Goal: Task Accomplishment & Management: Complete application form

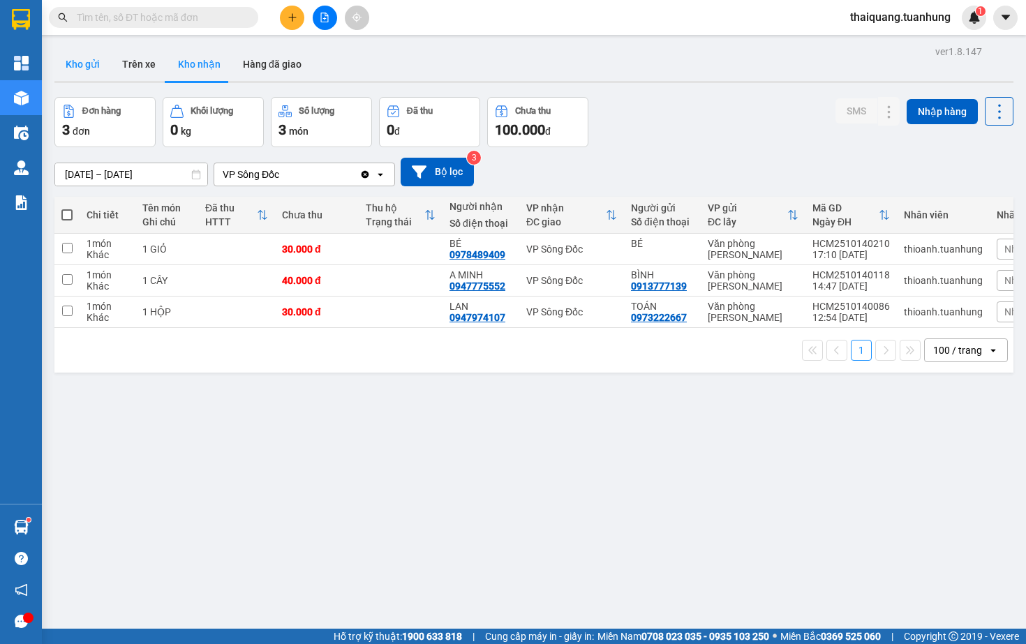
click at [76, 66] on button "Kho gửi" at bounding box center [82, 64] width 57 height 34
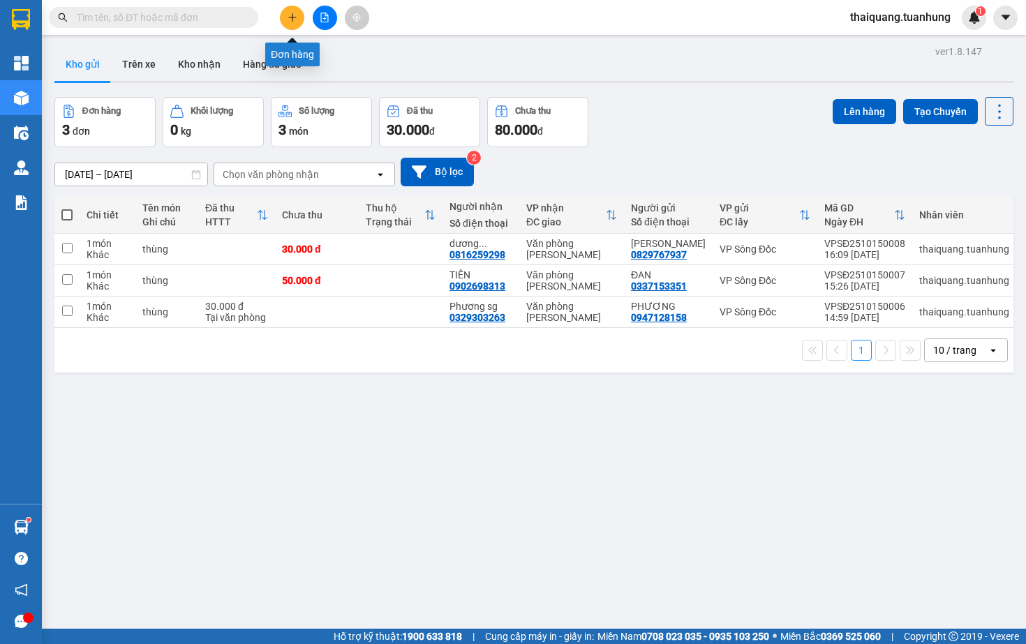
click at [289, 20] on icon "plus" at bounding box center [293, 18] width 10 height 10
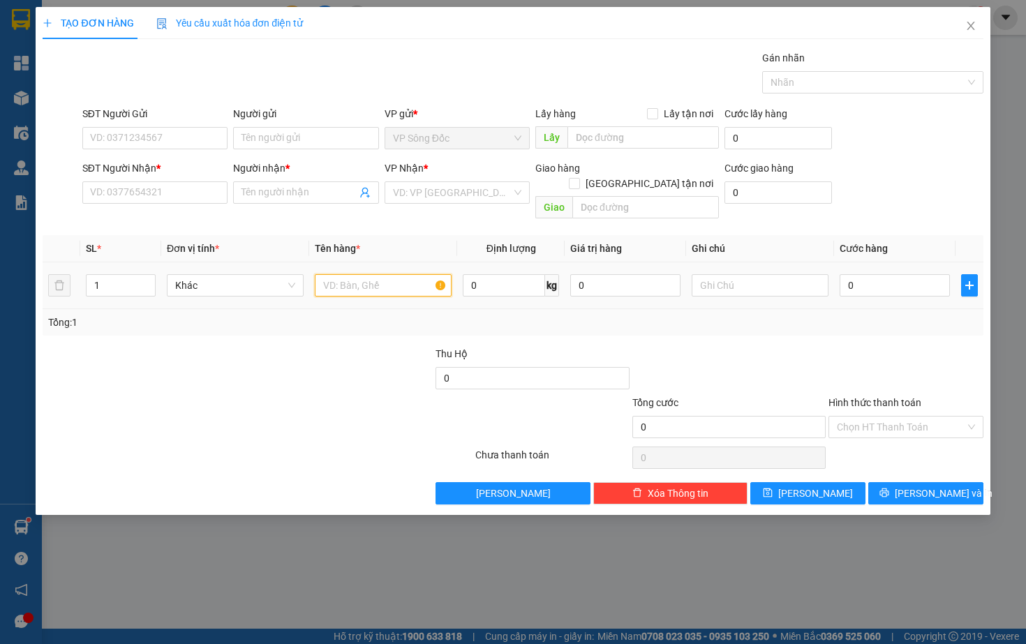
click at [343, 274] on input "text" at bounding box center [383, 285] width 137 height 22
type input "1 hộp"
click at [891, 274] on input "0" at bounding box center [895, 285] width 110 height 22
type input "03"
type input "3"
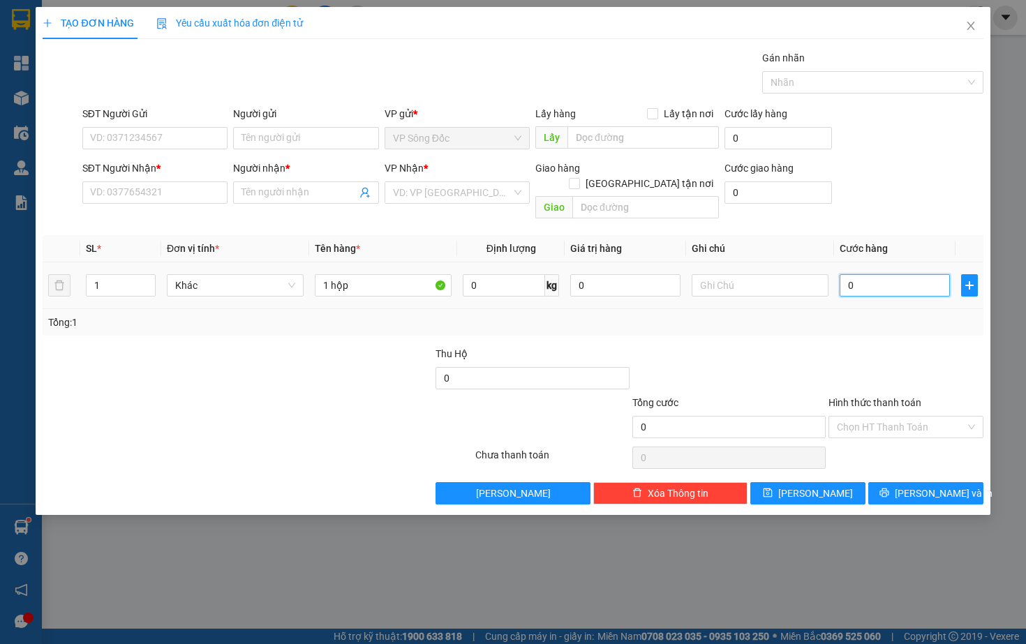
type input "3"
type input "030"
type input "30"
type input "0.300"
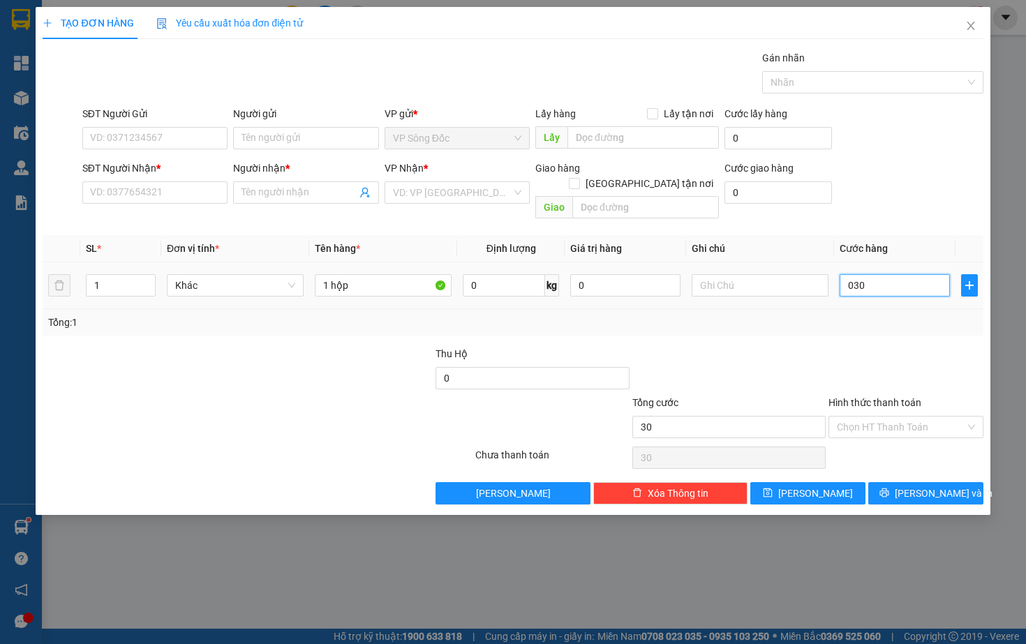
type input "300"
type input "03.000"
type input "3.000"
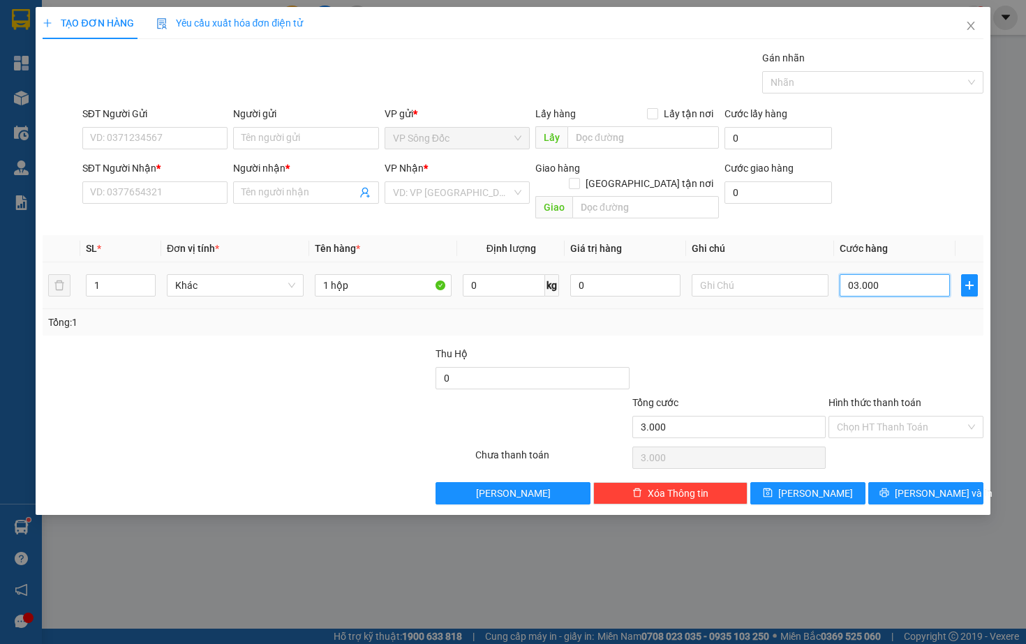
type input "030.000"
type input "30.000"
click at [129, 190] on input "SĐT Người Nhận *" at bounding box center [154, 192] width 145 height 22
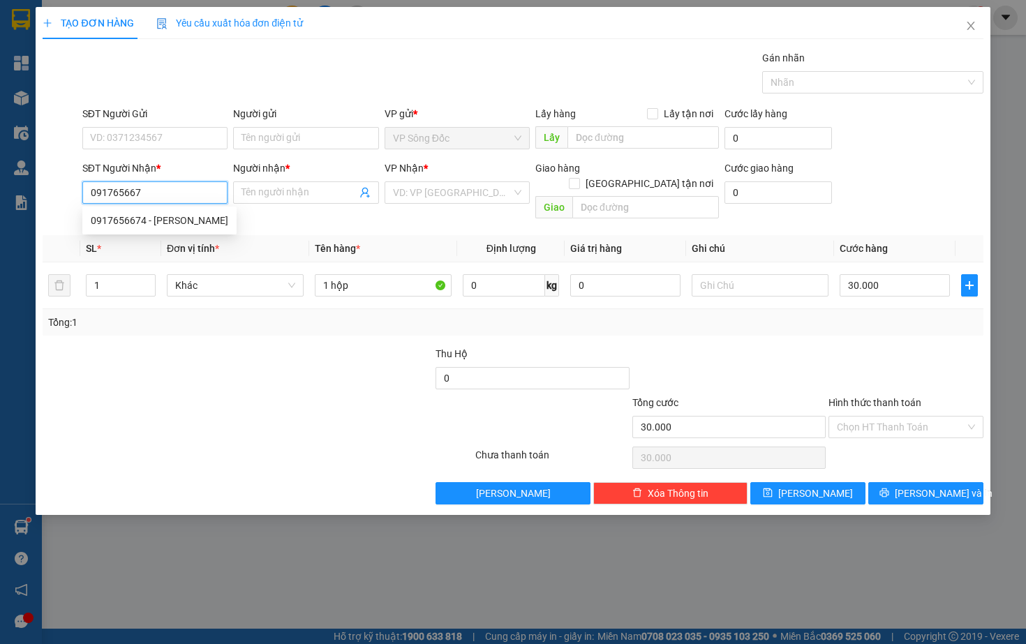
type input "0917656674"
click at [117, 218] on div "0917656674 - [PERSON_NAME]" at bounding box center [160, 220] width 138 height 15
type input "[PERSON_NAME]"
type input "0917656674"
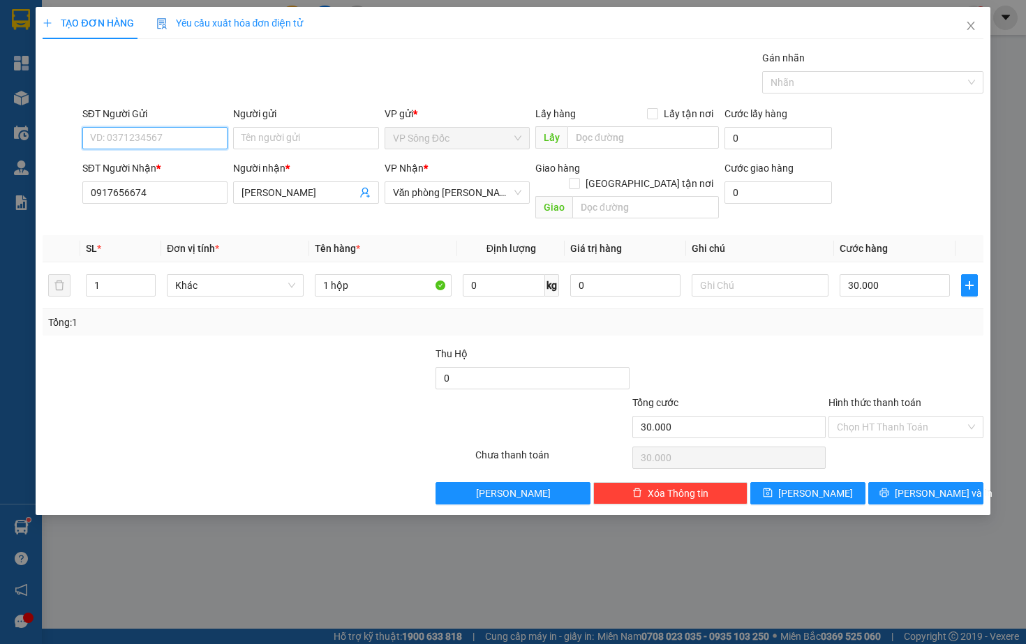
click at [163, 140] on input "SĐT Người Gửi" at bounding box center [154, 138] width 145 height 22
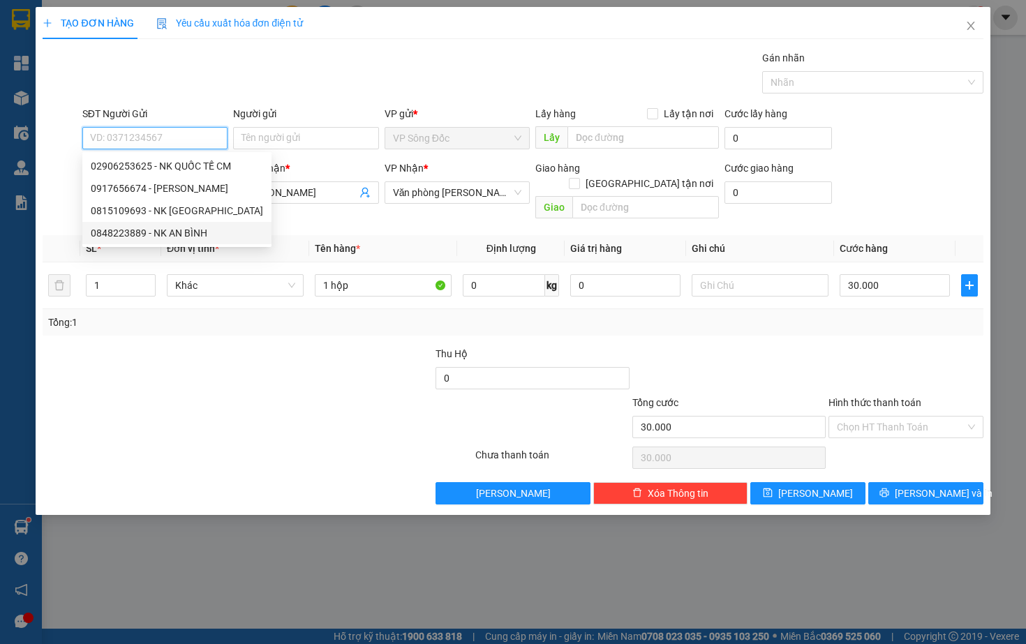
click at [184, 238] on div "0848223889 - NK AN BÌNH" at bounding box center [177, 232] width 172 height 15
type input "0848223889"
type input "NK AN BÌNH"
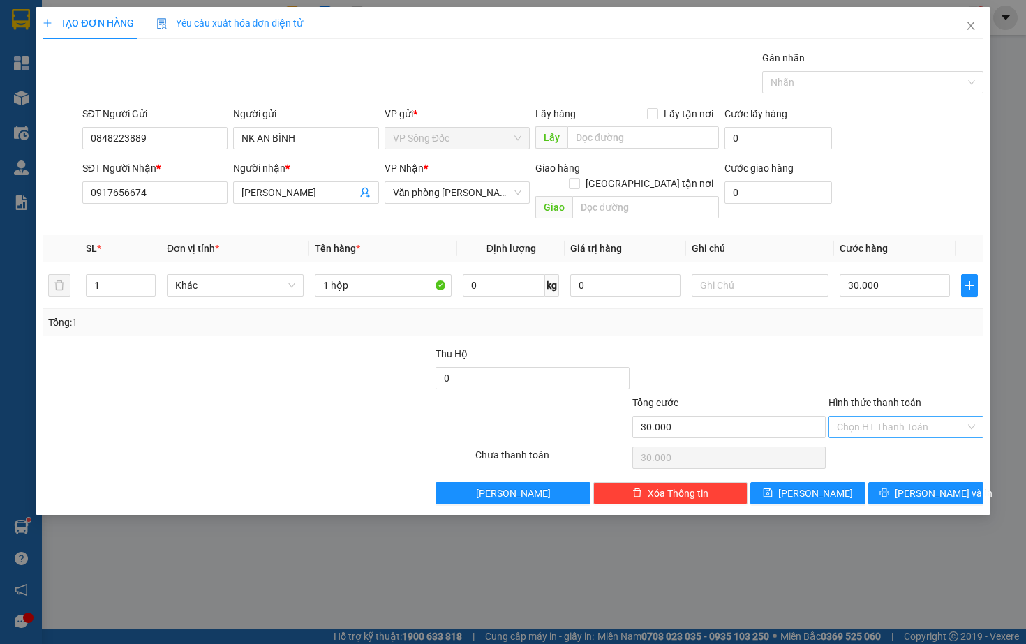
click at [924, 419] on input "Hình thức thanh toán" at bounding box center [901, 427] width 128 height 21
click at [883, 437] on div "Tại văn phòng" at bounding box center [906, 439] width 138 height 15
type input "0"
click at [889, 489] on icon "printer" at bounding box center [884, 493] width 9 height 9
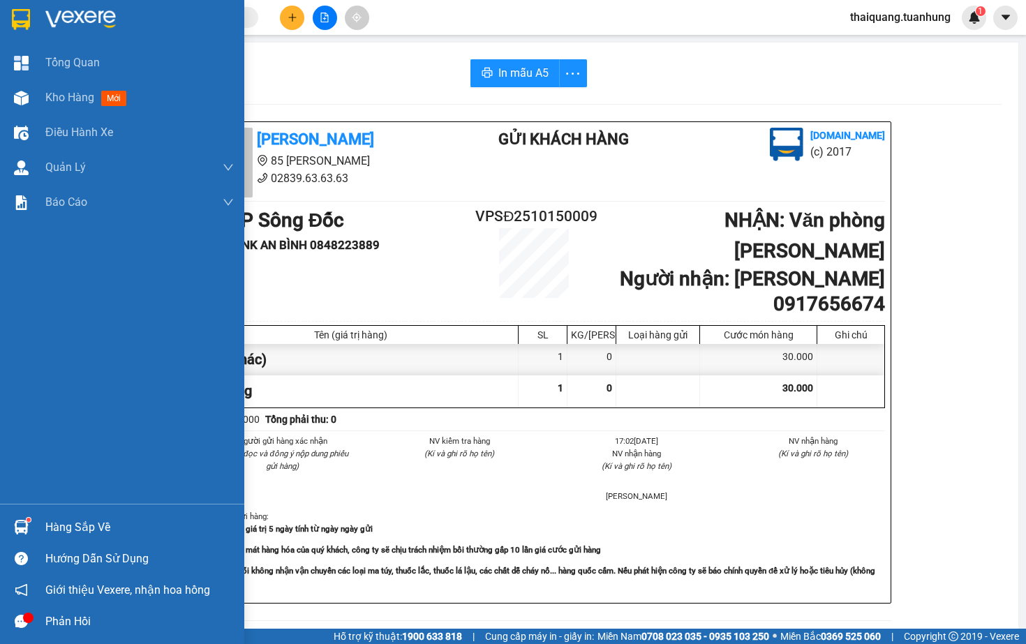
click at [60, 532] on div "Hàng sắp về" at bounding box center [139, 527] width 188 height 21
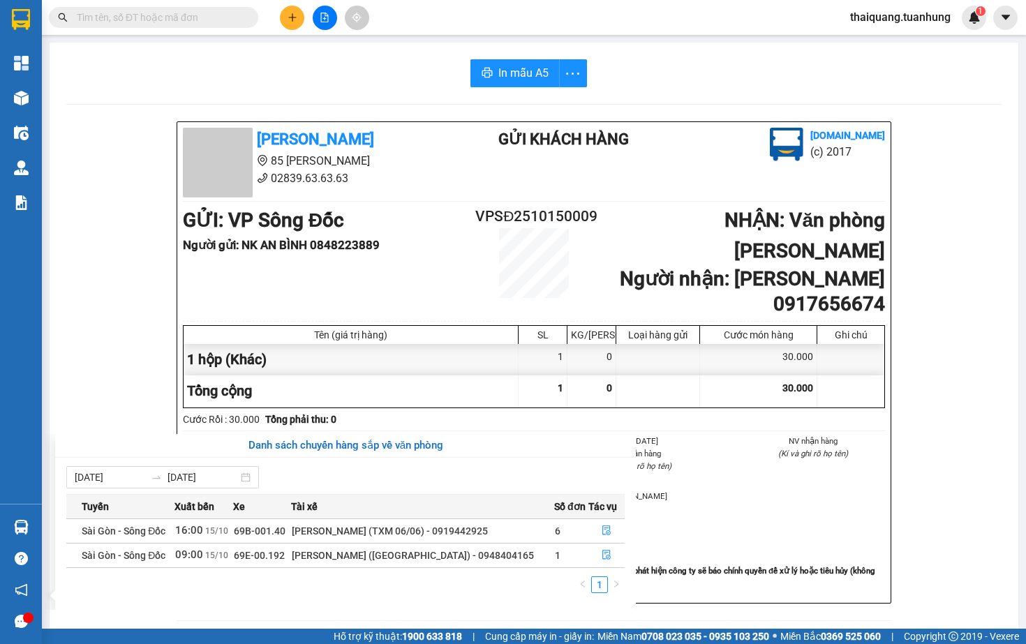
click at [97, 343] on section "Kết quả tìm kiếm ( 0 ) Bộ lọc No Data thaiquang.tuanhung 1 Tổng Quan Kho hàng m…" at bounding box center [513, 322] width 1026 height 644
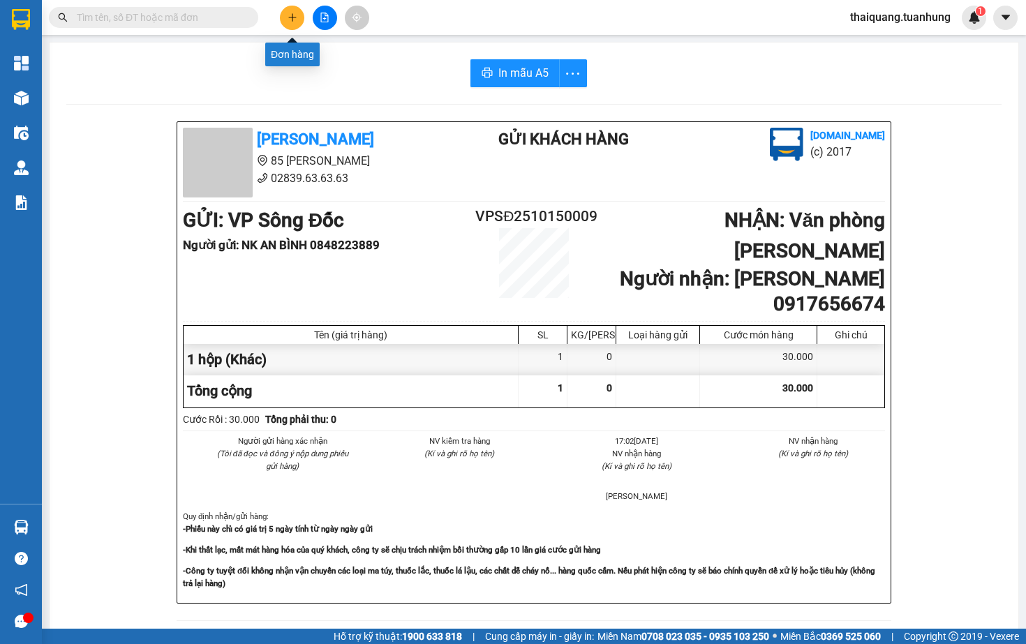
click at [298, 17] on button at bounding box center [292, 18] width 24 height 24
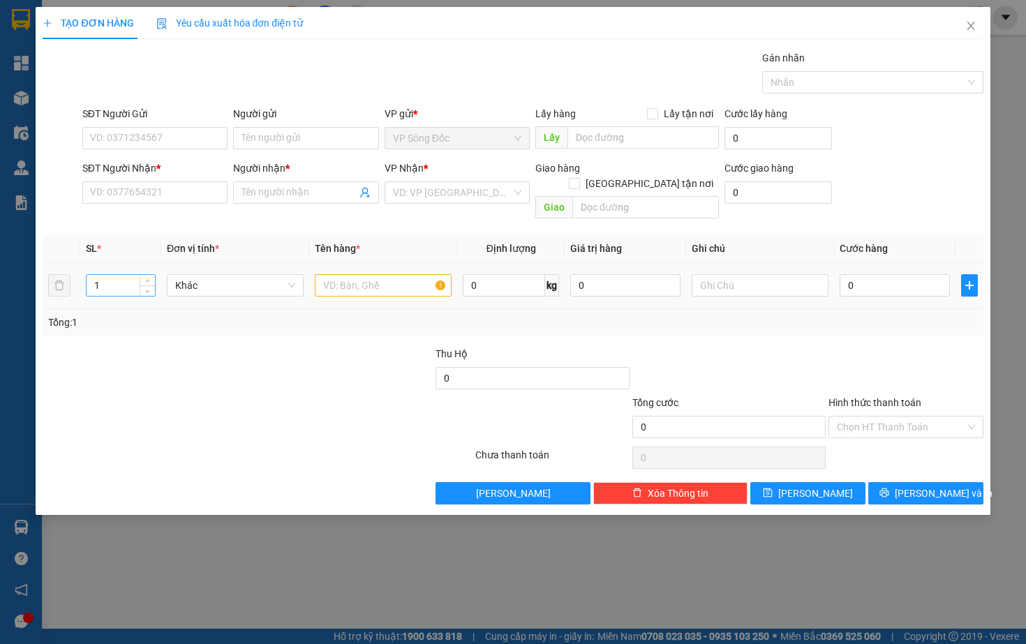
click at [113, 275] on input "1" at bounding box center [121, 285] width 68 height 21
type input "2"
click at [366, 274] on input "text" at bounding box center [383, 285] width 137 height 22
type input "2 thùng"
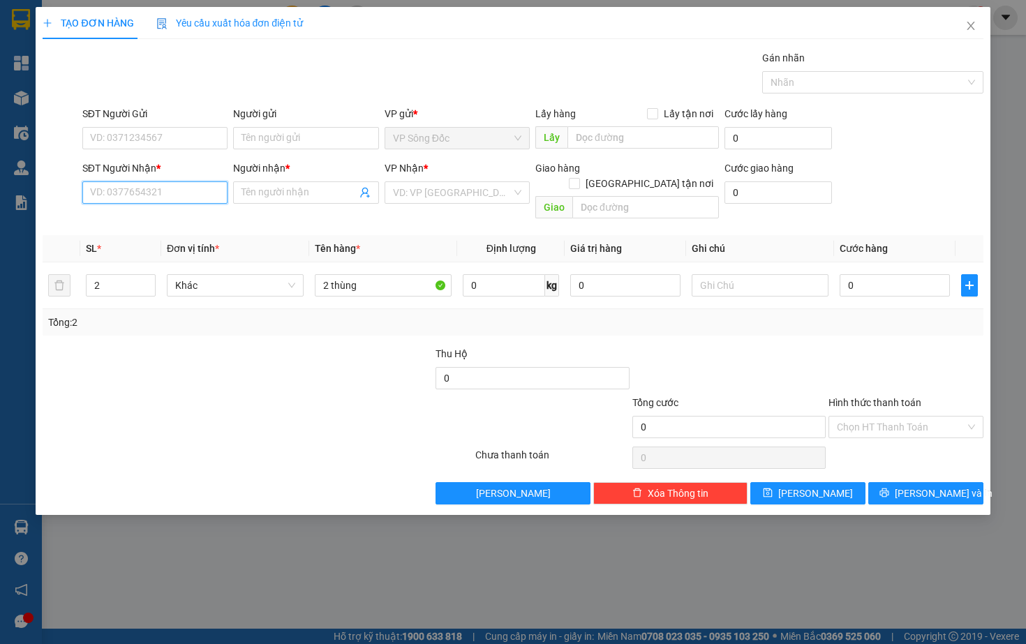
click at [162, 197] on input "SĐT Người Nhận *" at bounding box center [154, 192] width 145 height 22
type input "0919117967"
click at [181, 200] on input "0919117967" at bounding box center [154, 192] width 145 height 22
click at [185, 218] on div "0919117967 - [PERSON_NAME]" at bounding box center [160, 220] width 138 height 15
type input "[PERSON_NAME]"
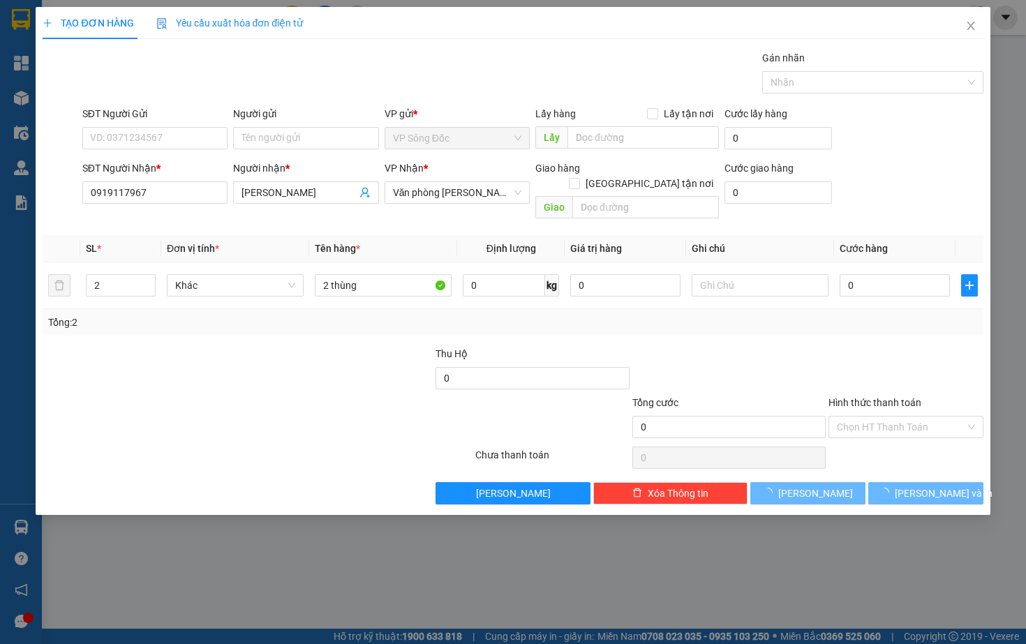
click at [181, 152] on div "SĐT Người Gửi VD: 0371234567" at bounding box center [154, 130] width 145 height 49
click at [179, 147] on input "SĐT Người Gửi" at bounding box center [154, 138] width 145 height 22
type input "0943573737"
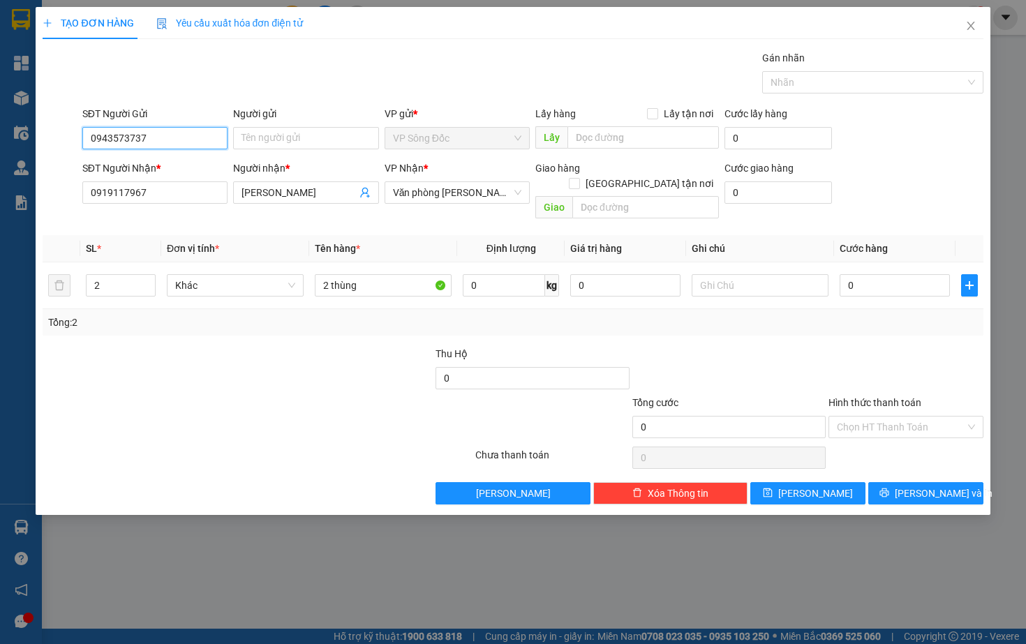
click at [172, 140] on input "0943573737" at bounding box center [154, 138] width 145 height 22
click at [126, 166] on div "0943573737 - [GEOGRAPHIC_DATA]" at bounding box center [169, 165] width 157 height 15
type input "[PERSON_NAME]"
type input "0943573737"
type input "7"
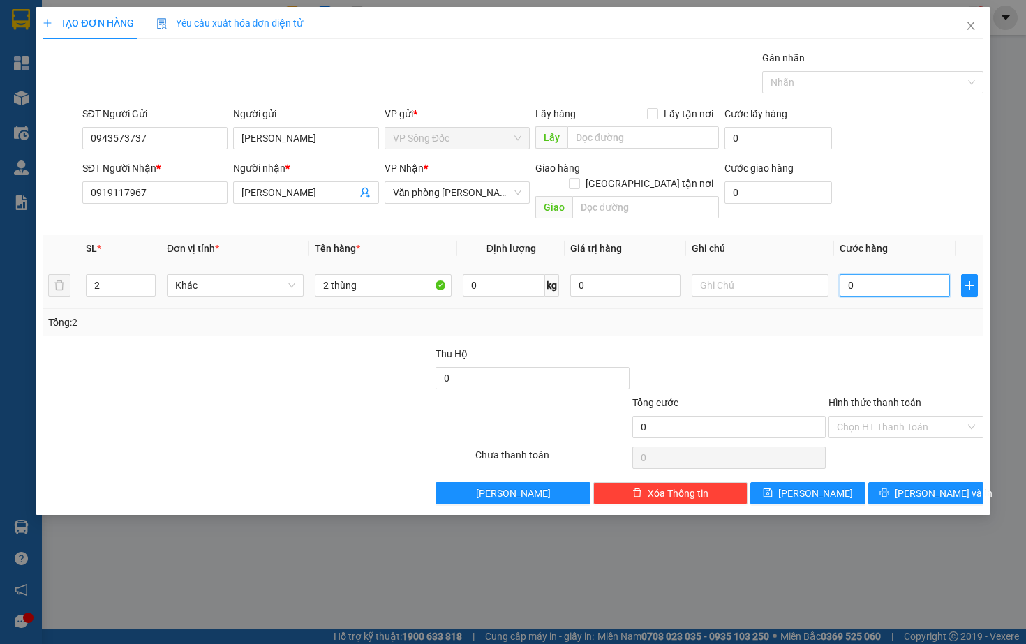
type input "7"
type input "70"
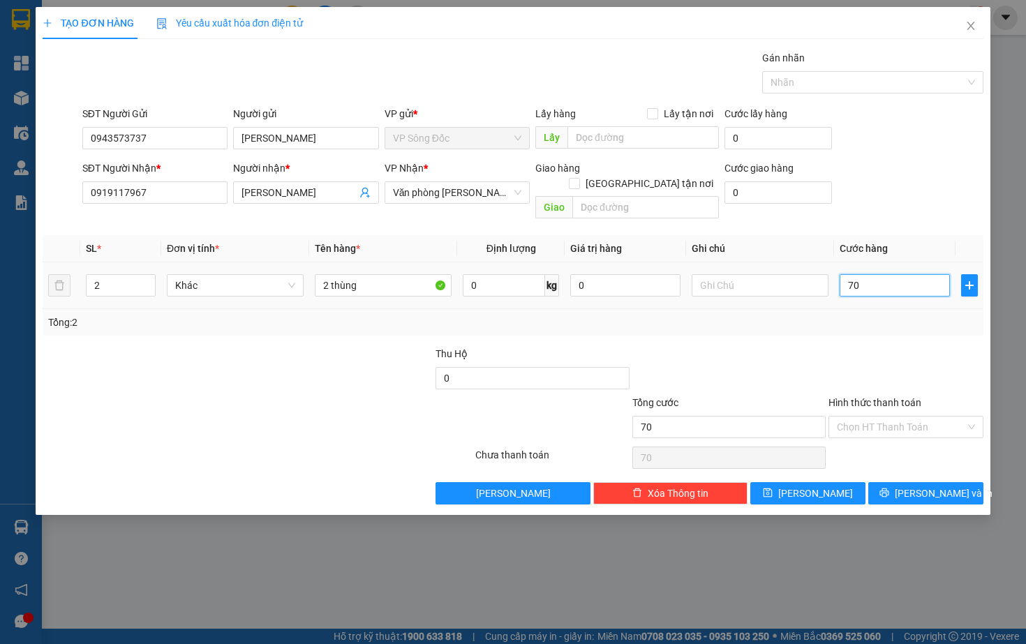
type input "700"
type input "7.000"
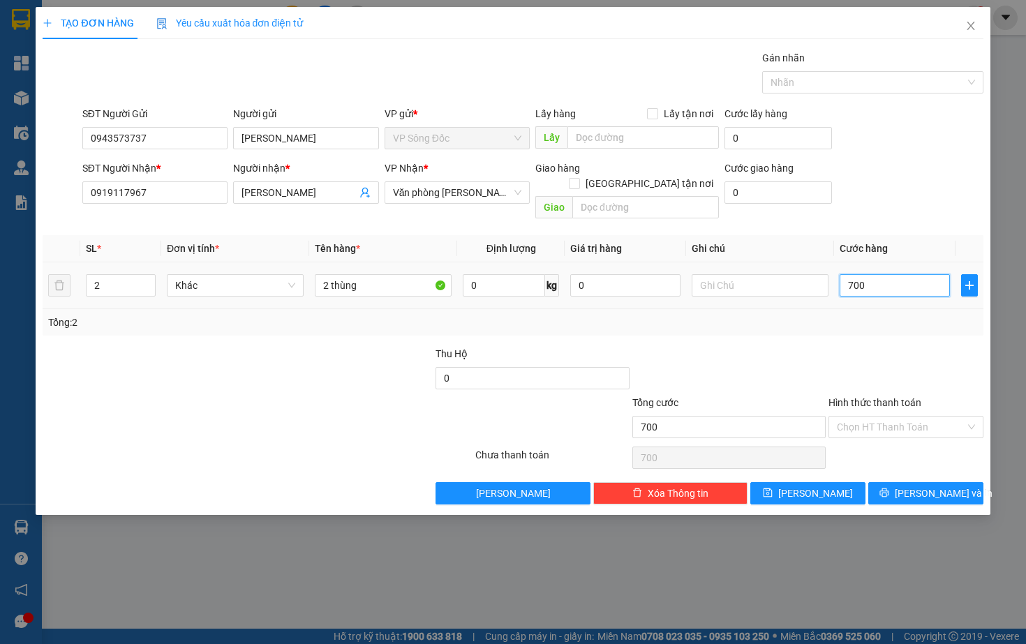
type input "7.000"
type input "70.000"
click at [901, 323] on div "Transit Pickup Surcharge Ids Transit Deliver Surcharge Ids Transit Deliver Surc…" at bounding box center [513, 277] width 940 height 454
click at [882, 417] on input "Hình thức thanh toán" at bounding box center [901, 427] width 128 height 21
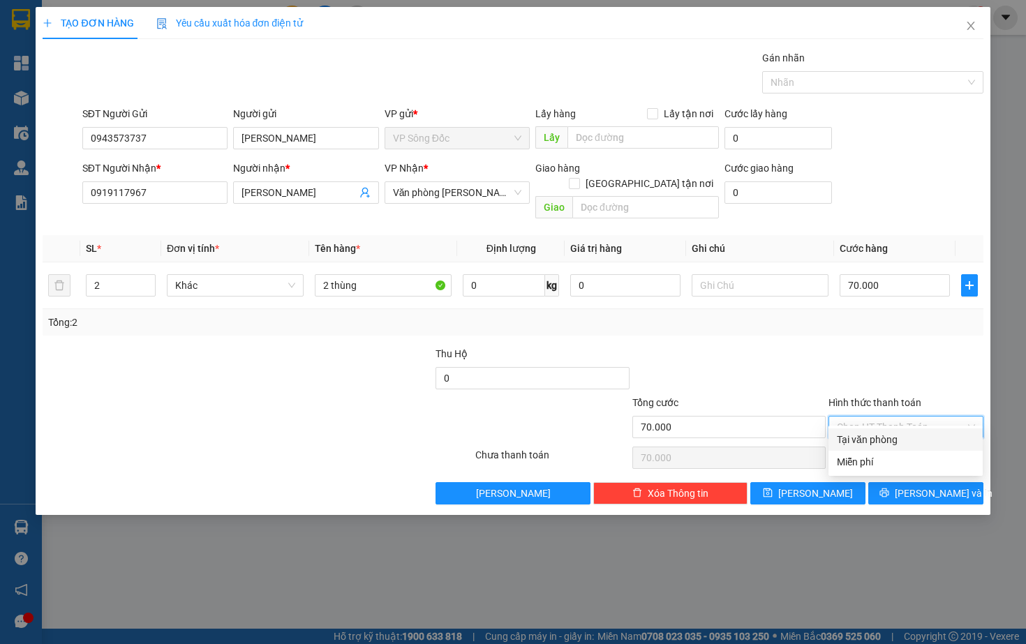
click at [871, 438] on div "Tại văn phòng" at bounding box center [906, 439] width 138 height 15
type input "0"
click at [889, 488] on icon "printer" at bounding box center [885, 493] width 10 height 10
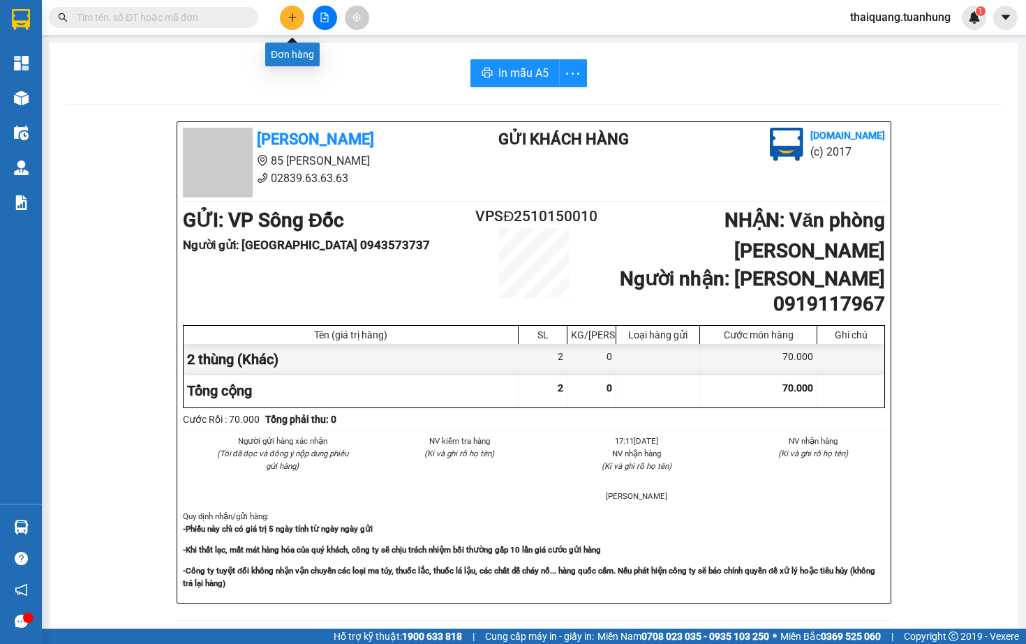
click at [292, 24] on button at bounding box center [292, 18] width 24 height 24
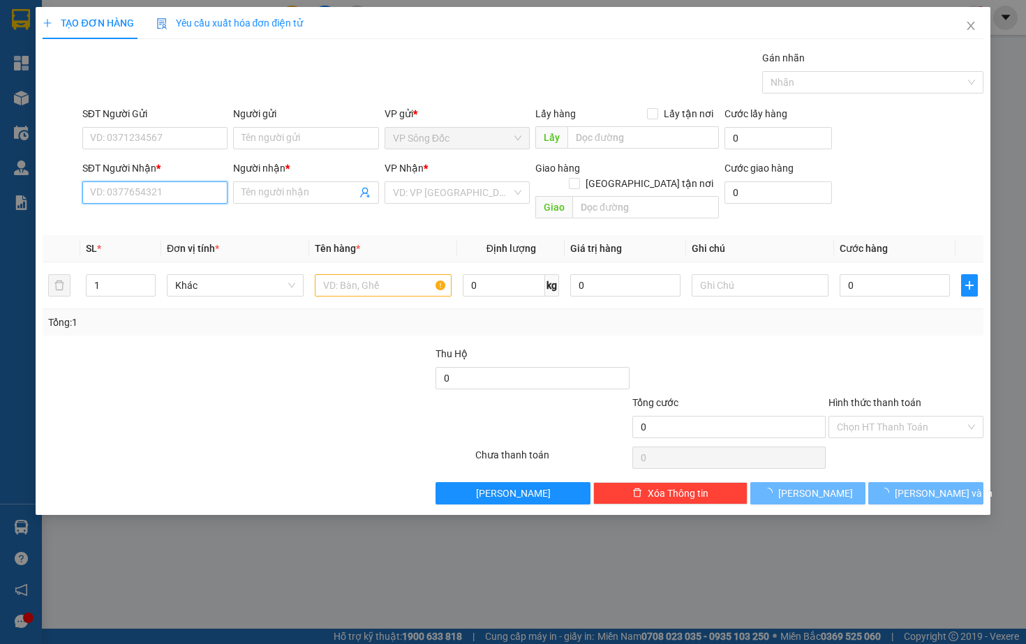
click at [151, 191] on input "SĐT Người Nhận *" at bounding box center [154, 192] width 145 height 22
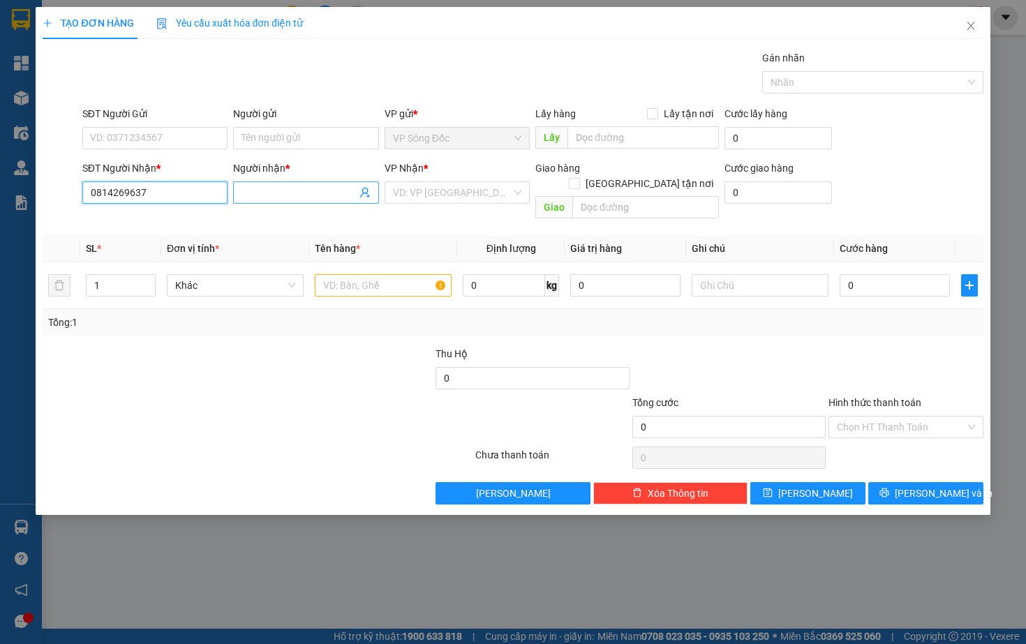
type input "0814269637"
click at [263, 197] on input "Người nhận *" at bounding box center [299, 192] width 114 height 15
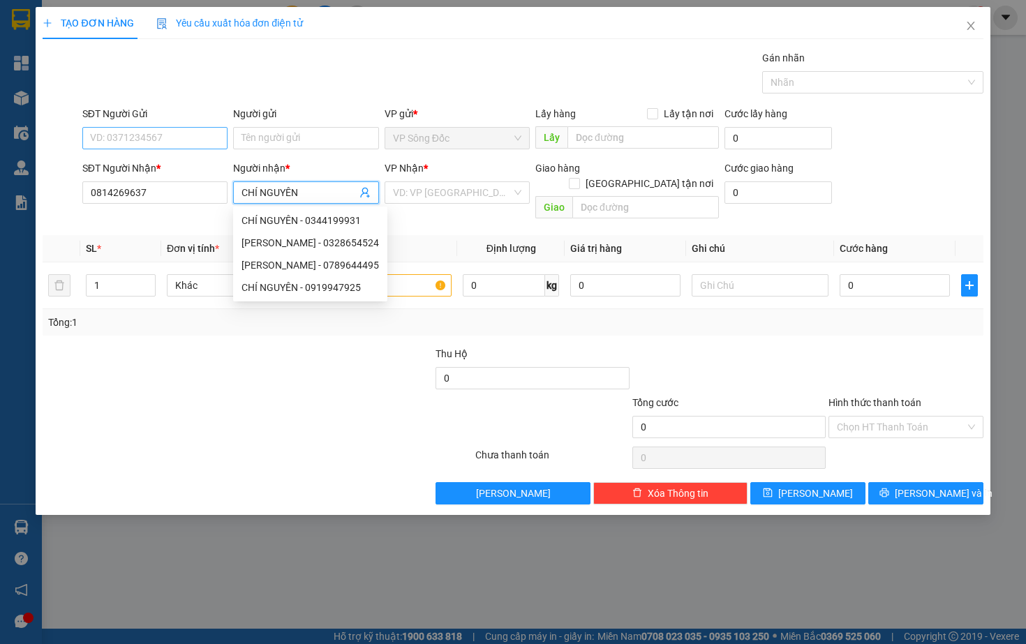
type input "CHÍ NGUYÊN"
click at [158, 140] on input "SĐT Người Gửi" at bounding box center [154, 138] width 145 height 22
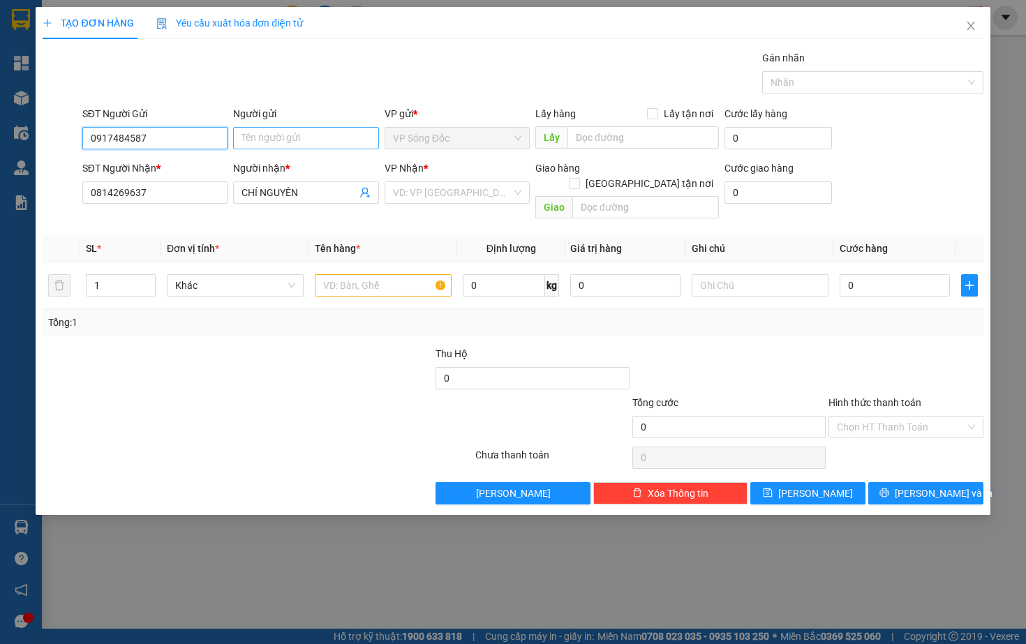
type input "0917484587"
click at [270, 139] on input "Người gửi" at bounding box center [305, 138] width 145 height 22
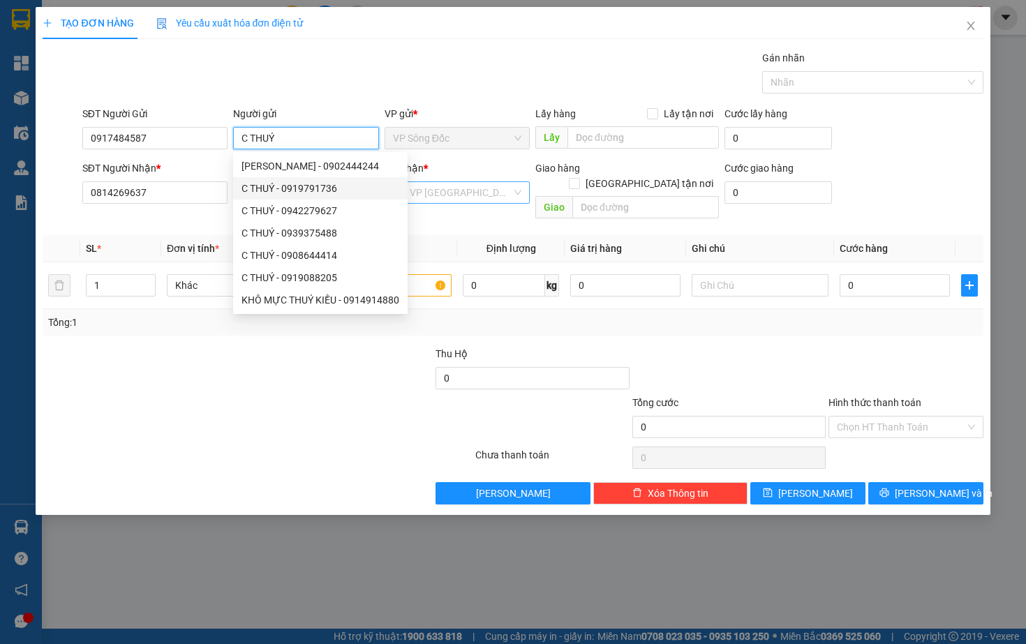
type input "C THUÝ"
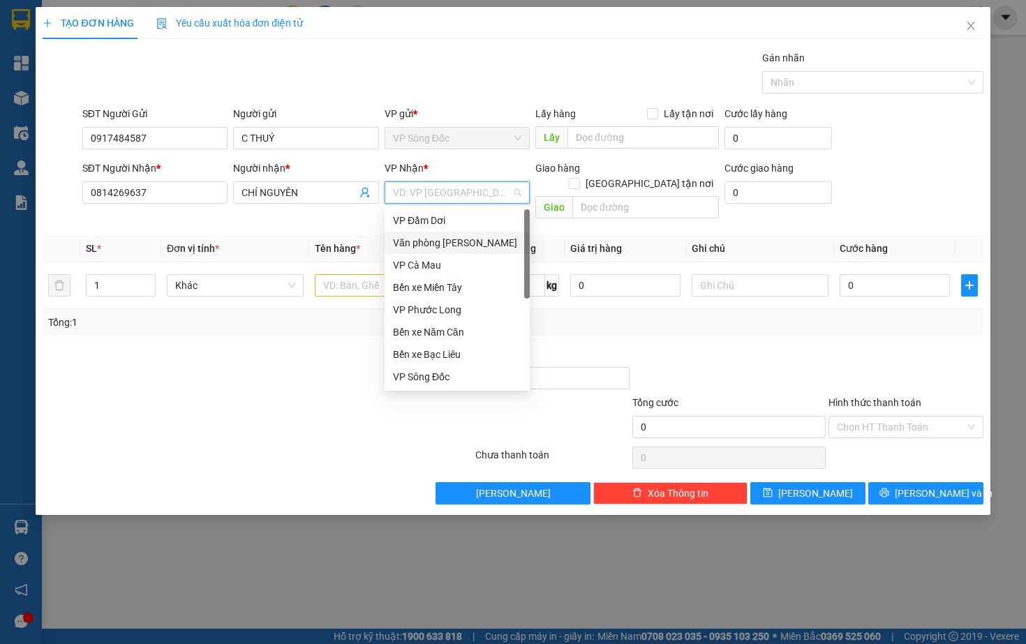
drag, startPoint x: 505, startPoint y: 195, endPoint x: 443, endPoint y: 249, distance: 82.1
click at [443, 249] on body "Kết quả tìm kiếm ( 0 ) Bộ lọc No Data thaiquang.tuanhung 1 Tổng Quan Kho hàng m…" at bounding box center [513, 322] width 1026 height 644
click at [443, 249] on div "Văn phòng [PERSON_NAME]" at bounding box center [457, 242] width 128 height 15
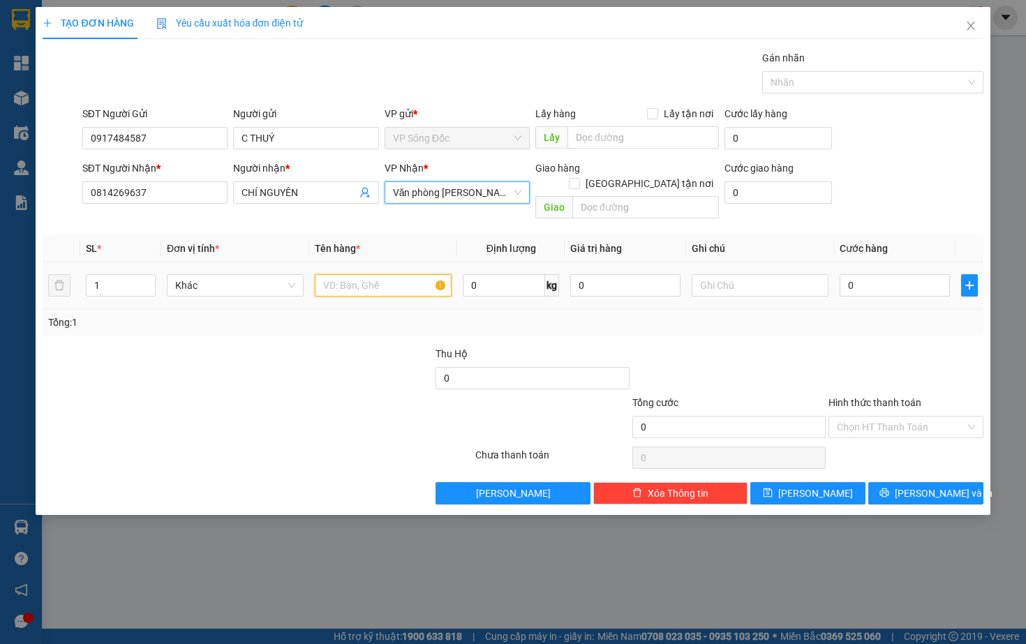
click at [364, 281] on input "text" at bounding box center [383, 285] width 137 height 22
type input "1 THÙNG"
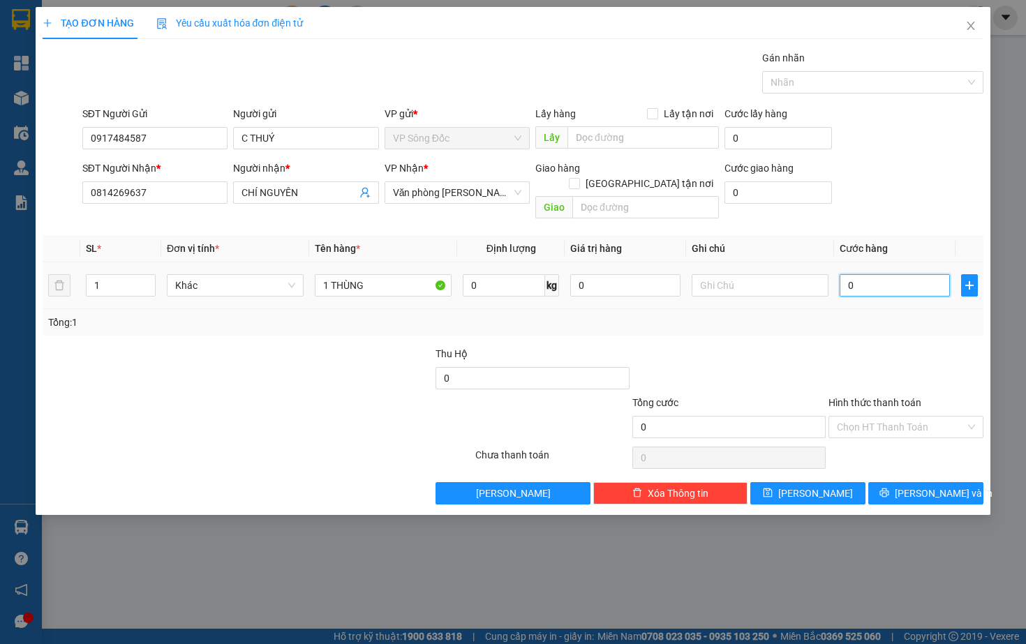
click at [882, 274] on input "0" at bounding box center [895, 285] width 110 height 22
type input "05"
type input "5"
type input "050"
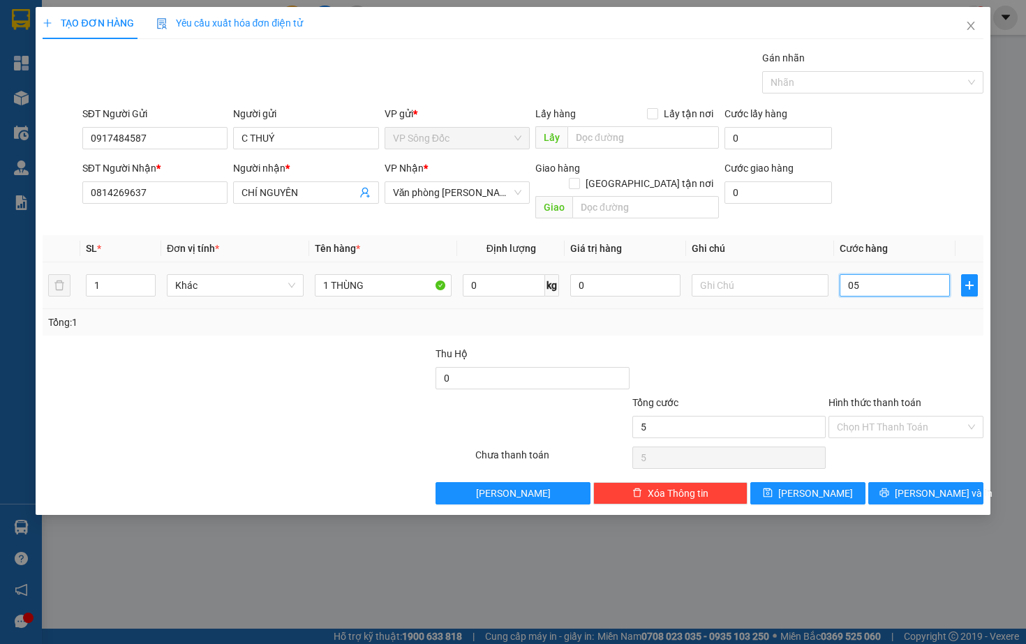
type input "50"
type input "0.500"
type input "500"
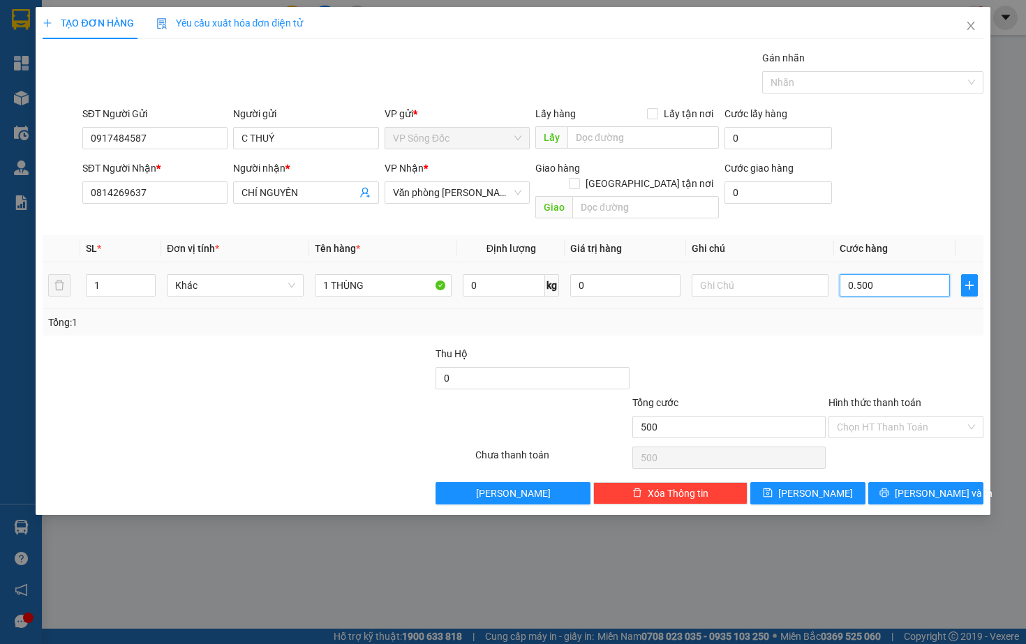
type input "05.000"
type input "5.000"
type input "050.000"
type input "50.000"
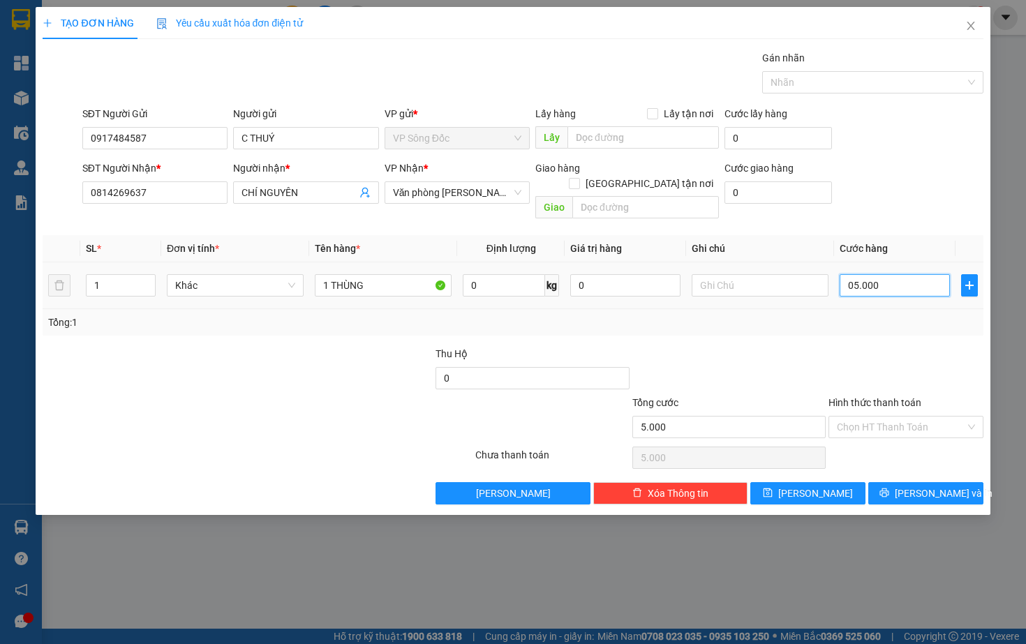
type input "50.000"
click at [935, 322] on div "Transit Pickup Surcharge Ids Transit Deliver Surcharge Ids Transit Deliver Surc…" at bounding box center [513, 277] width 940 height 454
type input "50.000"
click at [919, 486] on span "[PERSON_NAME] và In" at bounding box center [944, 493] width 98 height 15
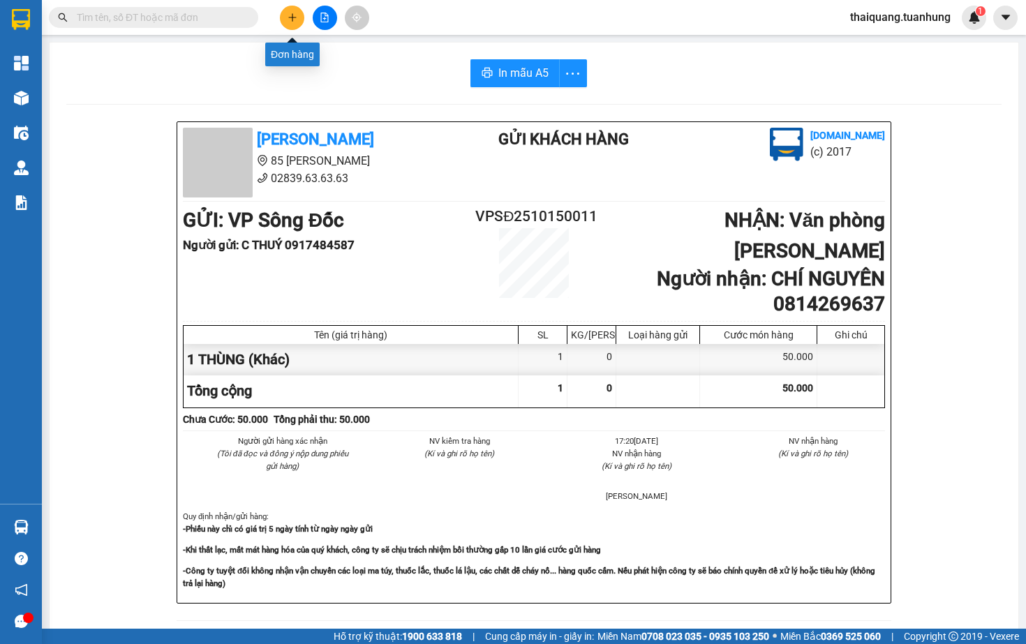
click at [287, 22] on button at bounding box center [292, 18] width 24 height 24
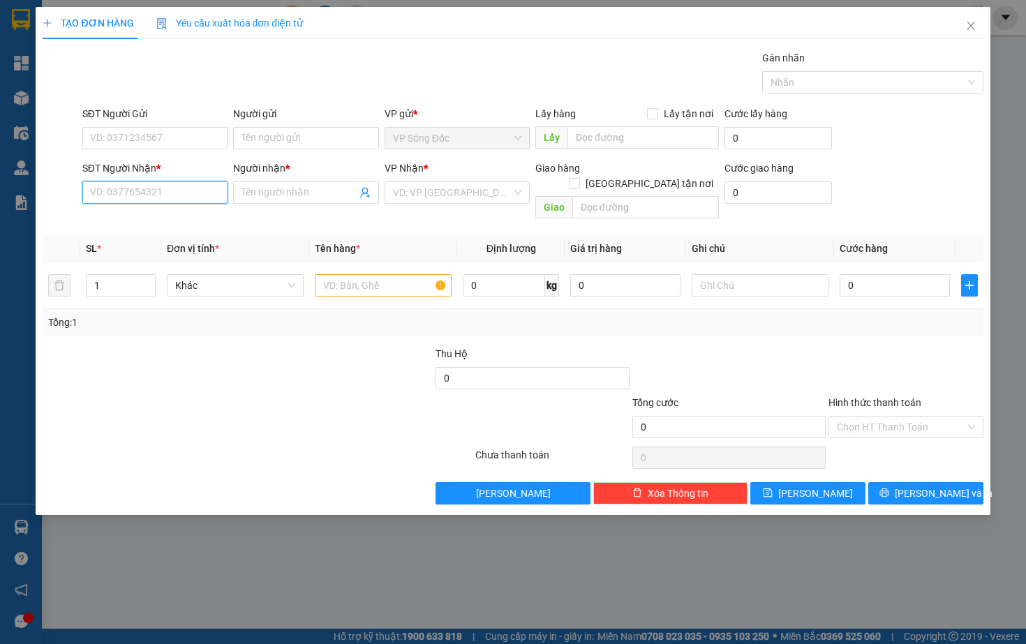
click at [135, 187] on input "SĐT Người Nhận *" at bounding box center [154, 192] width 145 height 22
click at [113, 275] on input "1" at bounding box center [121, 285] width 68 height 21
type input "2"
click at [353, 276] on input "text" at bounding box center [383, 285] width 137 height 22
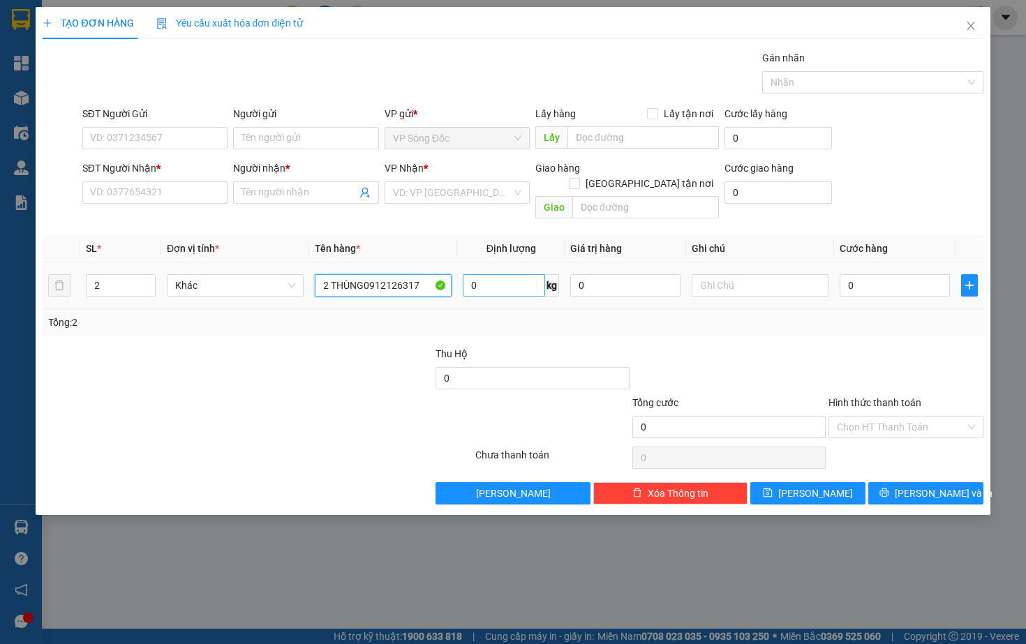
drag, startPoint x: 370, startPoint y: 265, endPoint x: 536, endPoint y: 279, distance: 166.7
click at [536, 279] on tr "2 Khác 2 THÙNG0912126317 0 kg 0 0" at bounding box center [513, 285] width 940 height 47
type input "2 THÙNG0"
click at [142, 191] on input "SĐT Người Nhận *" at bounding box center [154, 192] width 145 height 22
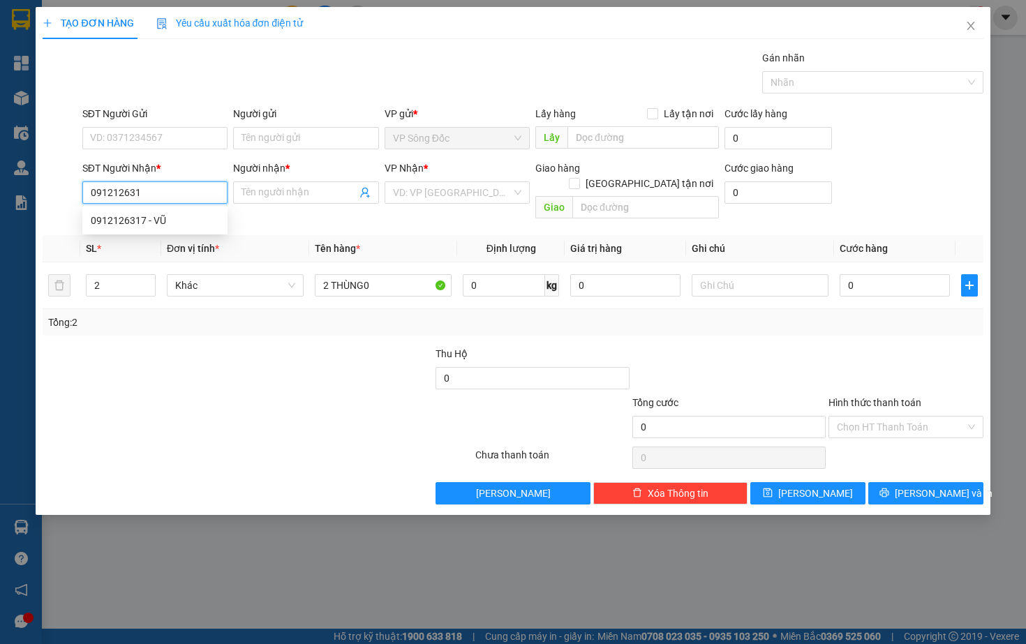
type input "0912126317"
click at [120, 216] on div "0912126317 - VŨ" at bounding box center [155, 220] width 128 height 15
type input "VŨ"
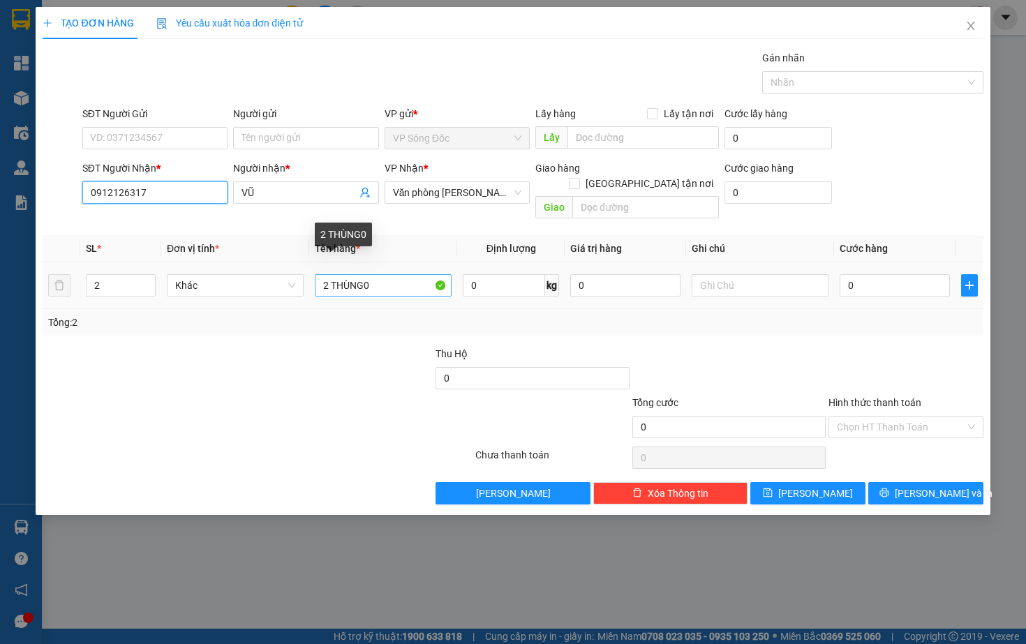
type input "0912126317"
click at [387, 275] on input "2 THÙNG0" at bounding box center [383, 285] width 137 height 22
type input "2 THÙNG"
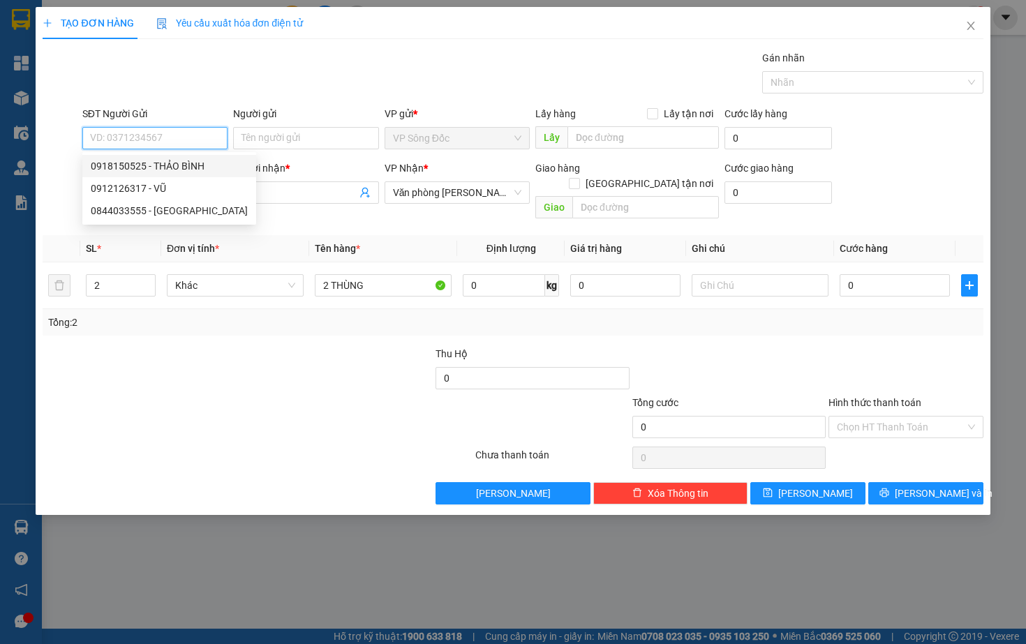
click at [181, 161] on div "0918150525 - THẢO BÌNH" at bounding box center [169, 165] width 157 height 15
type input "0918150525"
type input "THẢO BÌNH"
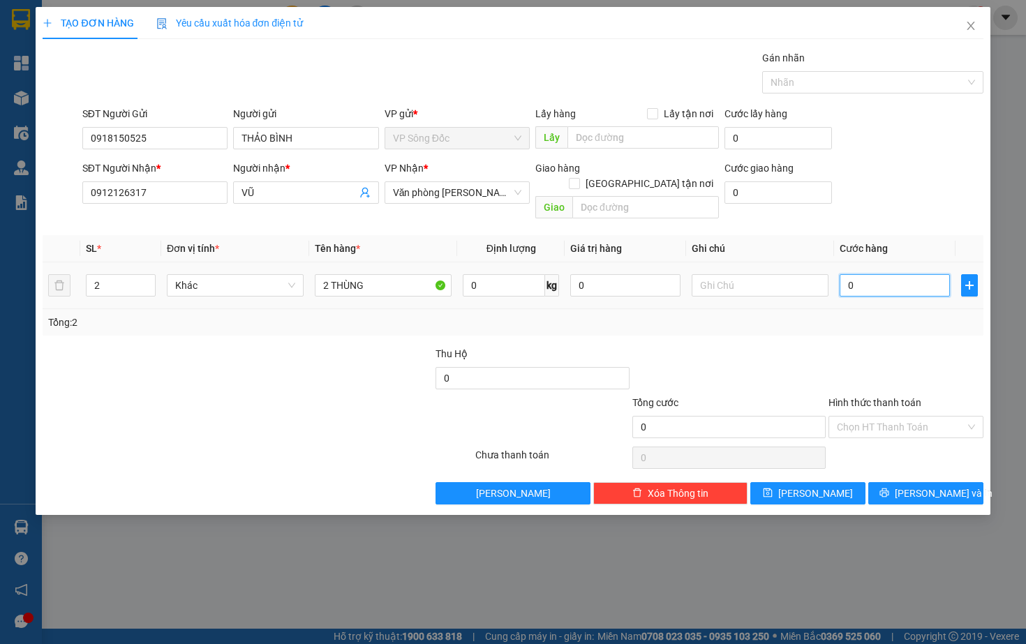
type input "1"
type input "18"
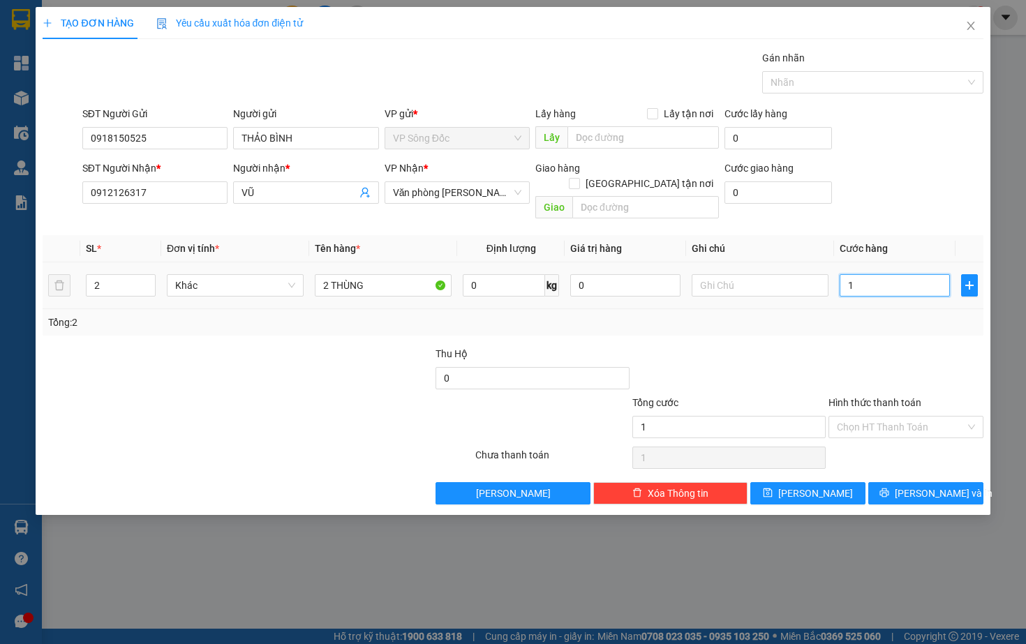
type input "18"
type input "180"
type input "1.800"
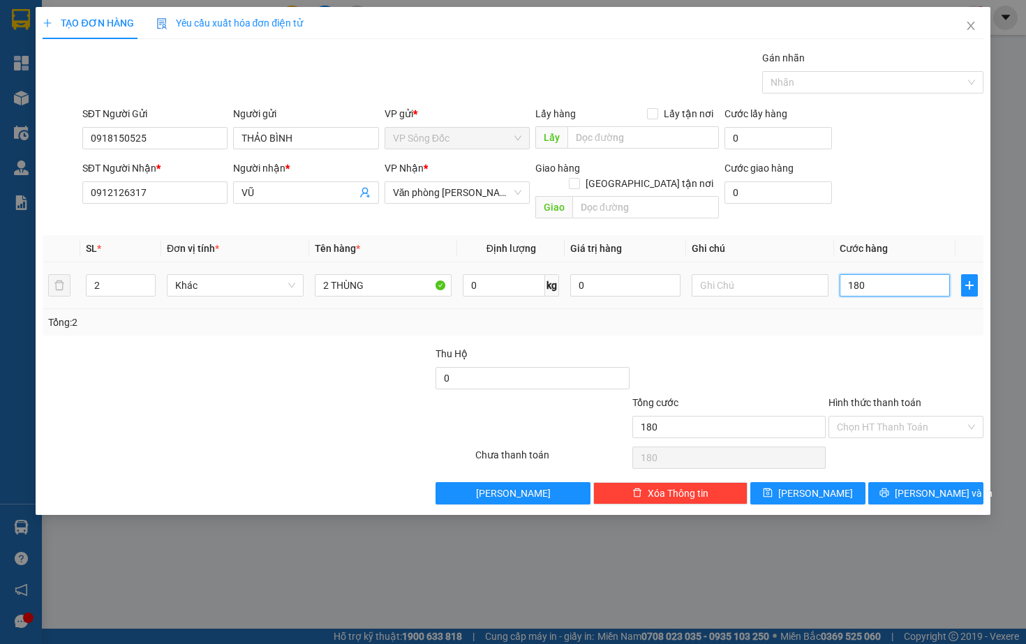
type input "1.800"
type input "18.000"
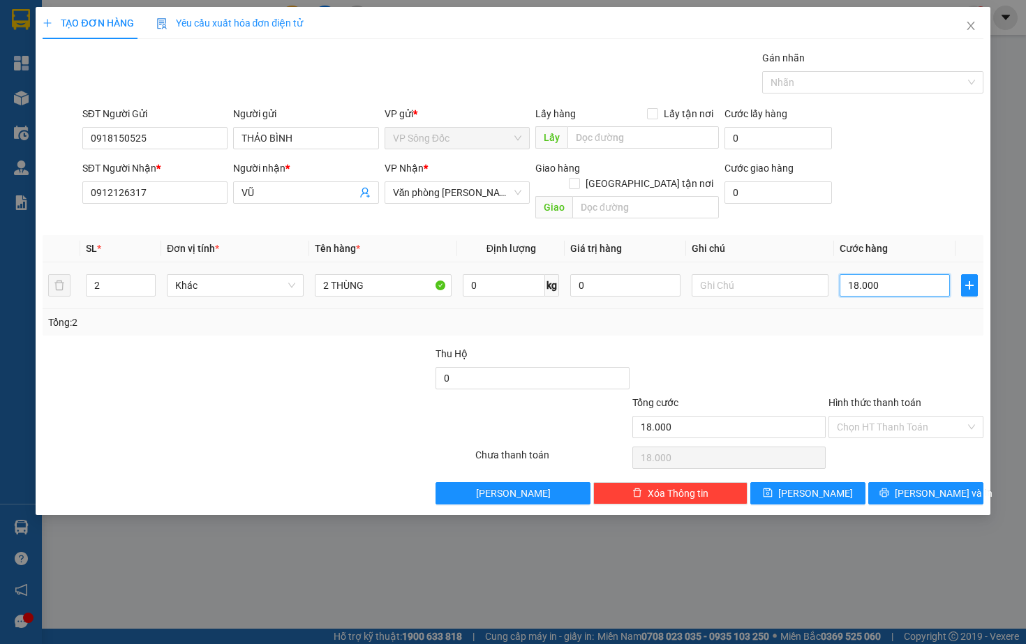
type input "180.000"
click at [891, 346] on div at bounding box center [905, 370] width 157 height 49
click at [897, 482] on button "[PERSON_NAME] và In" at bounding box center [925, 493] width 115 height 22
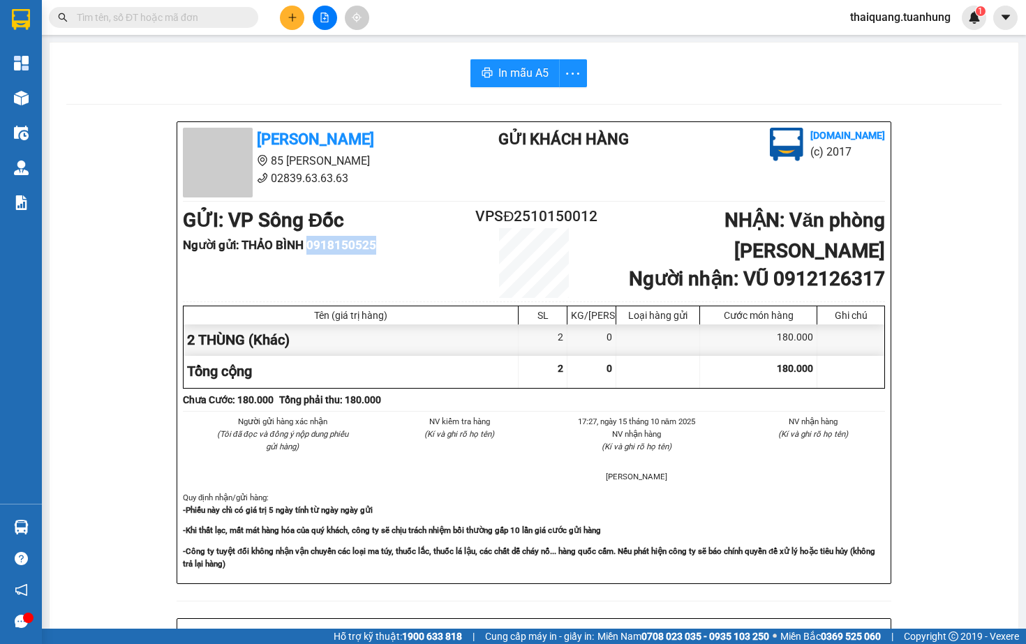
drag, startPoint x: 313, startPoint y: 242, endPoint x: 432, endPoint y: 250, distance: 118.9
click at [432, 250] on li "Người gửi : THẢO BÌNH 0918150525" at bounding box center [329, 245] width 292 height 19
copy b "0918150525"
click at [297, 16] on button at bounding box center [292, 18] width 24 height 24
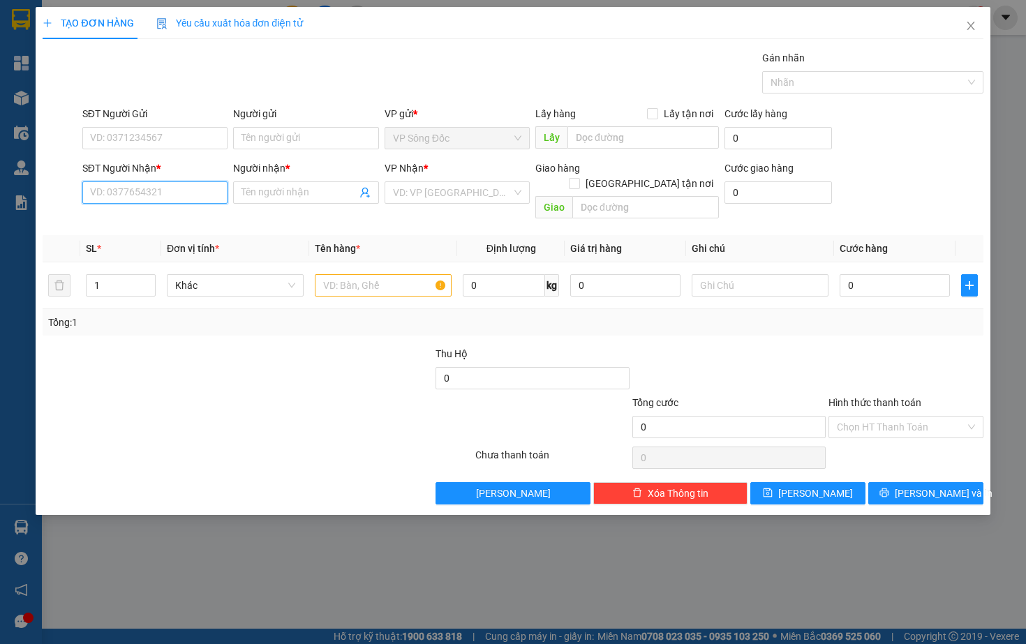
click at [163, 190] on input "SĐT Người Nhận *" at bounding box center [154, 192] width 145 height 22
click at [184, 197] on input "0916226602" at bounding box center [154, 192] width 145 height 22
type input "0916022602"
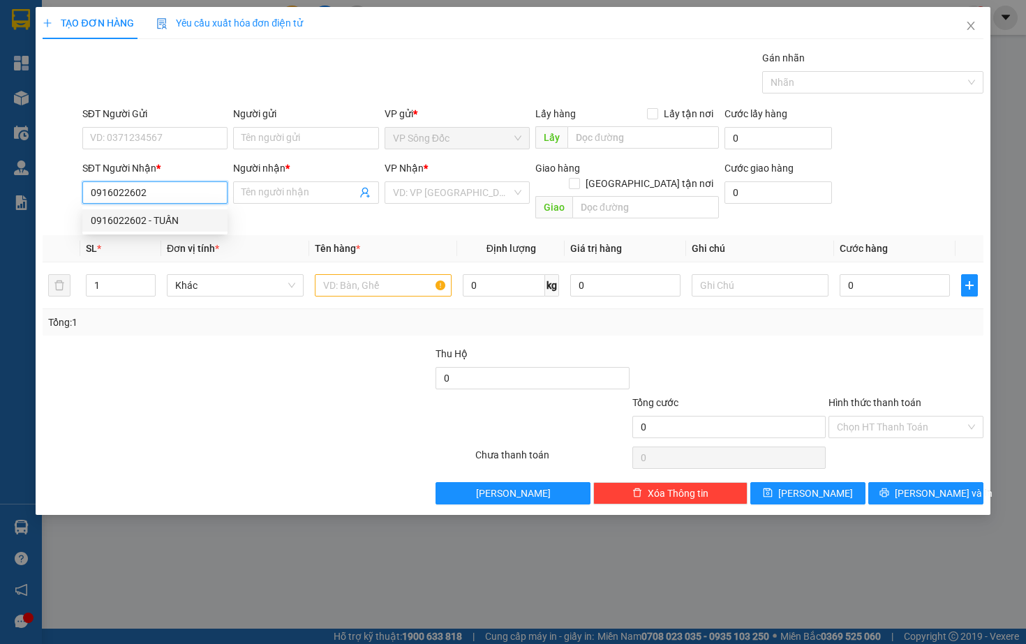
click at [175, 216] on div "0916022602 - TUẤN" at bounding box center [155, 220] width 128 height 15
type input "TUẤN"
type input "0916022602"
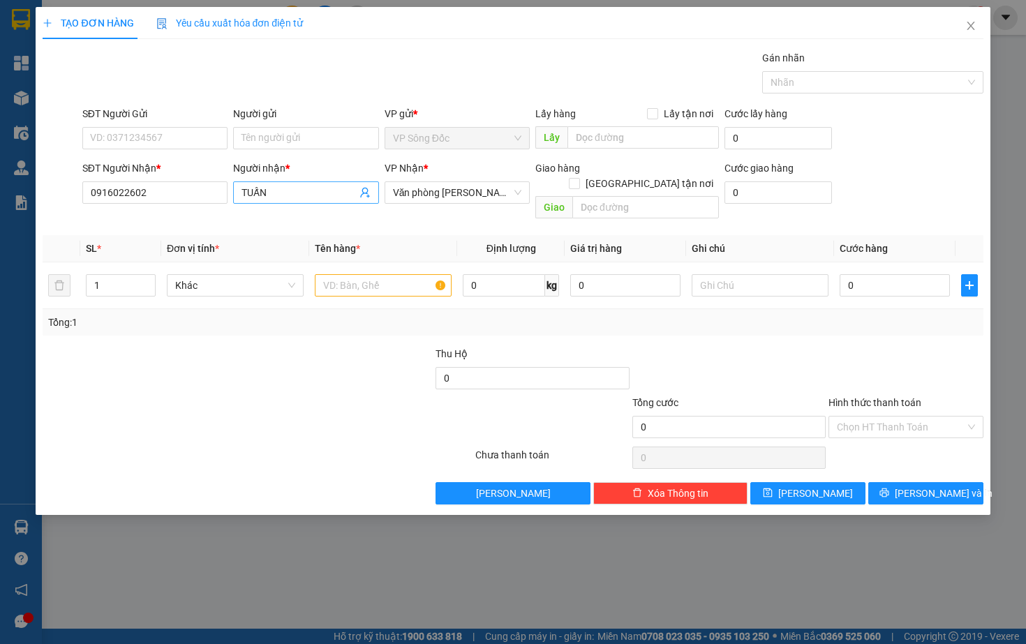
click at [300, 195] on input "TUẤN" at bounding box center [299, 192] width 114 height 15
type input "HOÀNG TY"
type input "0918150525"
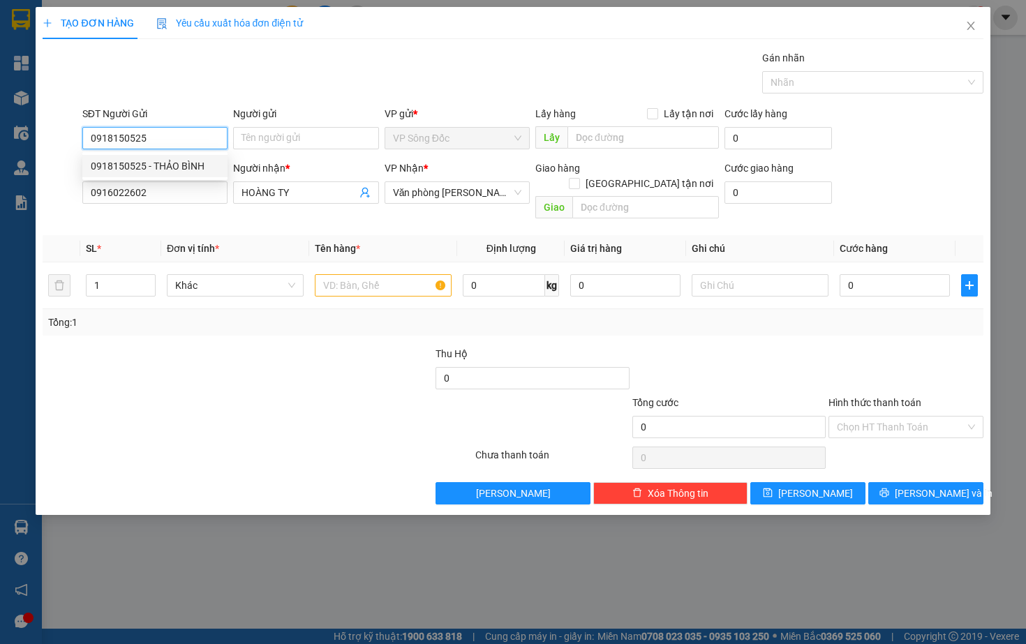
click at [184, 165] on div "0918150525 - THẢO BÌNH" at bounding box center [155, 165] width 128 height 15
type input "THẢO BÌNH"
type input "0918150525"
click at [343, 281] on input "text" at bounding box center [383, 285] width 137 height 22
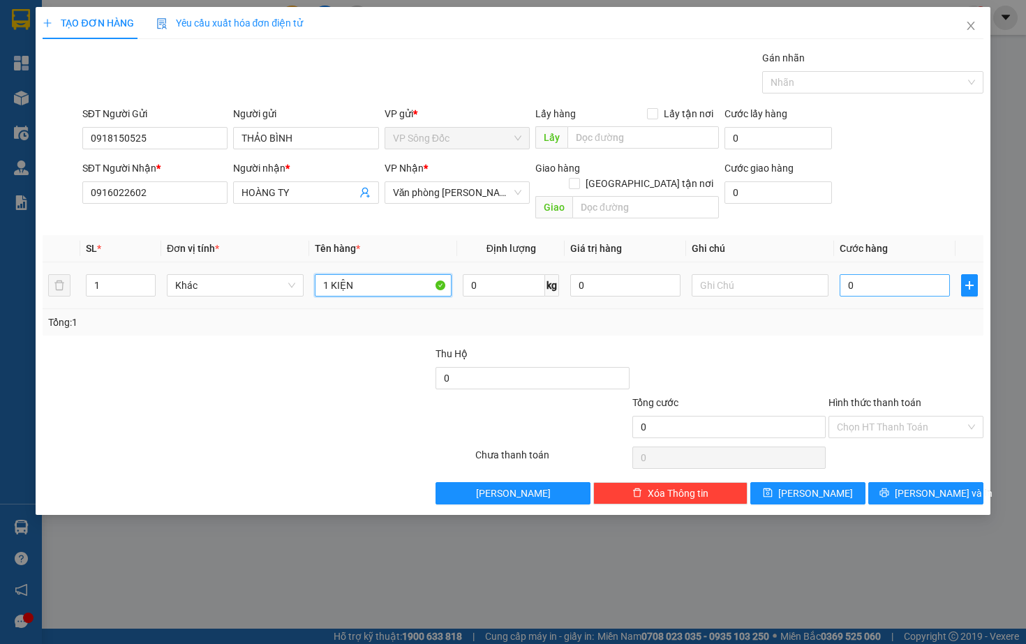
type input "1 KIỆN"
click at [893, 274] on input "0" at bounding box center [895, 285] width 110 height 22
type input "3"
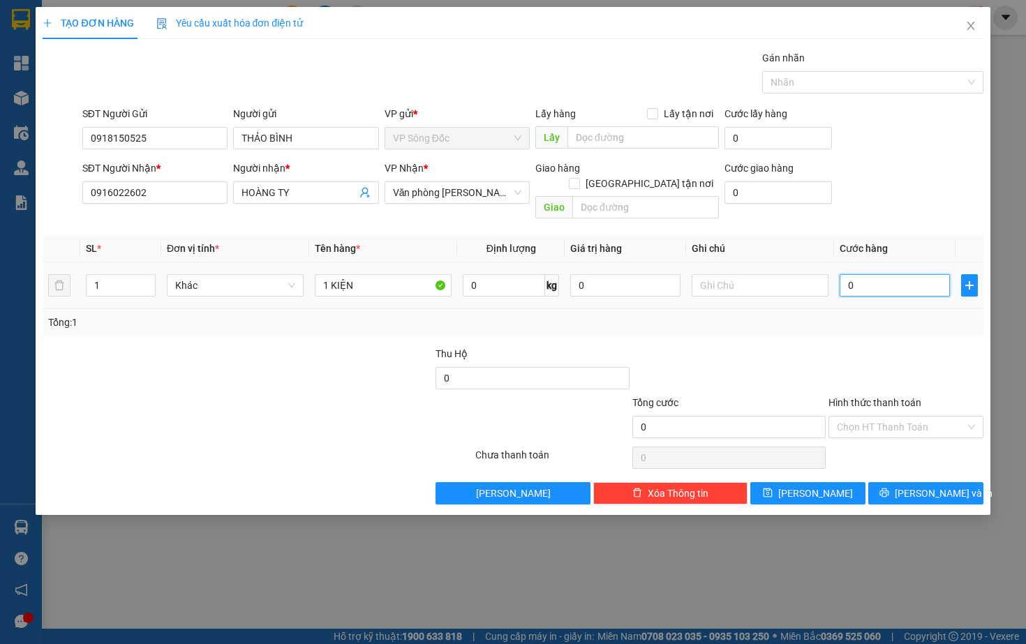
type input "3"
type input "30"
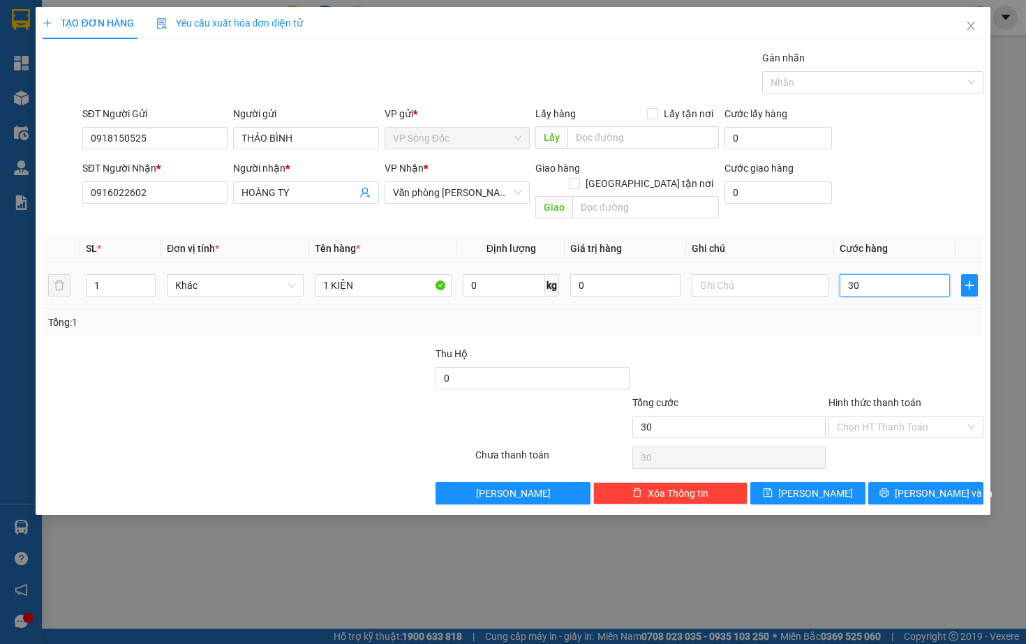
type input "300"
type input "3.000"
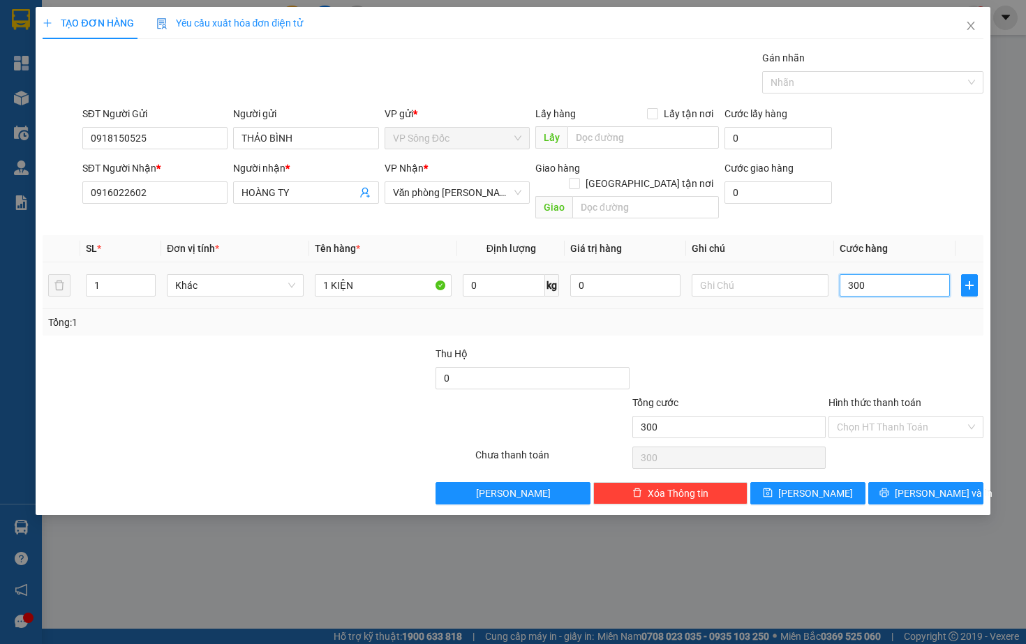
type input "3.000"
type input "30.000"
click at [869, 322] on div "Transit Pickup Surcharge Ids Transit Deliver Surcharge Ids Transit Deliver Surc…" at bounding box center [513, 277] width 940 height 454
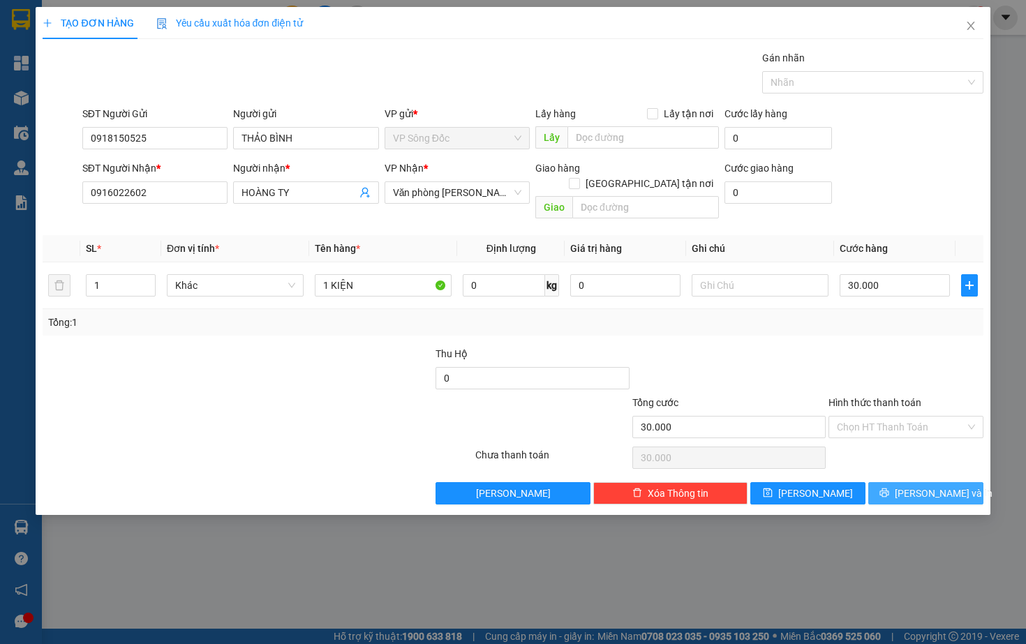
click at [908, 482] on button "[PERSON_NAME] và In" at bounding box center [925, 493] width 115 height 22
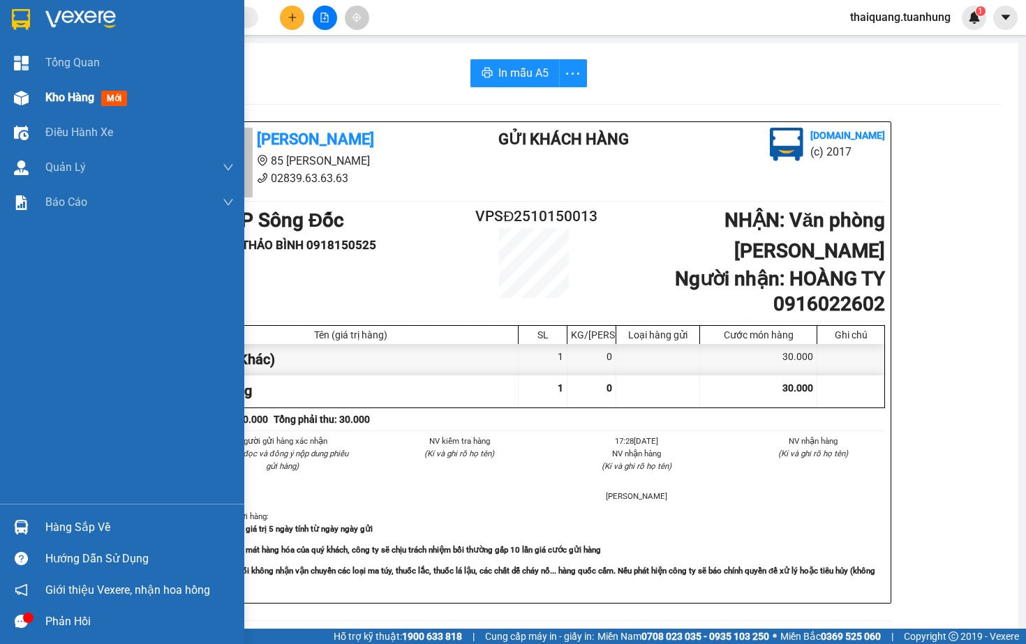
click at [76, 102] on span "Kho hàng" at bounding box center [69, 97] width 49 height 13
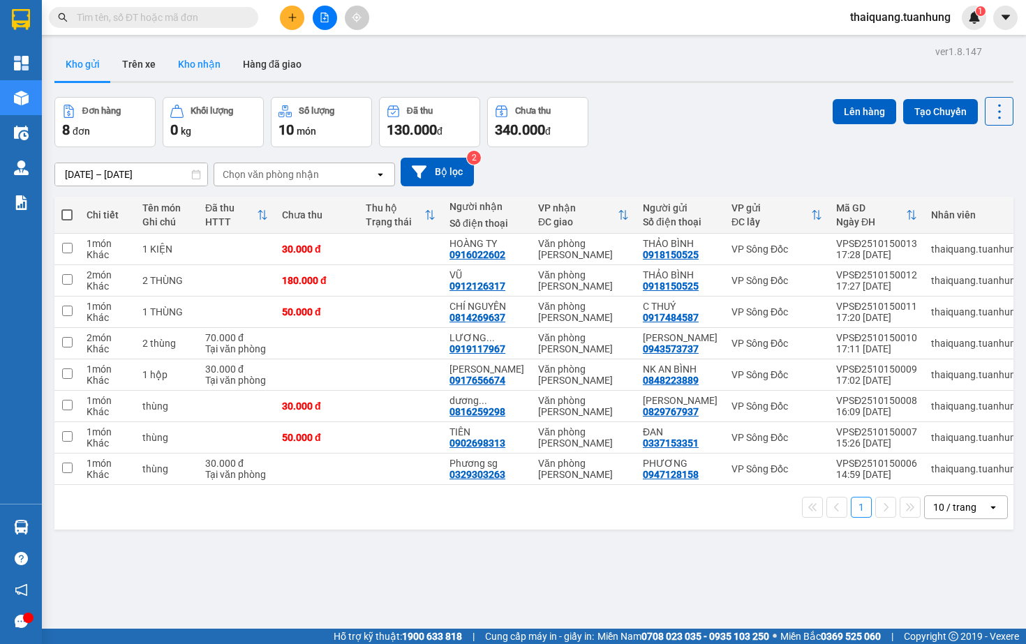
click at [202, 66] on button "Kho nhận" at bounding box center [199, 64] width 65 height 34
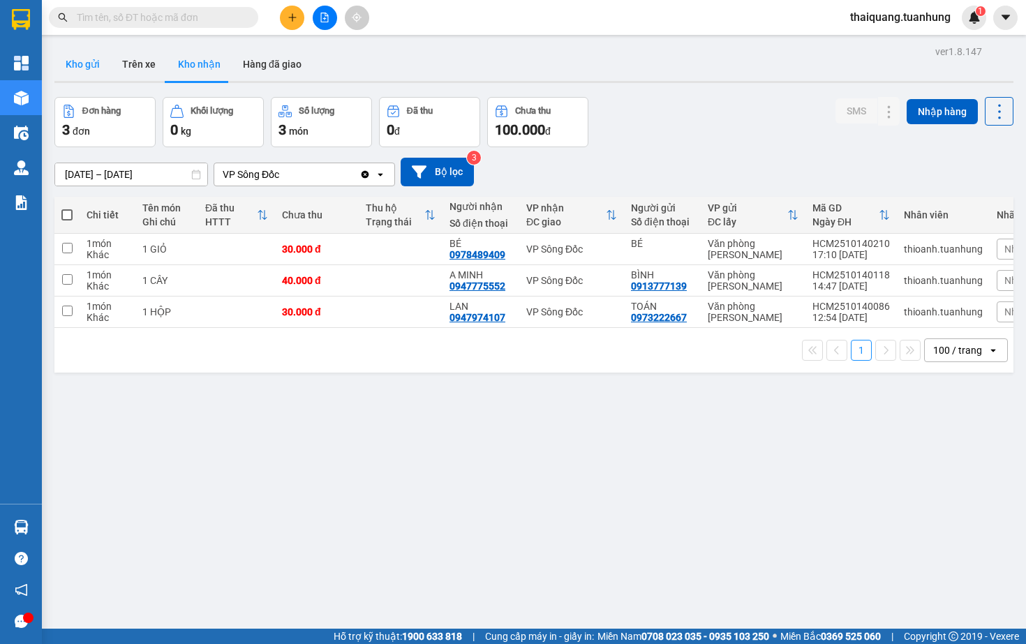
click at [88, 69] on button "Kho gửi" at bounding box center [82, 64] width 57 height 34
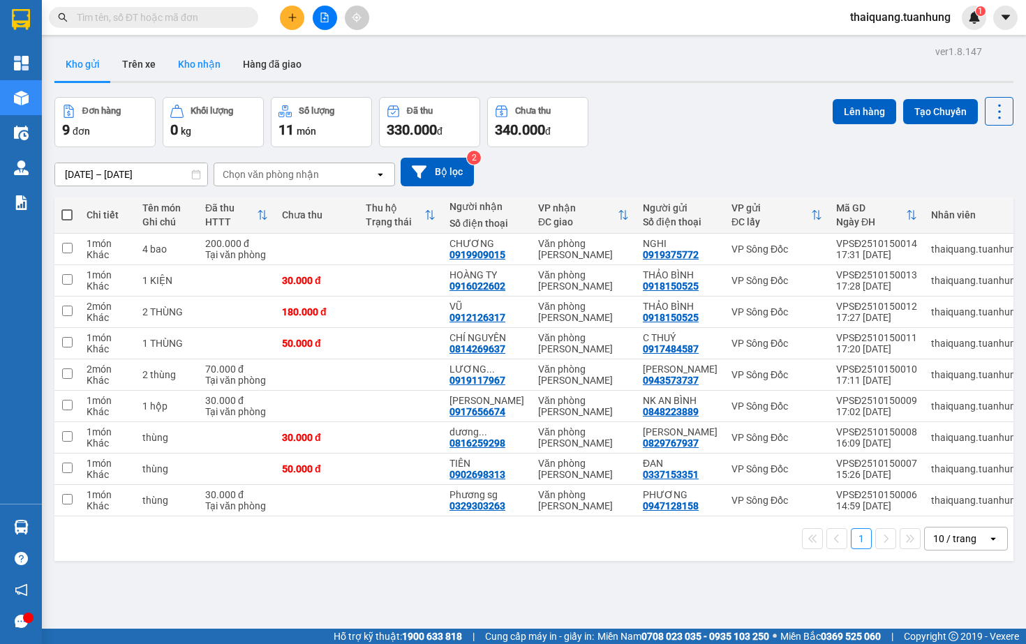
click at [199, 75] on button "Kho nhận" at bounding box center [199, 64] width 65 height 34
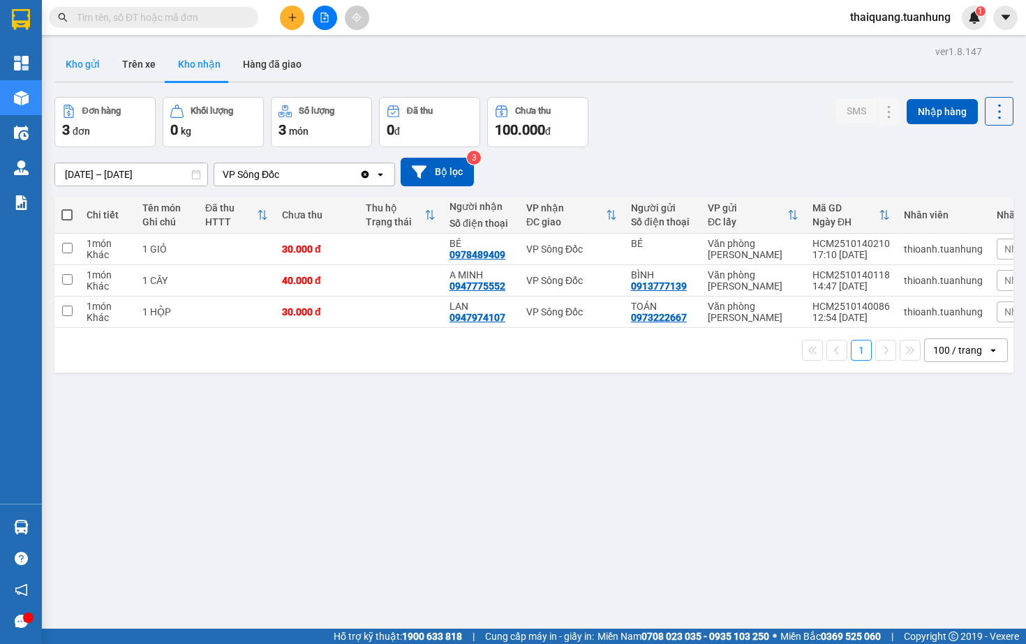
click at [74, 64] on button "Kho gửi" at bounding box center [82, 64] width 57 height 34
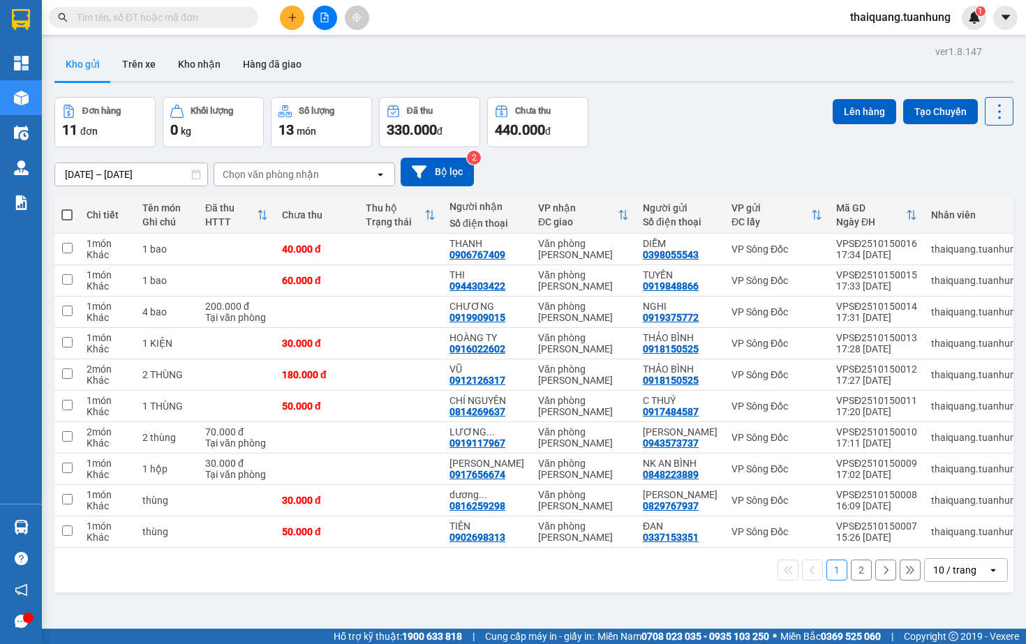
click at [713, 144] on div "Đơn hàng 11 đơn Khối lượng 0 kg Số lượng 13 món Đã thu 330.000 đ Chưa thu 440.0…" at bounding box center [533, 122] width 959 height 50
click at [209, 65] on button "Kho nhận" at bounding box center [199, 64] width 65 height 34
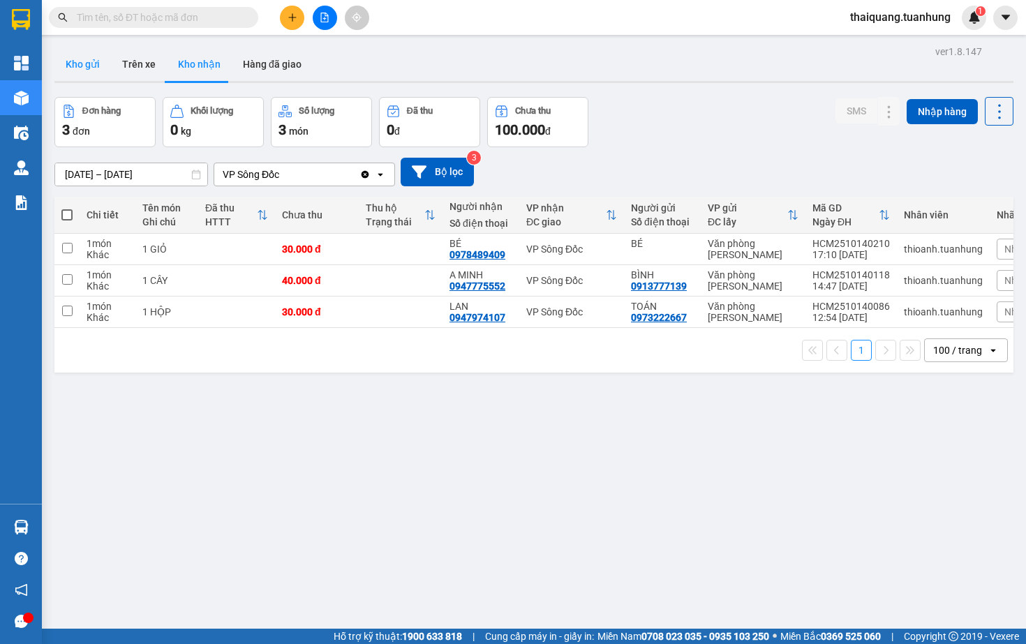
click at [82, 65] on button "Kho gửi" at bounding box center [82, 64] width 57 height 34
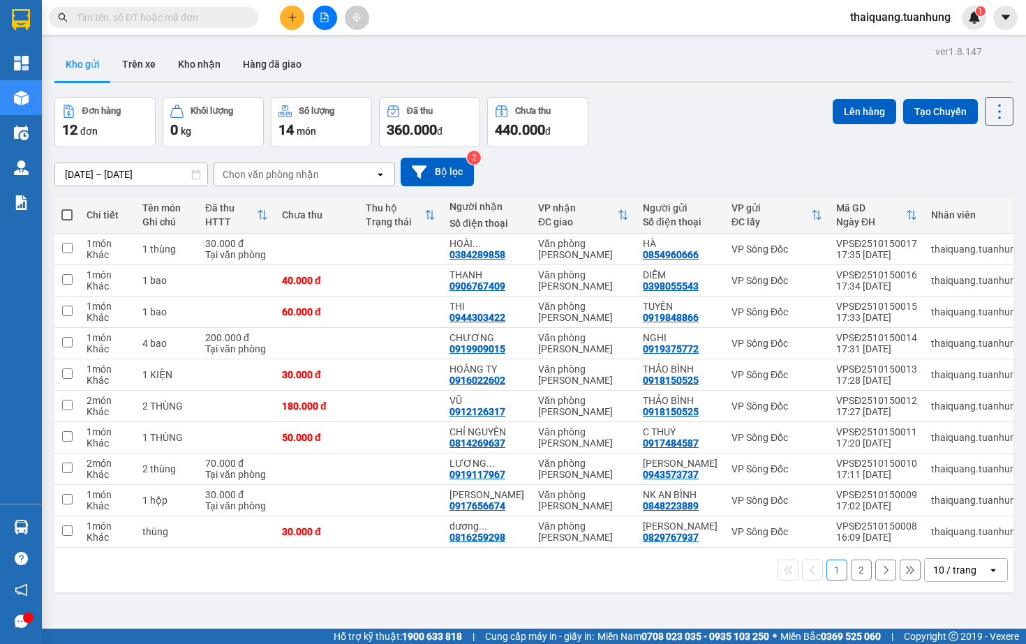
click at [663, 142] on div "Đơn hàng 12 đơn Khối lượng 0 kg Số lượng 14 món Đã thu 360.000 đ Chưa thu 440.0…" at bounding box center [533, 122] width 959 height 50
click at [900, 254] on icon at bounding box center [903, 249] width 10 height 10
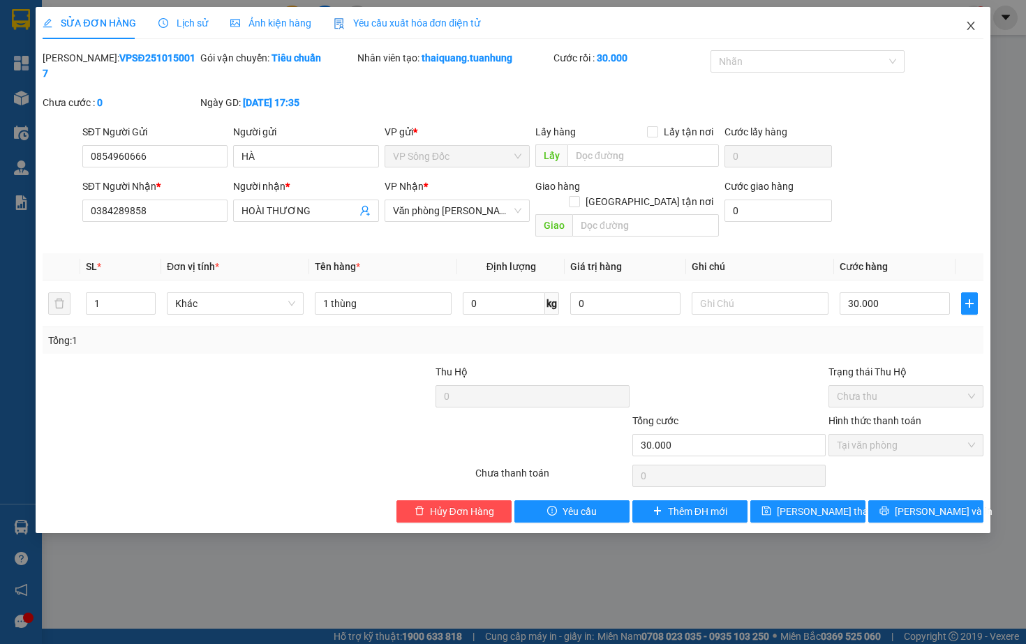
click at [969, 20] on span "Close" at bounding box center [970, 26] width 39 height 39
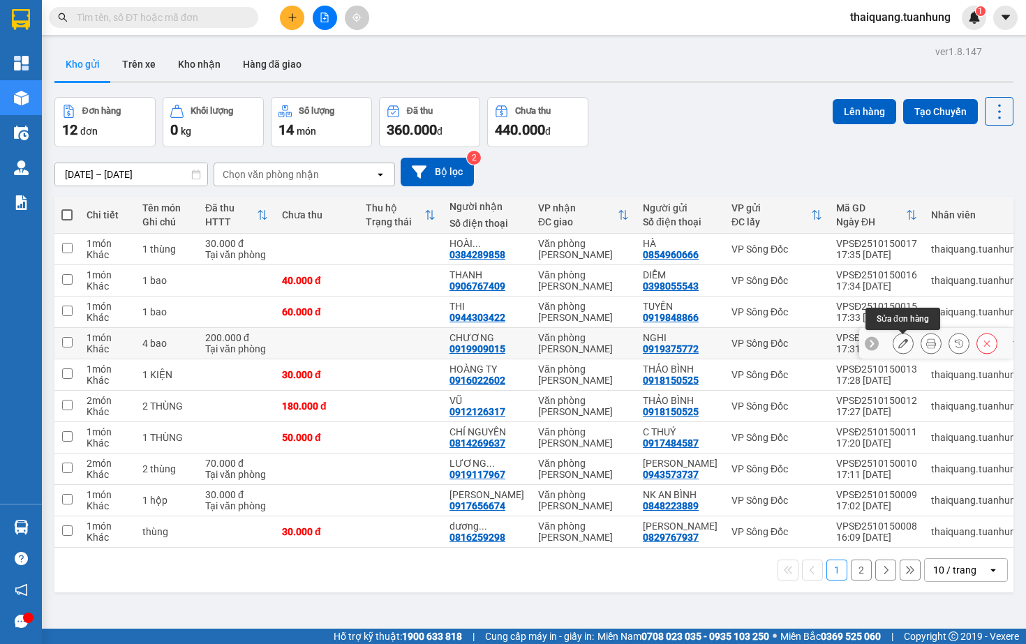
click at [904, 346] on icon at bounding box center [903, 344] width 10 height 10
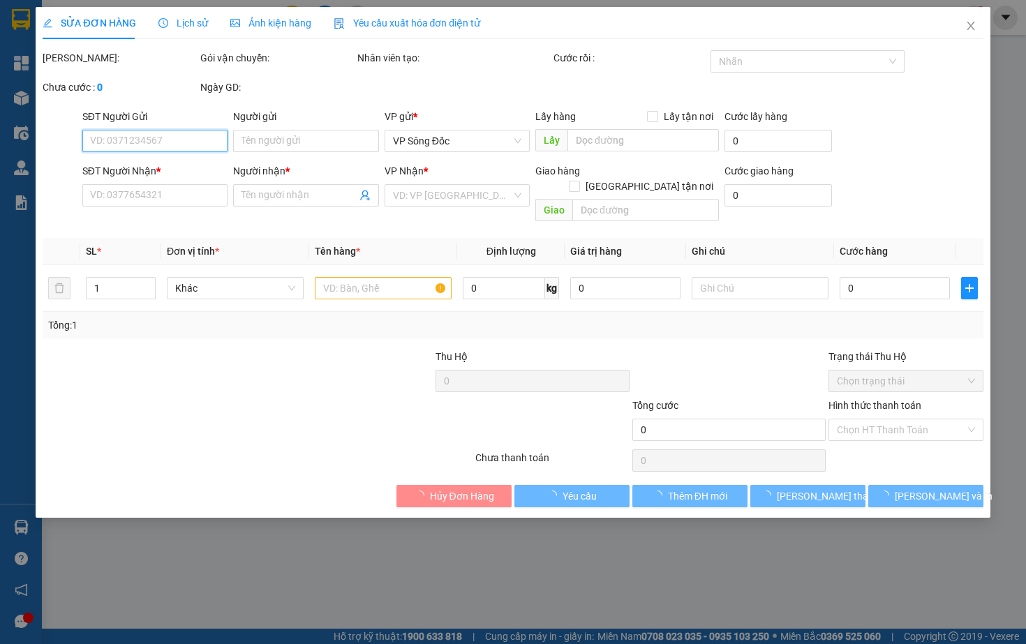
type input "0919375772"
type input "NGHI"
type input "0919909015"
type input "CHƯƠNG"
type input "200.000"
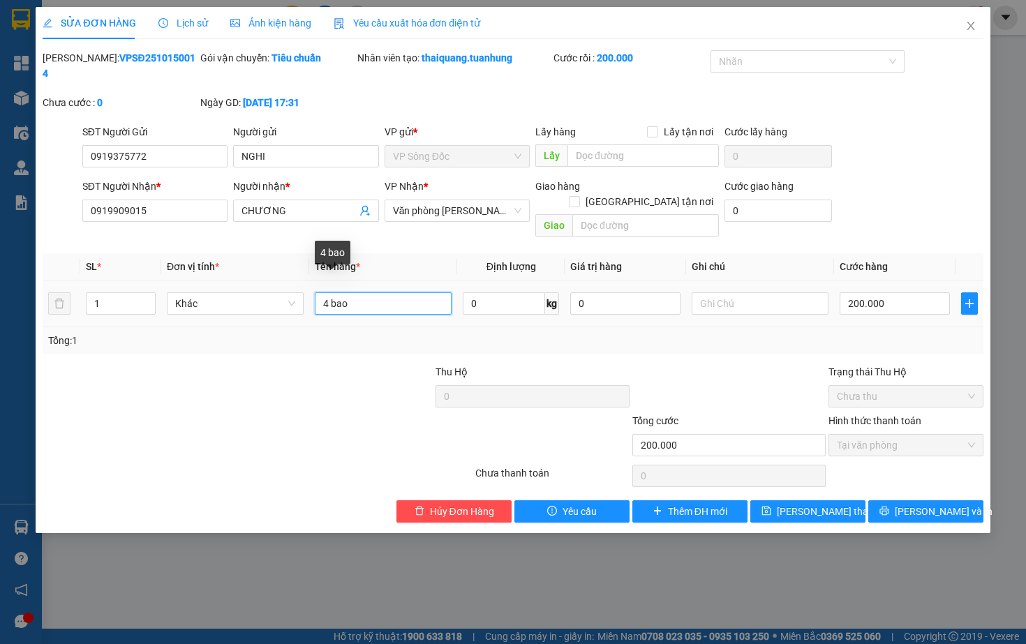
click at [364, 297] on input "4 bao" at bounding box center [383, 303] width 137 height 22
type input "4 cục"
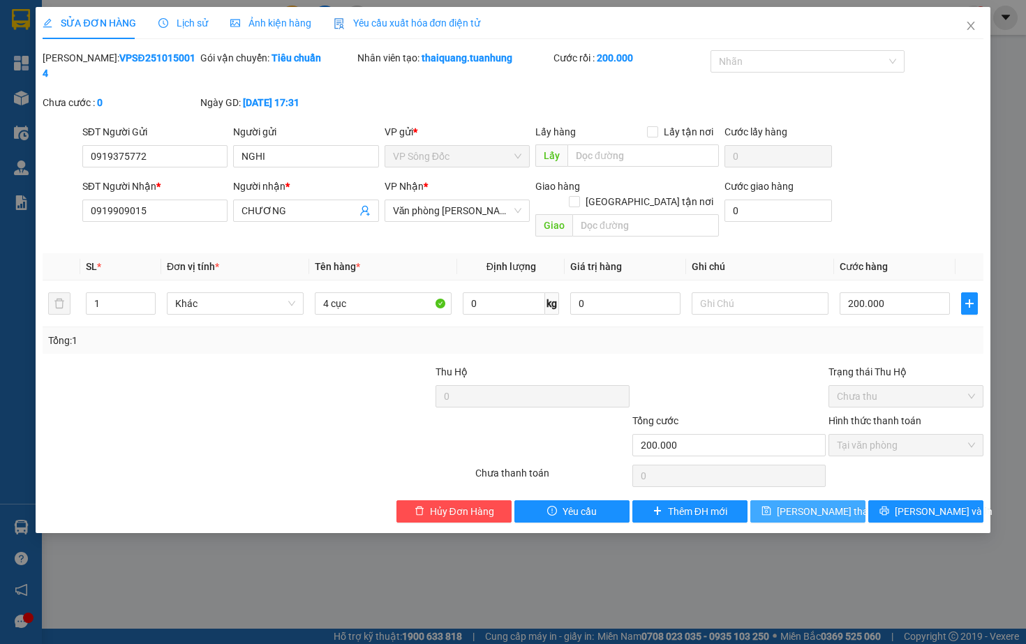
click at [784, 500] on button "[PERSON_NAME] thay đổi" at bounding box center [807, 511] width 115 height 22
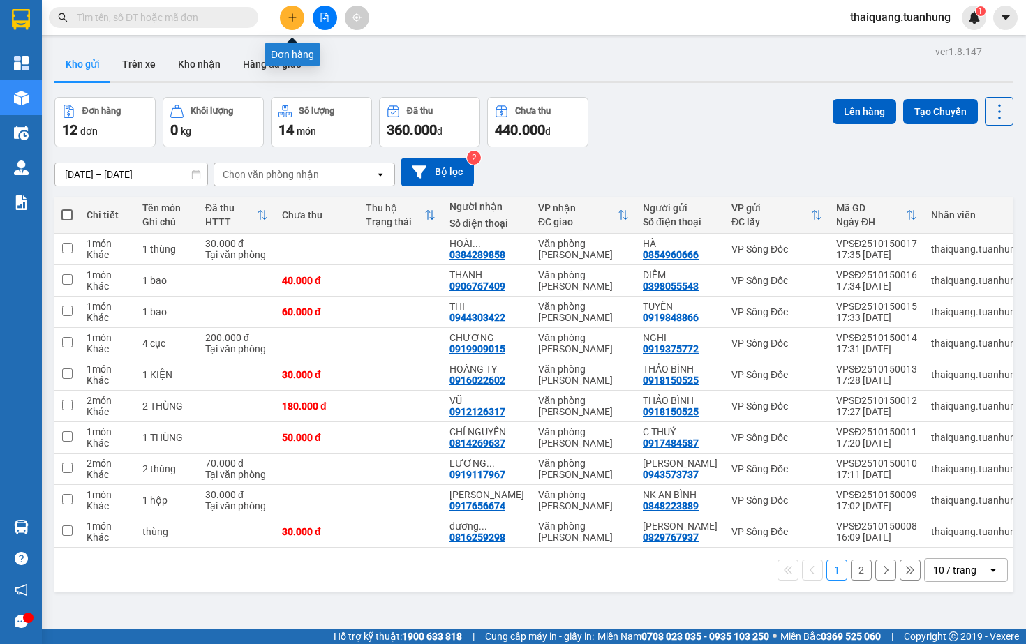
click at [298, 20] on button at bounding box center [292, 18] width 24 height 24
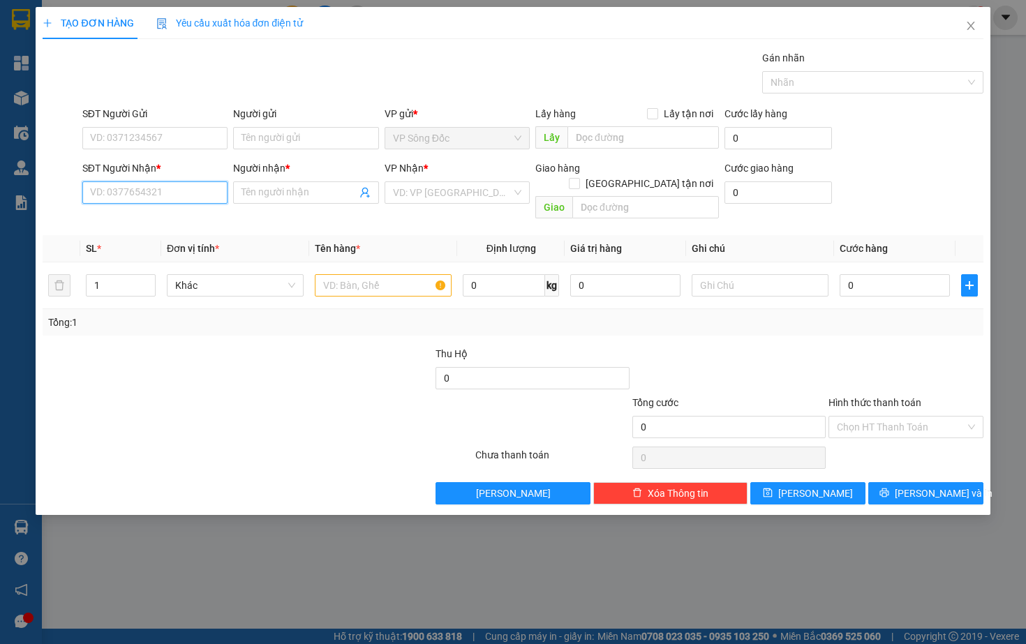
click at [142, 193] on input "SĐT Người Nhận *" at bounding box center [154, 192] width 145 height 22
type input "0965855174"
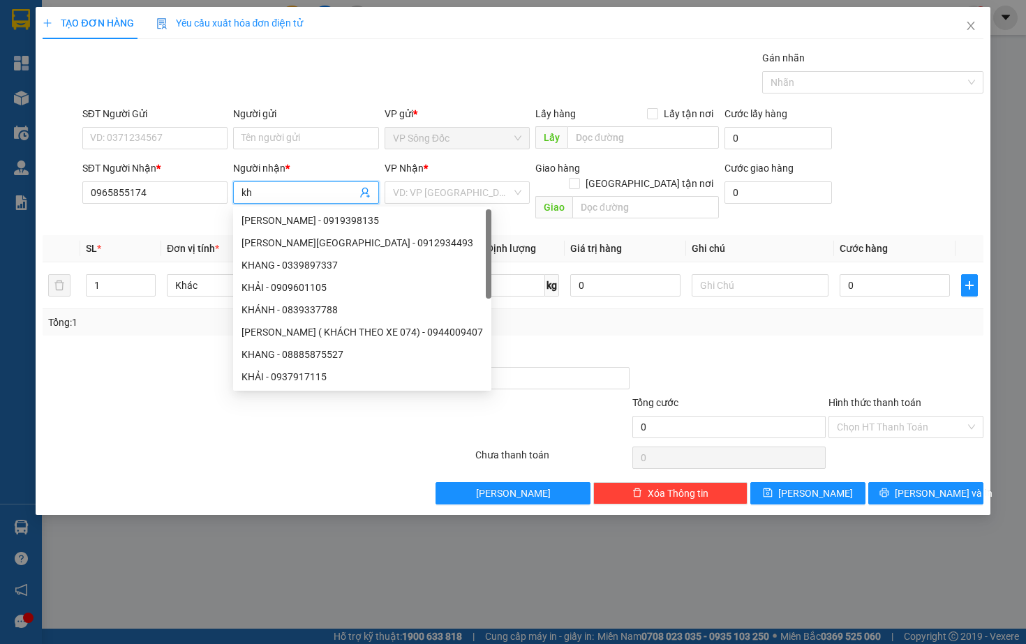
type input "k"
type input "KHA"
click at [126, 138] on input "SĐT Người Gửi" at bounding box center [154, 138] width 145 height 22
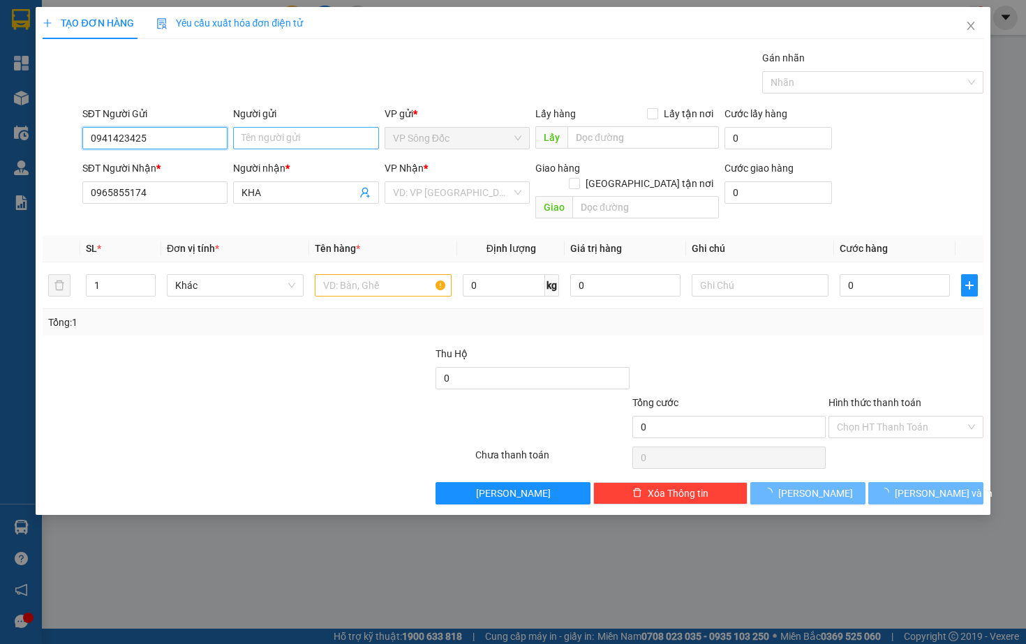
type input "0941423425"
click at [289, 138] on input "Người gửi" at bounding box center [305, 138] width 145 height 22
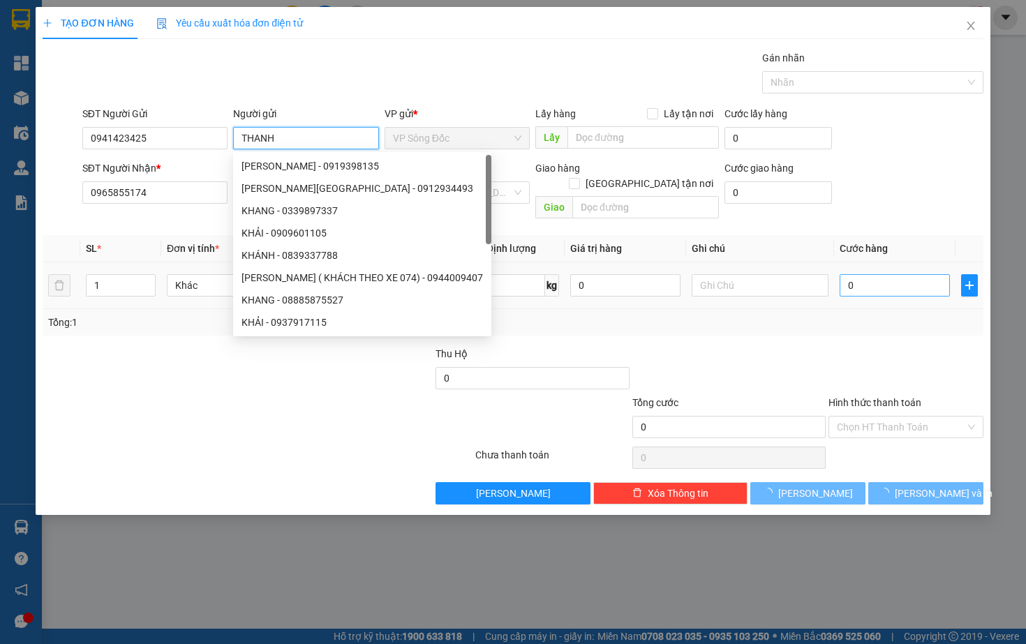
type input "THANH"
click at [878, 274] on input "0" at bounding box center [895, 285] width 110 height 22
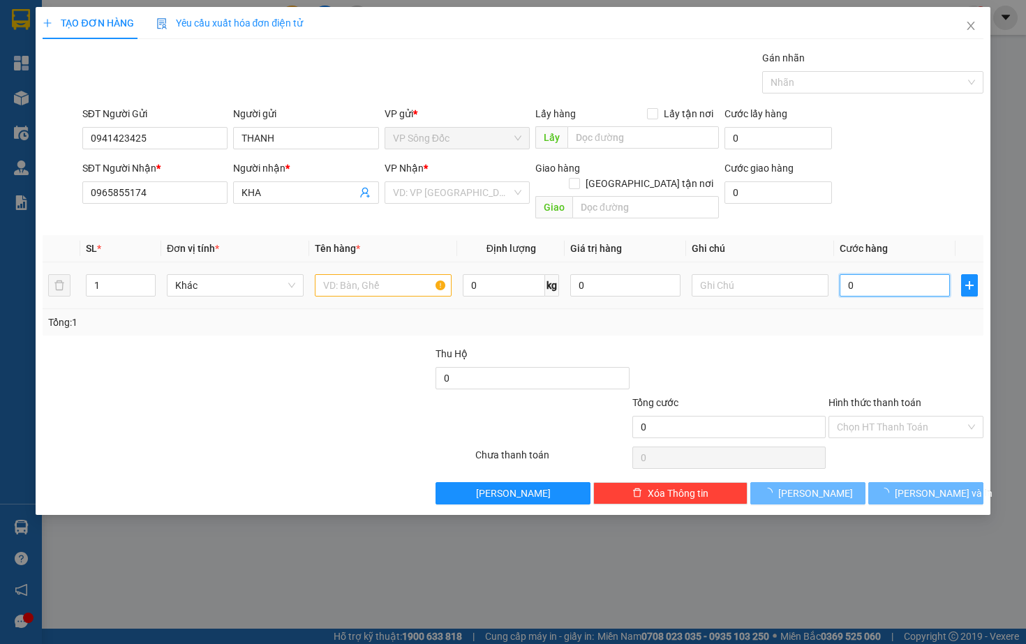
type input "03"
type input "3"
type input "030"
type input "30"
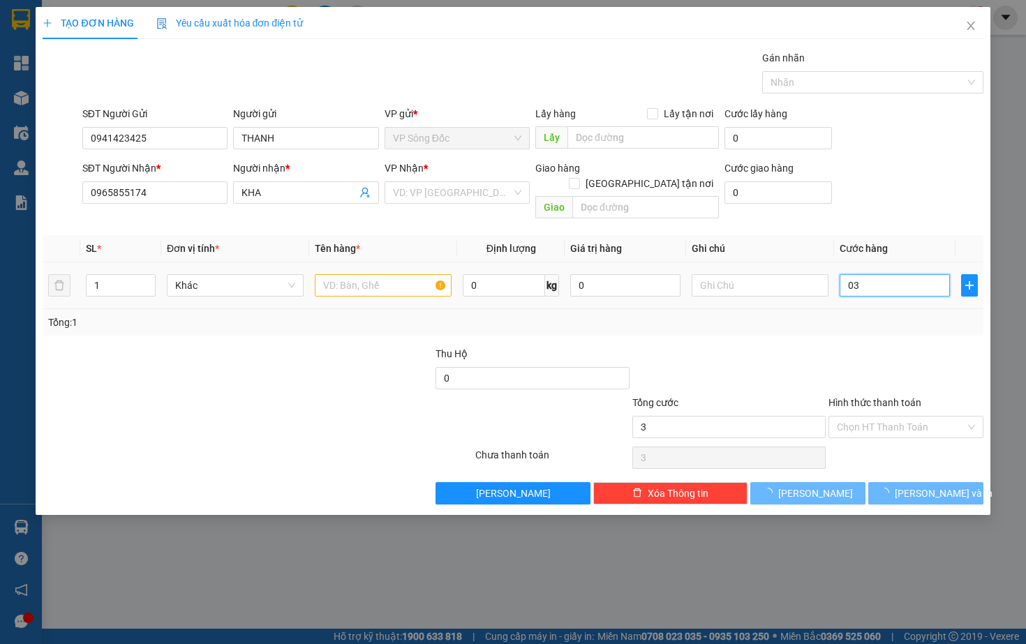
type input "30"
type input "0.300"
type input "300"
type input "03.000"
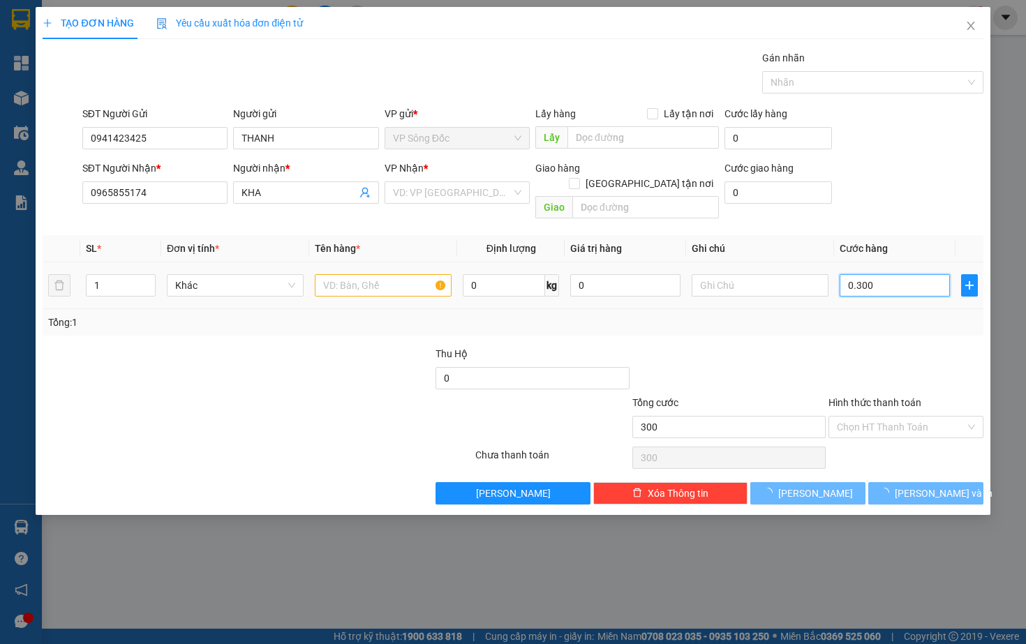
type input "3.000"
type input "3.000.000"
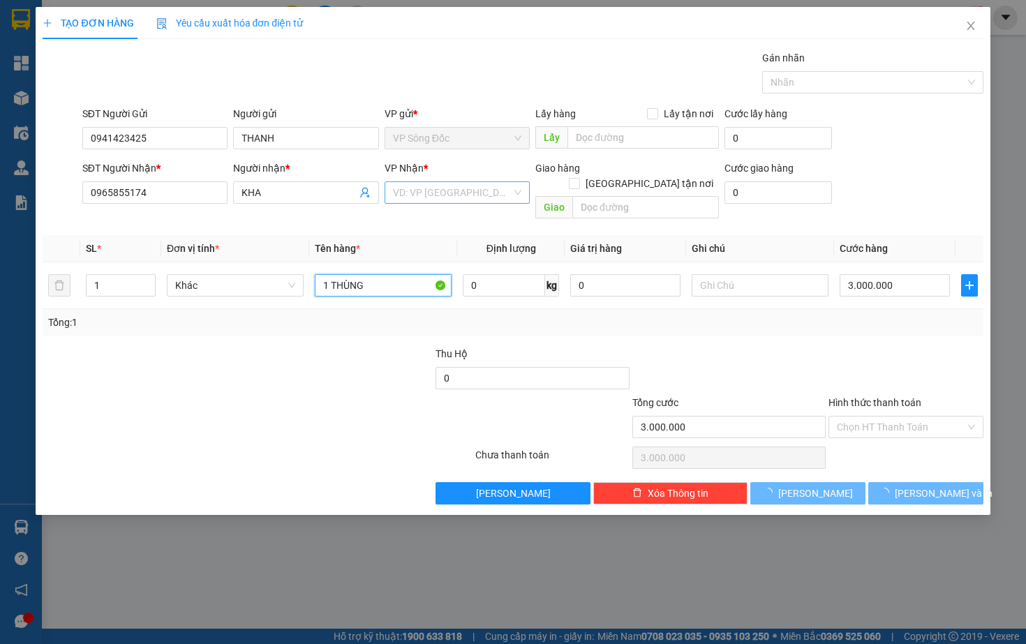
type input "1 THÙNG"
click at [482, 191] on input "search" at bounding box center [452, 192] width 119 height 21
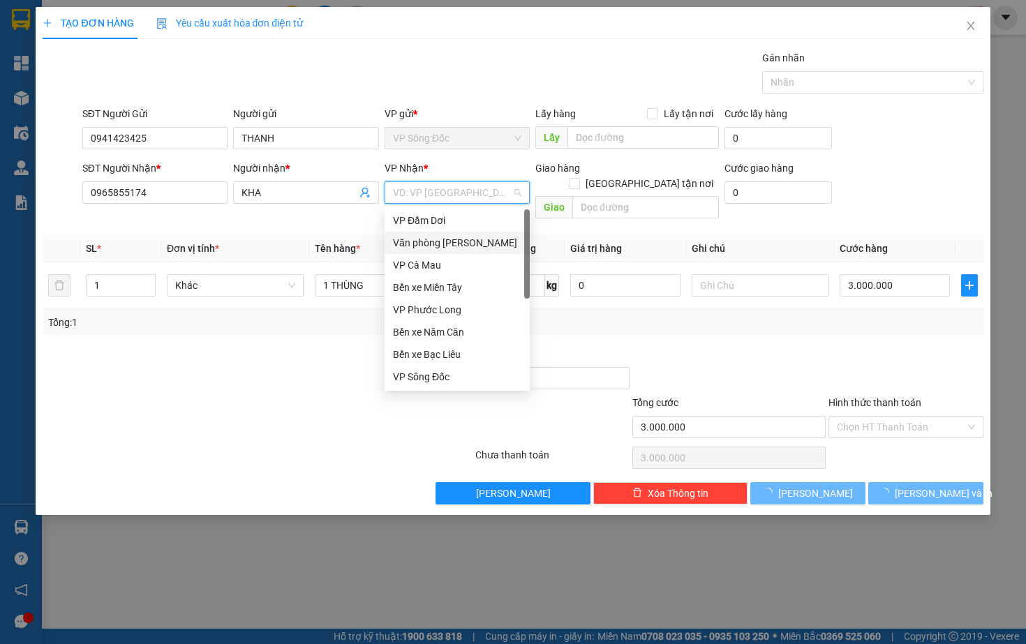
click at [464, 244] on div "Văn phòng [PERSON_NAME]" at bounding box center [457, 242] width 128 height 15
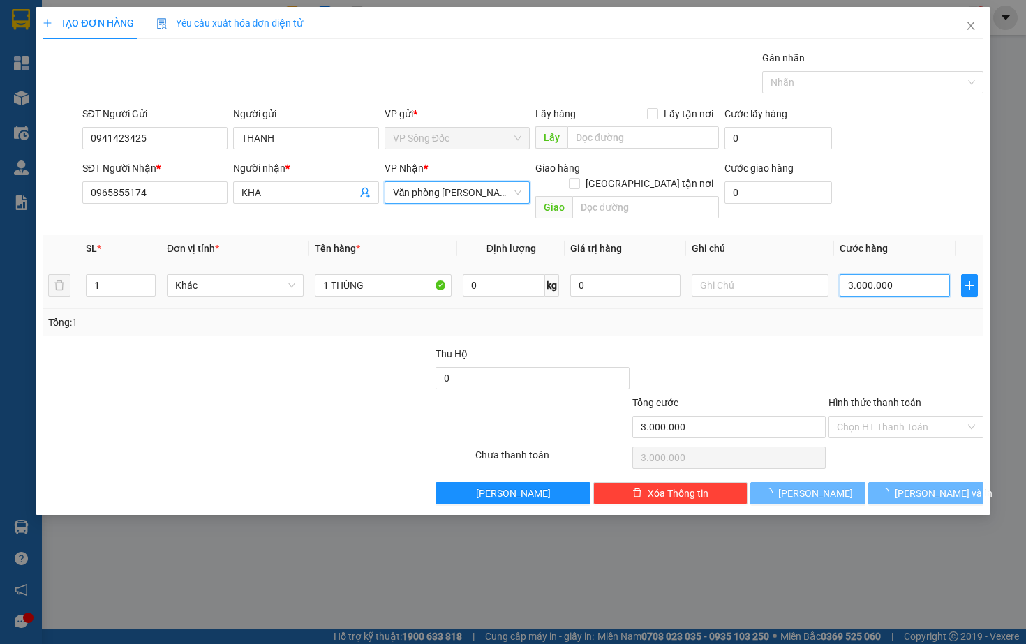
click at [910, 274] on input "3.000.000" at bounding box center [895, 285] width 110 height 22
type input "300.000"
type input "30.000"
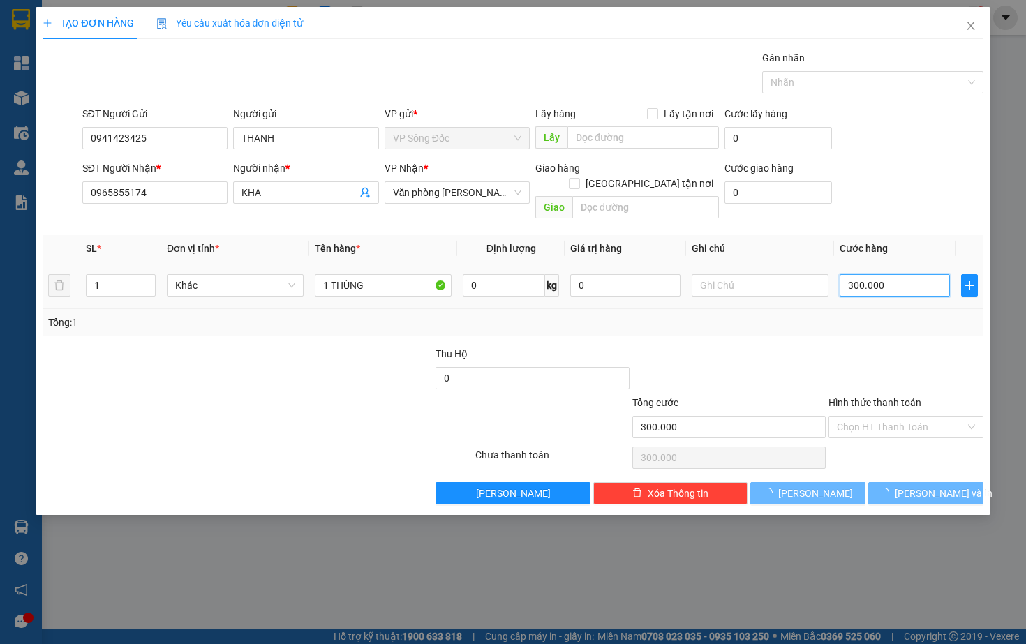
type input "30.000"
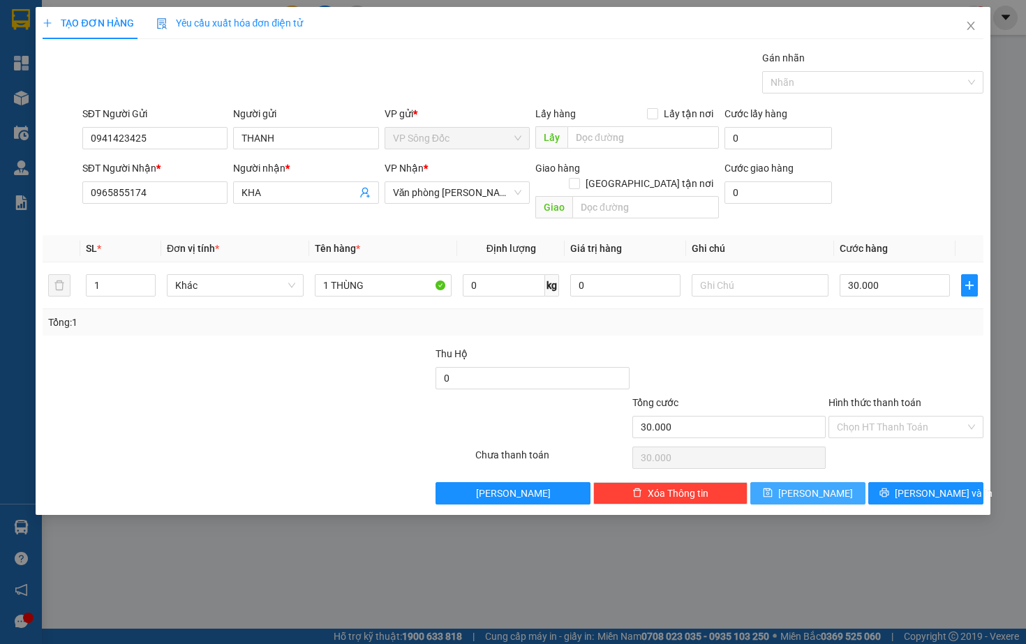
click at [810, 486] on span "[PERSON_NAME]" at bounding box center [815, 493] width 75 height 15
type input "0"
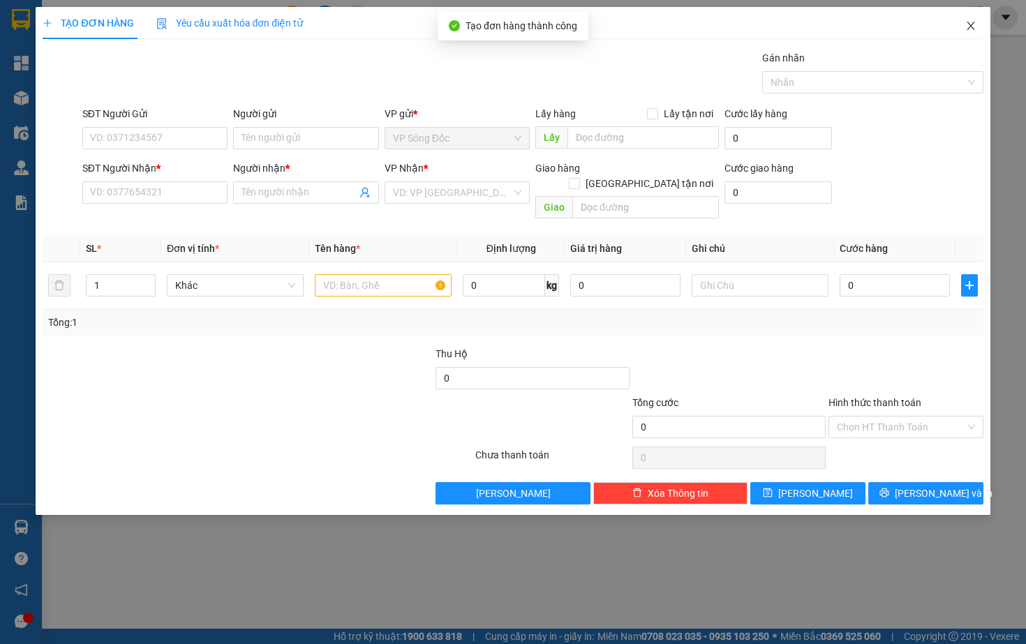
click at [970, 26] on icon "close" at bounding box center [971, 26] width 8 height 8
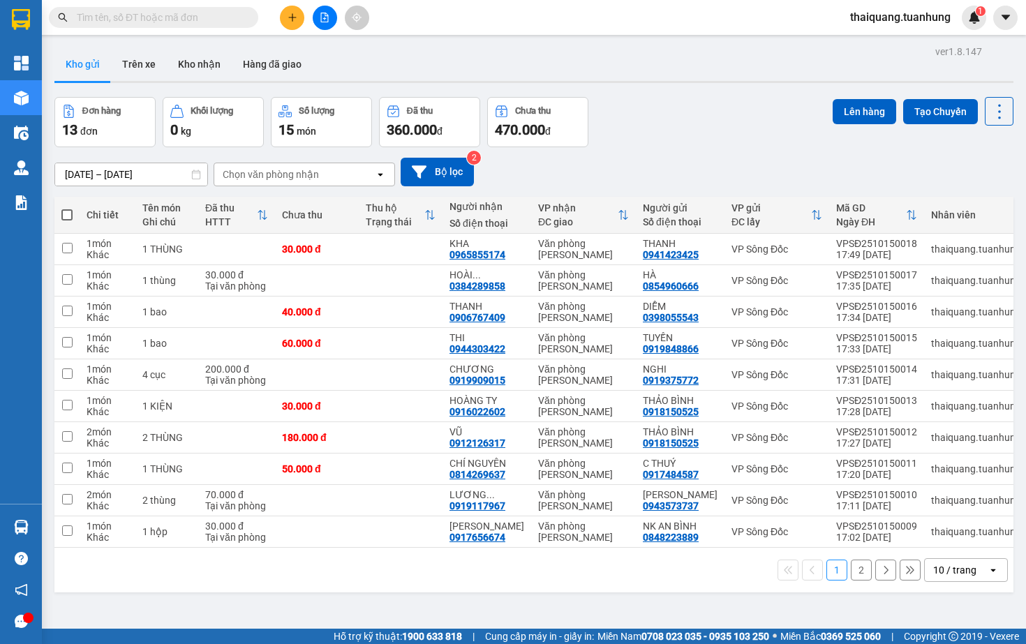
click at [700, 134] on div "Đơn hàng 13 đơn Khối lượng 0 kg Số lượng 15 món Đã thu 360.000 đ Chưa thu 470.0…" at bounding box center [533, 122] width 959 height 50
click at [289, 25] on button at bounding box center [292, 18] width 24 height 24
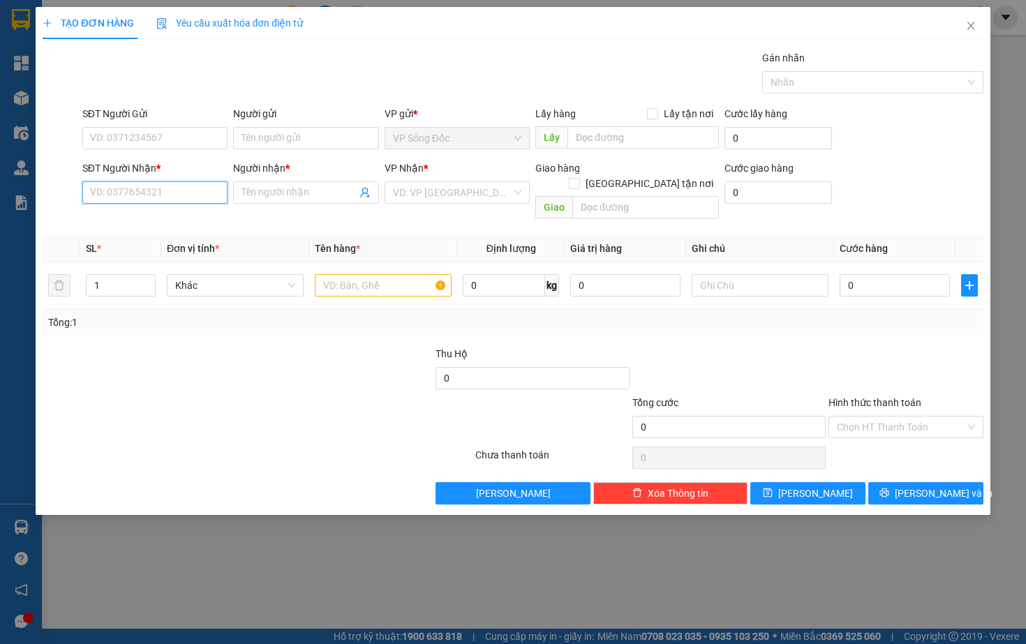
click at [150, 193] on input "SĐT Người Nhận *" at bounding box center [154, 192] width 145 height 22
type input "0916832275"
click at [172, 224] on div "0916832275 - LABO VIỆT NET" at bounding box center [156, 220] width 131 height 15
type input "LABO VIỆT NET"
type input "0916832275"
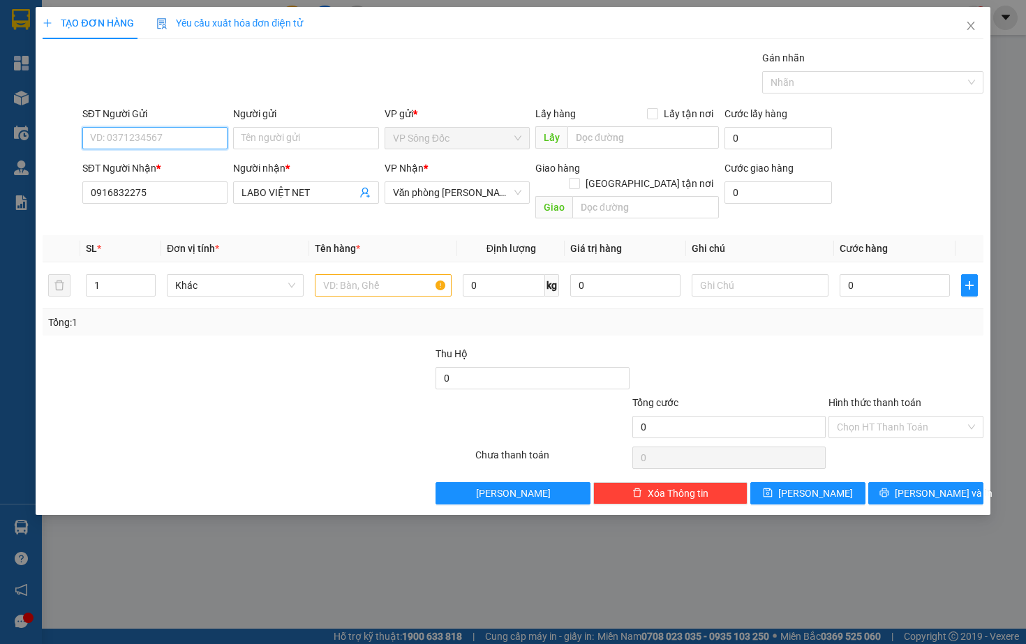
click at [179, 139] on input "SĐT Người Gửi" at bounding box center [154, 138] width 145 height 22
click at [183, 190] on div "0966230007 - NK [GEOGRAPHIC_DATA] SĐ" at bounding box center [184, 188] width 187 height 15
type input "0966230007"
type input "NK SÀI GÒN SĐ"
click at [343, 274] on input "text" at bounding box center [383, 285] width 137 height 22
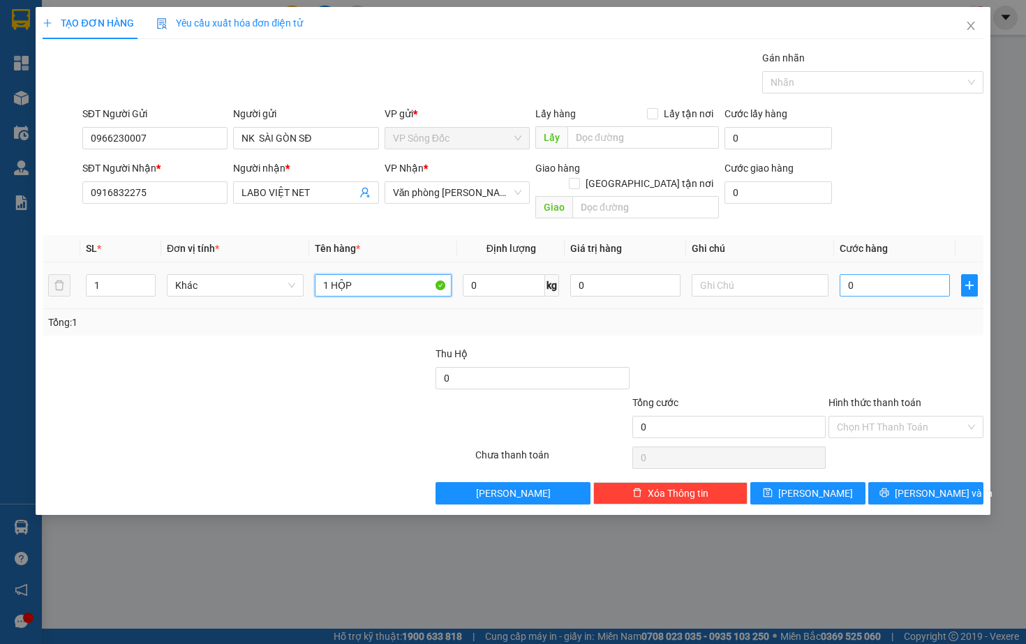
type input "1 HỘP"
type input "3"
type input "30"
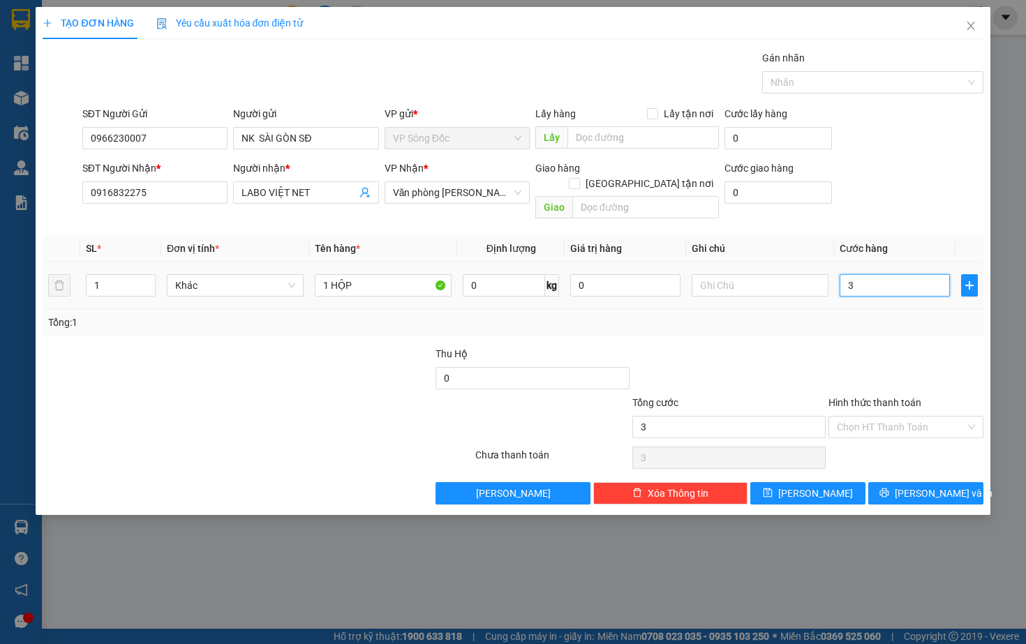
type input "30"
type input "300"
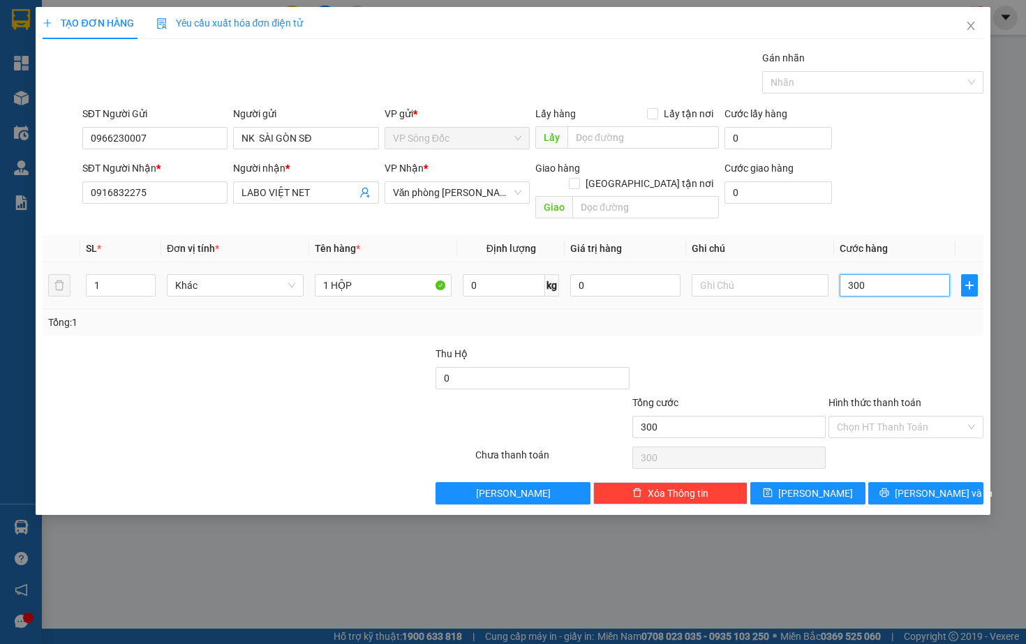
type input "3.000"
type input "30.000"
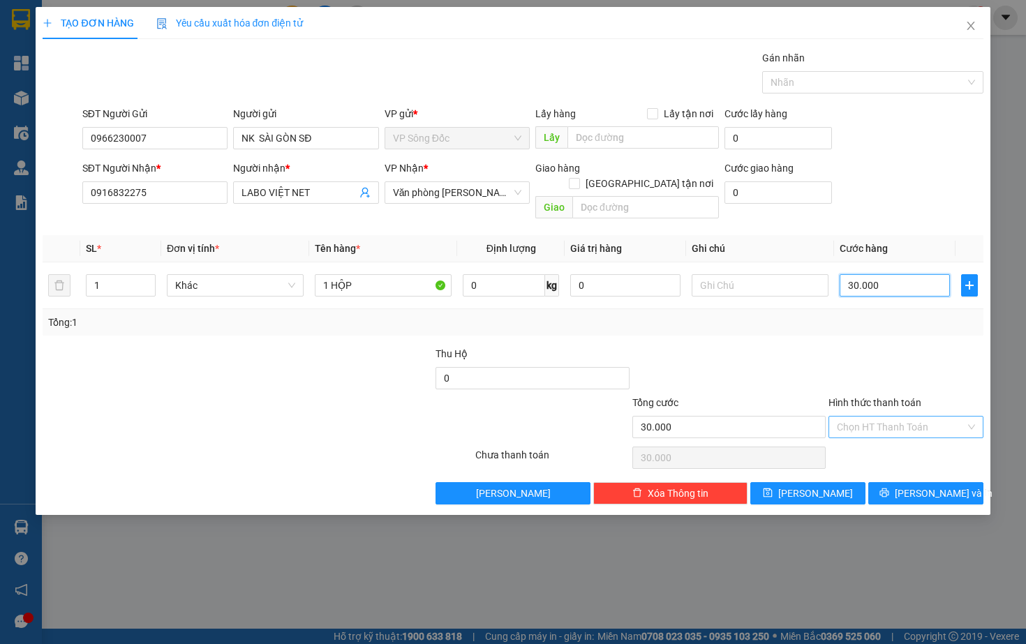
drag, startPoint x: 905, startPoint y: 261, endPoint x: 865, endPoint y: 412, distance: 156.1
click at [865, 412] on div "Transit Pickup Surcharge Ids Transit Deliver Surcharge Ids Transit Deliver Surc…" at bounding box center [513, 277] width 940 height 454
click at [875, 437] on div "Tại văn phòng" at bounding box center [906, 439] width 138 height 15
type input "0"
click at [817, 486] on span "[PERSON_NAME]" at bounding box center [815, 493] width 75 height 15
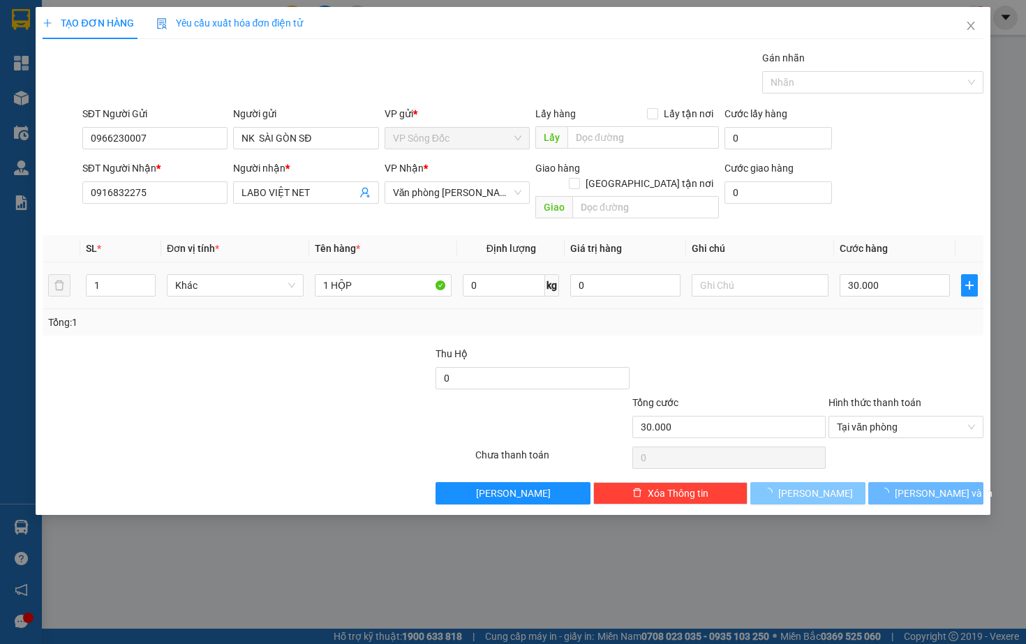
type input "0"
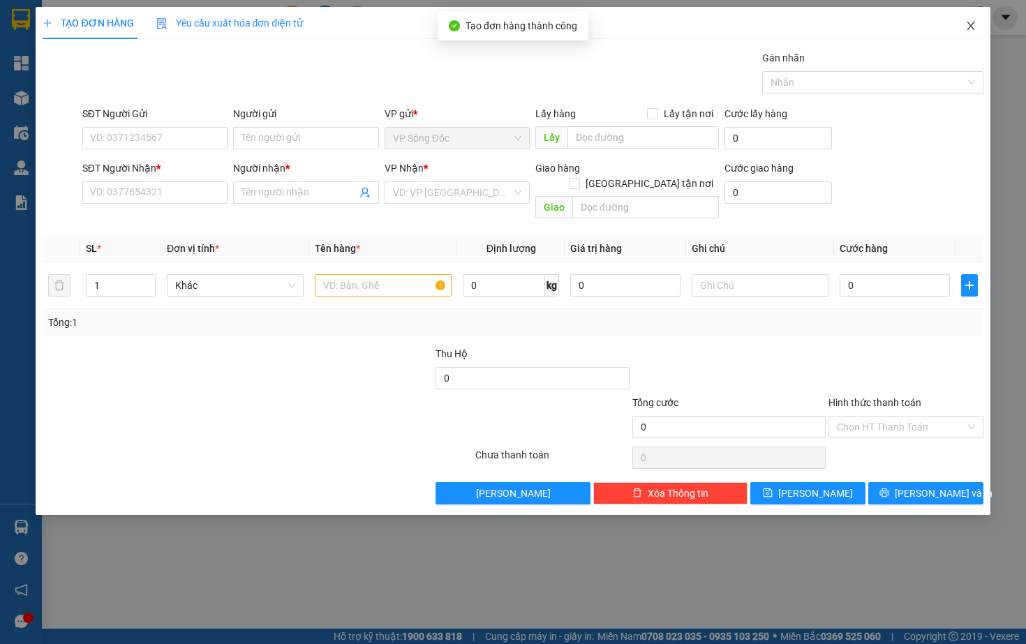
click at [970, 28] on icon "close" at bounding box center [971, 26] width 8 height 8
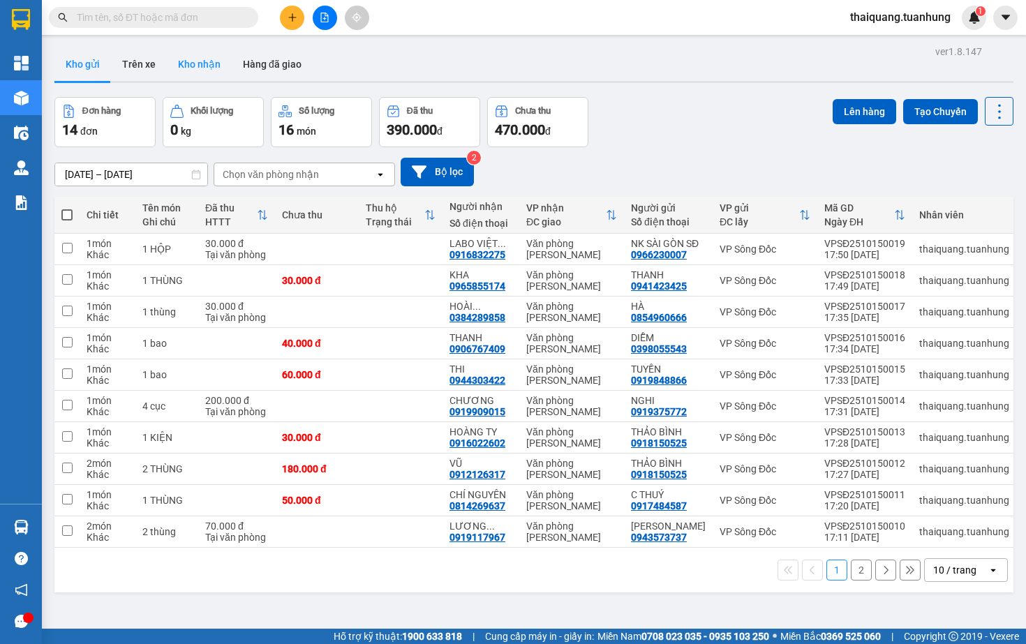
click at [203, 76] on button "Kho nhận" at bounding box center [199, 64] width 65 height 34
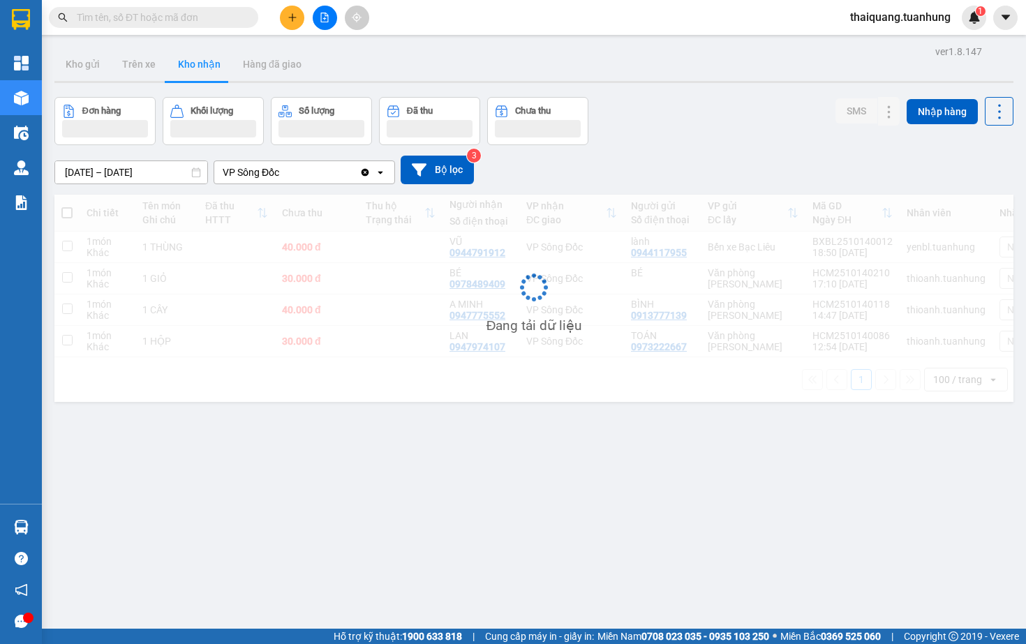
click at [632, 142] on div "Đơn hàng Khối lượng Số lượng Đã thu Chưa thu SMS Nhập hàng" at bounding box center [533, 121] width 959 height 48
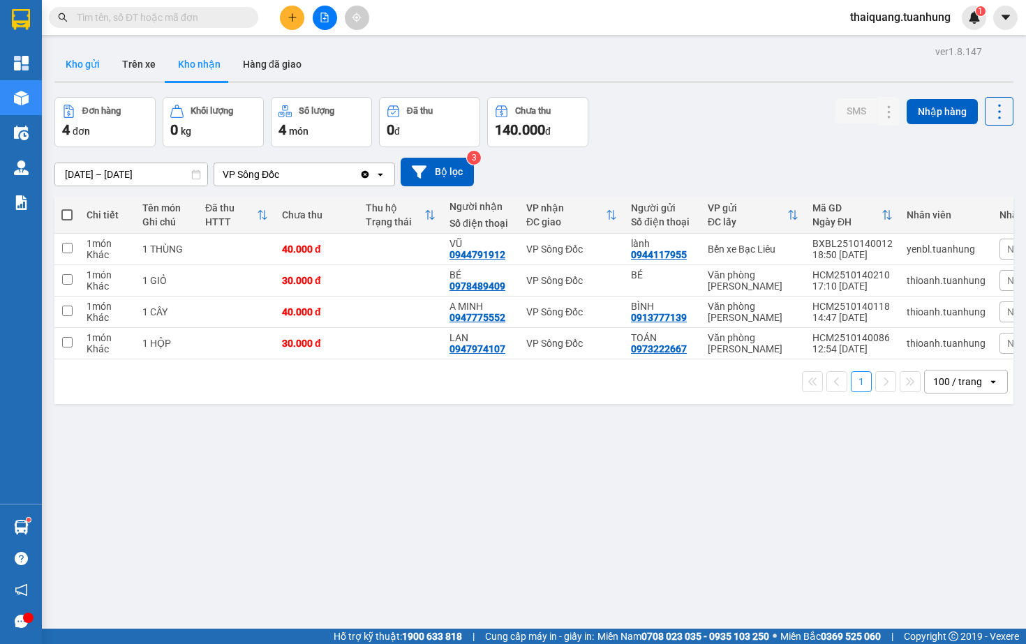
click at [80, 67] on button "Kho gửi" at bounding box center [82, 64] width 57 height 34
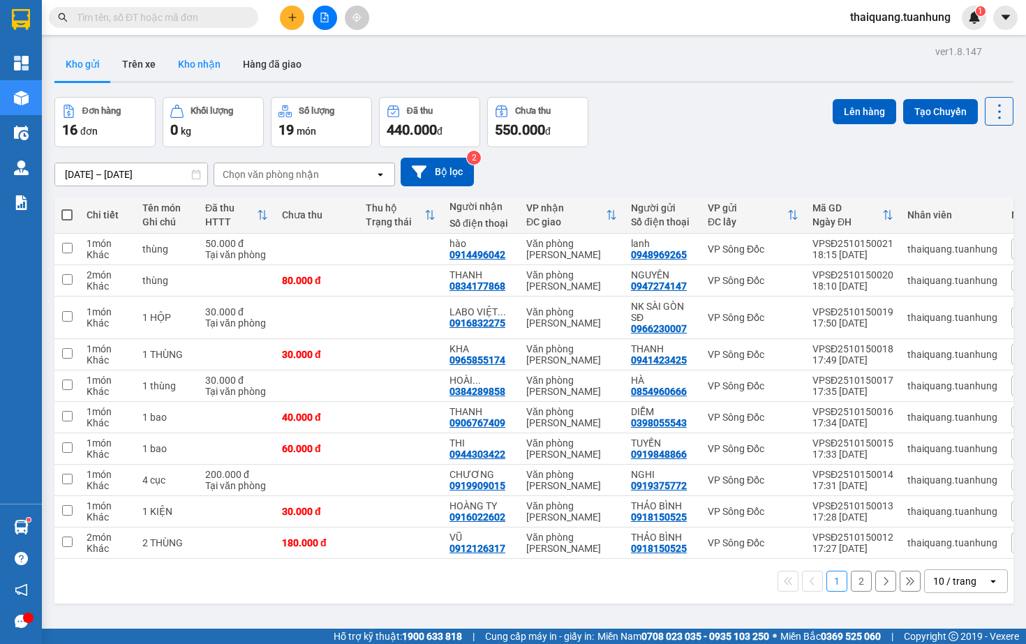
click at [208, 59] on button "Kho nhận" at bounding box center [199, 64] width 65 height 34
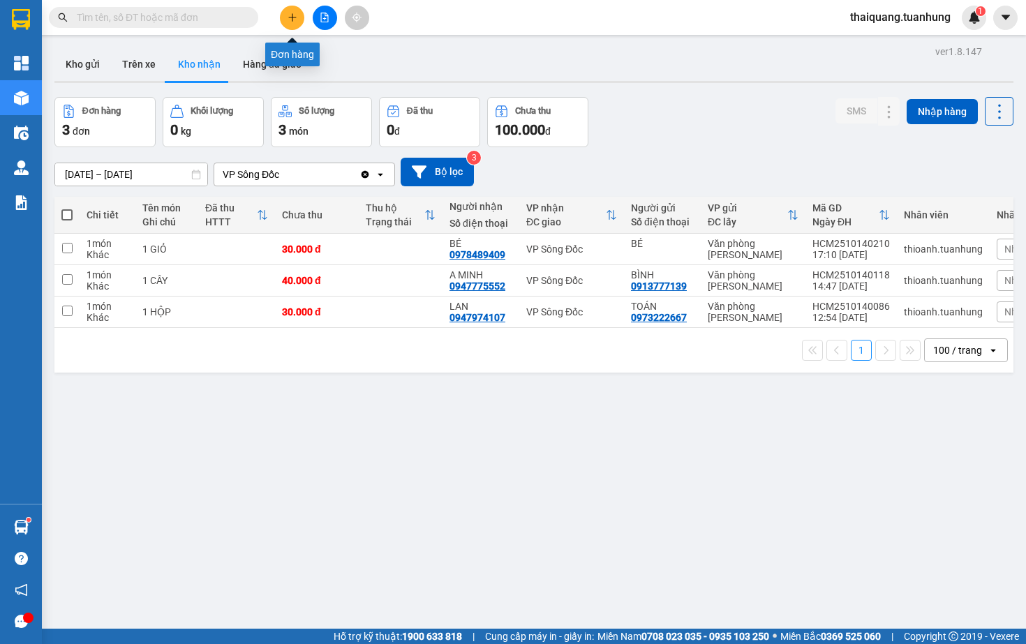
click at [288, 16] on icon "plus" at bounding box center [293, 18] width 10 height 10
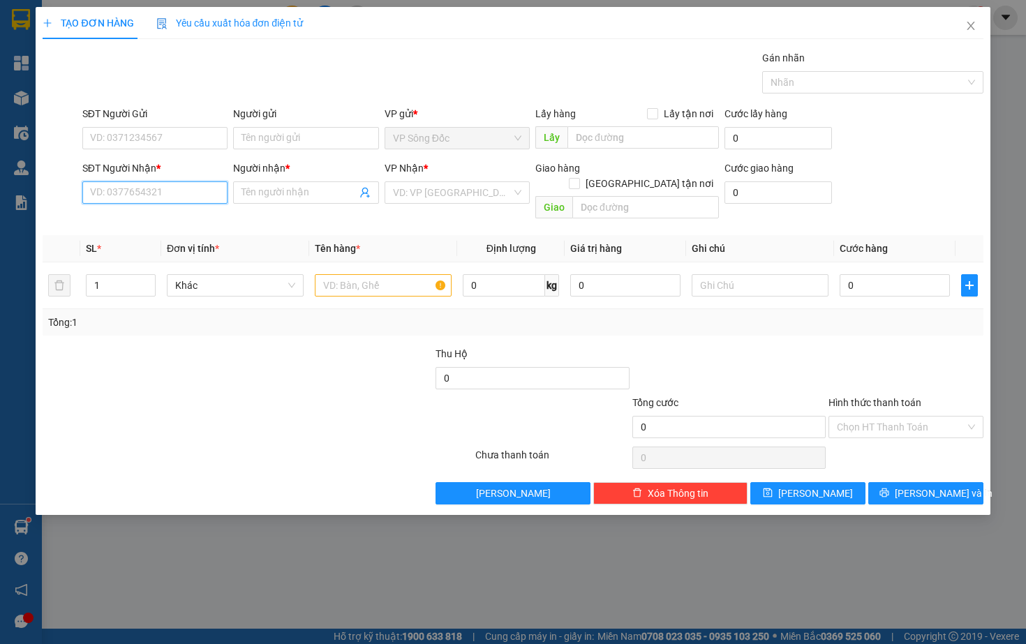
click at [155, 195] on input "SĐT Người Nhận *" at bounding box center [154, 192] width 145 height 22
click at [142, 137] on input "SĐT Người Gửi" at bounding box center [154, 138] width 145 height 22
type input "0945984348"
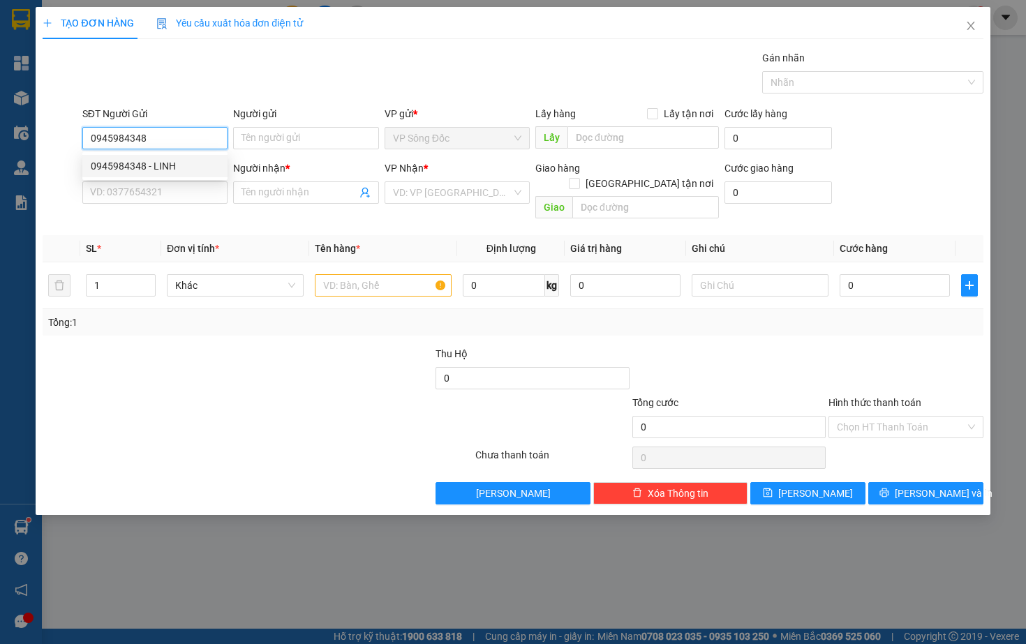
click at [183, 167] on div "0945984348 - LINH" at bounding box center [155, 165] width 128 height 15
type input "LINH"
type input "0945984348"
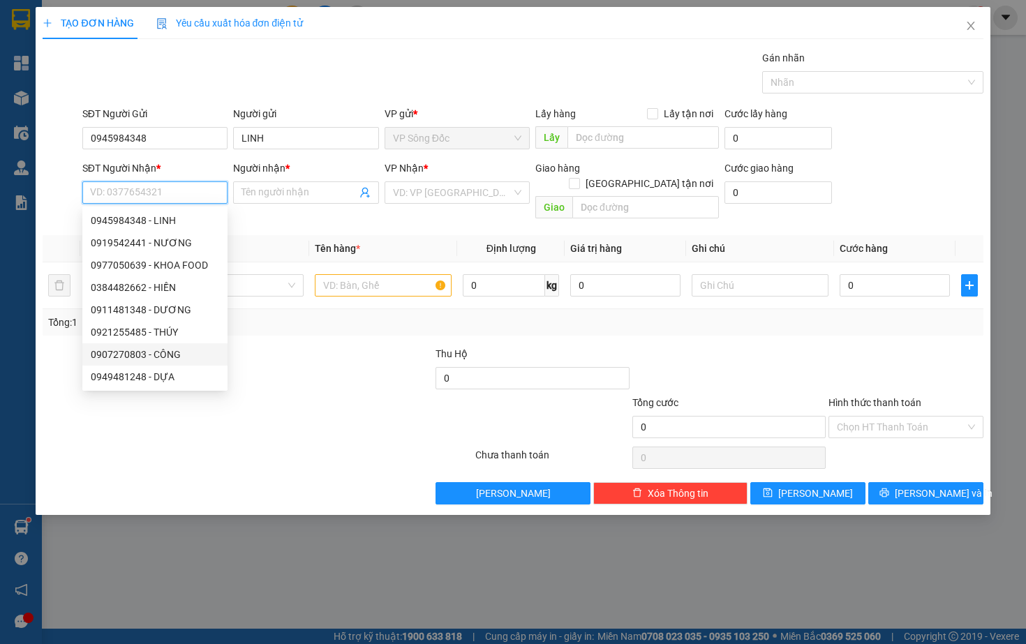
drag, startPoint x: 174, startPoint y: 191, endPoint x: 172, endPoint y: 353, distance: 161.3
click at [172, 353] on body "Kết quả tìm kiếm ( 0 ) Bộ lọc No Data thaiquang.tuanhung 1 Tổng Quan Kho hàng m…" at bounding box center [513, 322] width 1026 height 644
click at [172, 353] on div "0907270803 - CÔNG" at bounding box center [155, 354] width 128 height 15
type input "0907270803"
type input "CÔNG"
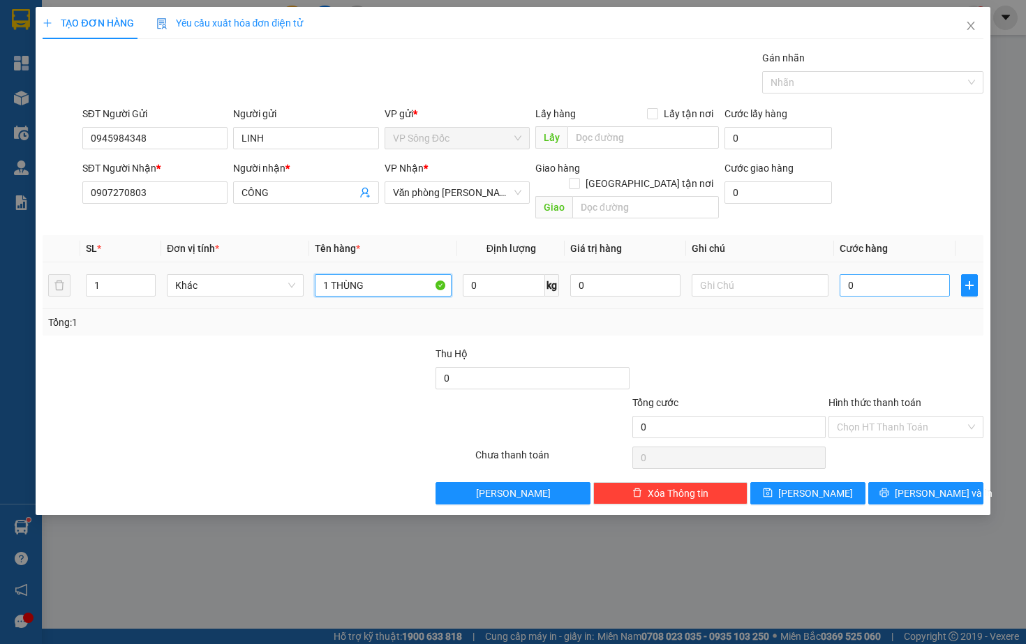
type input "1 THÙNG"
click at [875, 274] on input "0" at bounding box center [895, 285] width 110 height 22
type input "01"
type input "1"
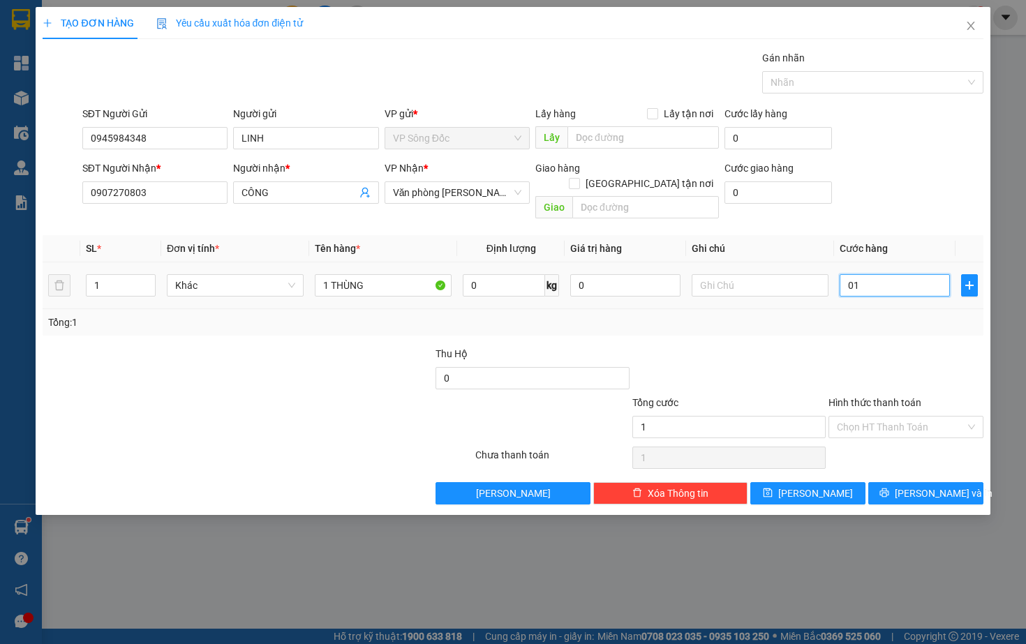
type input "012"
type input "12"
type input "0.120"
type input "120"
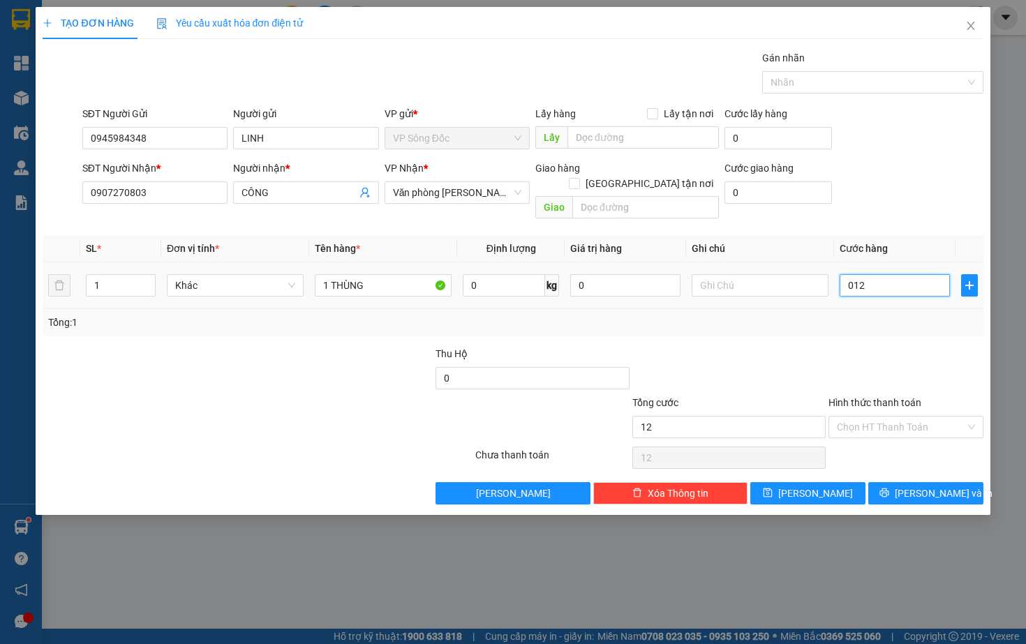
type input "120"
type input "01.200"
click at [883, 350] on div at bounding box center [905, 370] width 157 height 49
click at [889, 489] on icon "printer" at bounding box center [884, 493] width 9 height 9
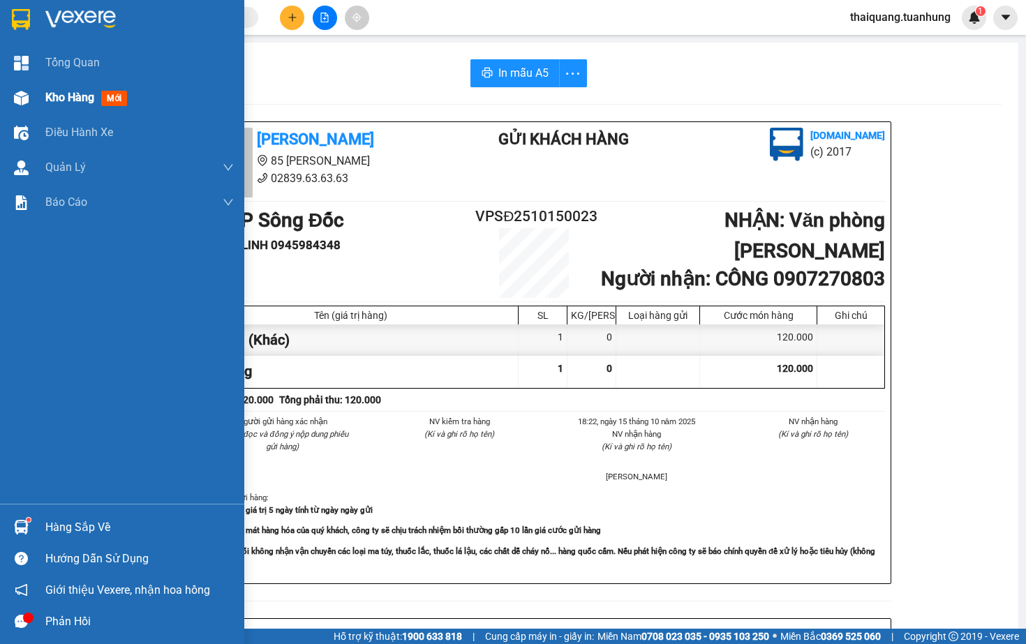
click at [77, 96] on span "Kho hàng" at bounding box center [69, 97] width 49 height 13
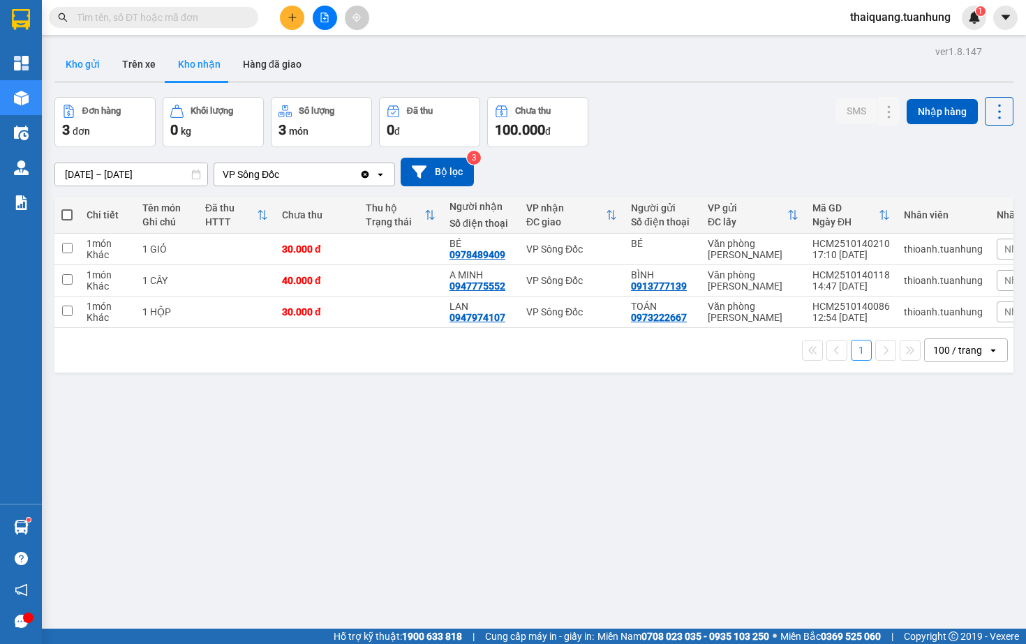
click at [78, 73] on button "Kho gửi" at bounding box center [82, 64] width 57 height 34
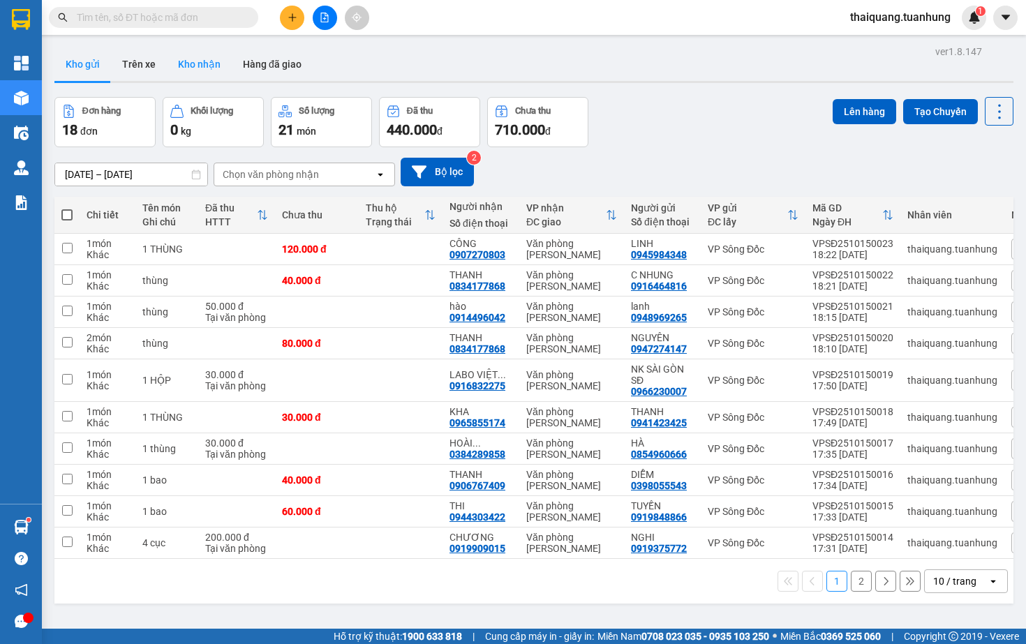
click at [198, 67] on button "Kho nhận" at bounding box center [199, 64] width 65 height 34
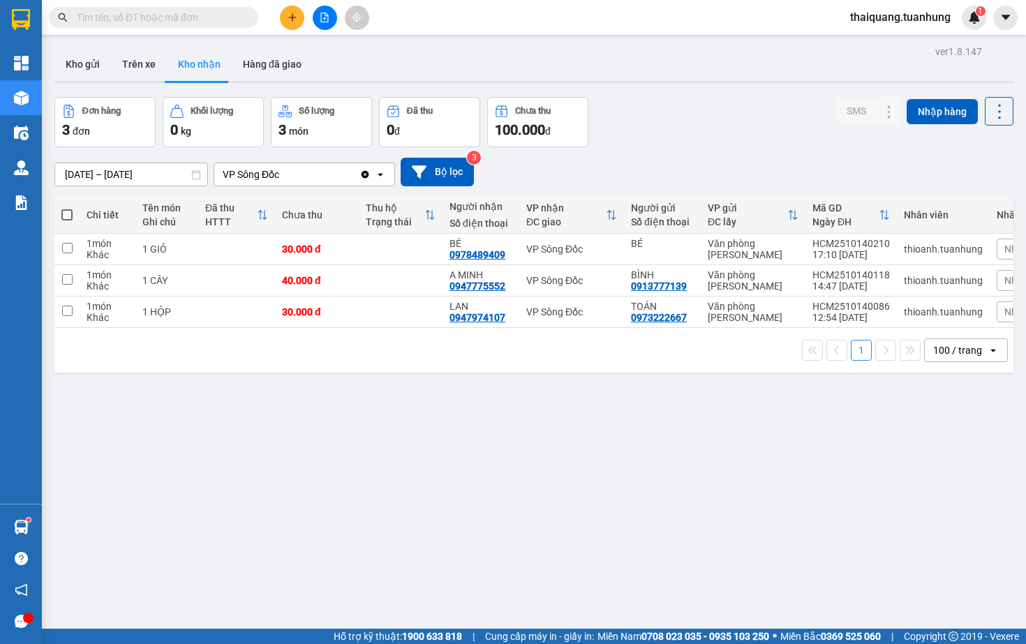
click at [712, 123] on div "Đơn hàng 3 đơn Khối lượng 0 kg Số lượng 3 món Đã thu 0 đ Chưa thu 100.000 đ SMS…" at bounding box center [533, 122] width 959 height 50
click at [80, 70] on button "Kho gửi" at bounding box center [82, 64] width 57 height 34
